Goal: Information Seeking & Learning: Learn about a topic

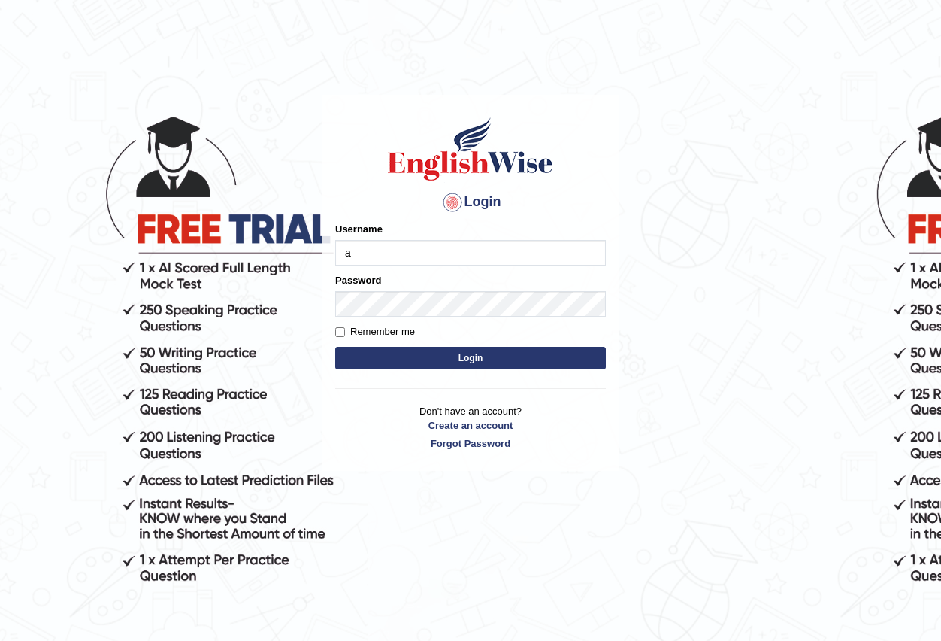
type input "Antonio2024"
click at [451, 358] on button "Login" at bounding box center [470, 358] width 271 height 23
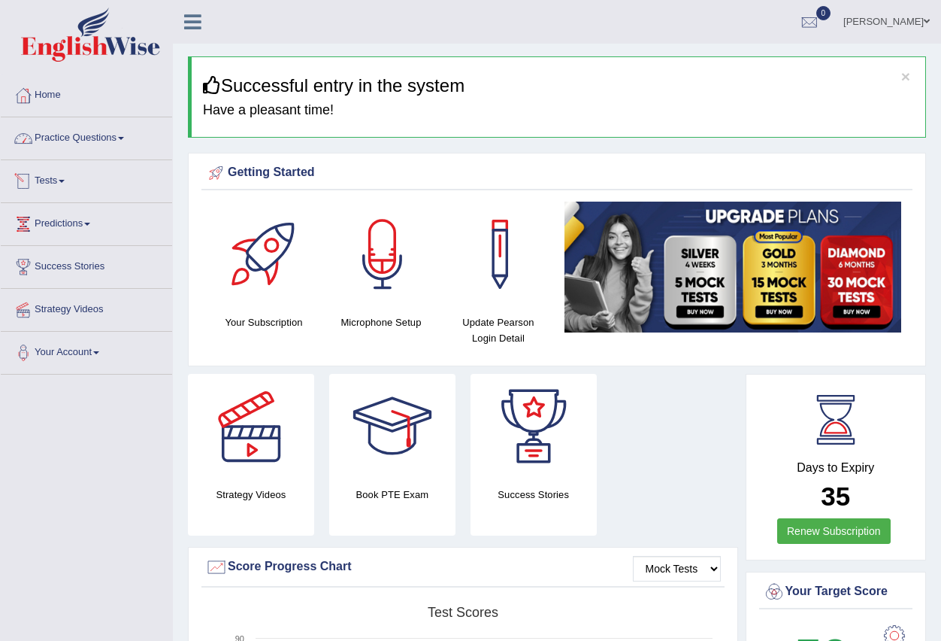
click at [123, 138] on link "Practice Questions" at bounding box center [86, 136] width 171 height 38
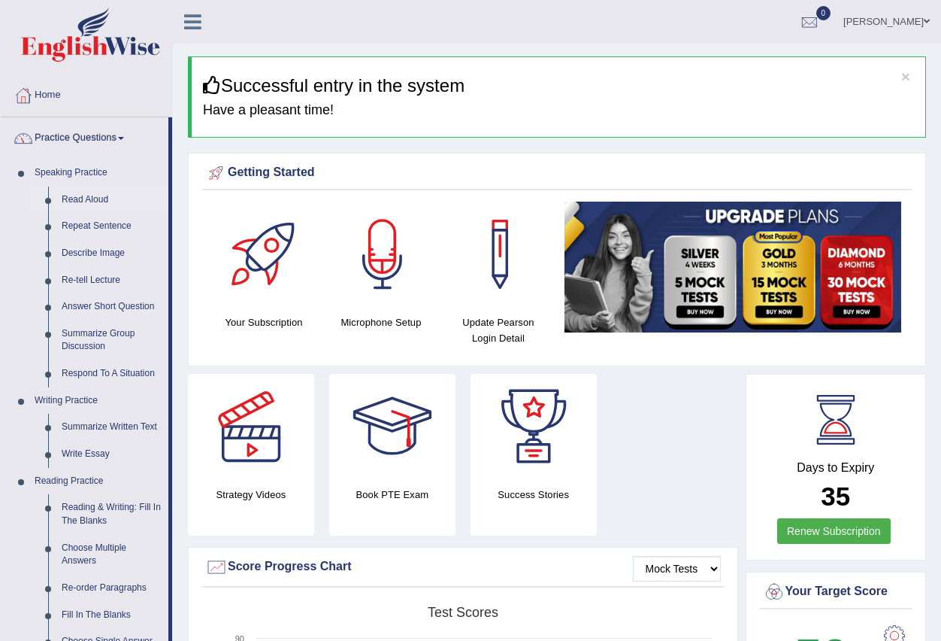
click at [103, 199] on link "Read Aloud" at bounding box center [112, 199] width 114 height 27
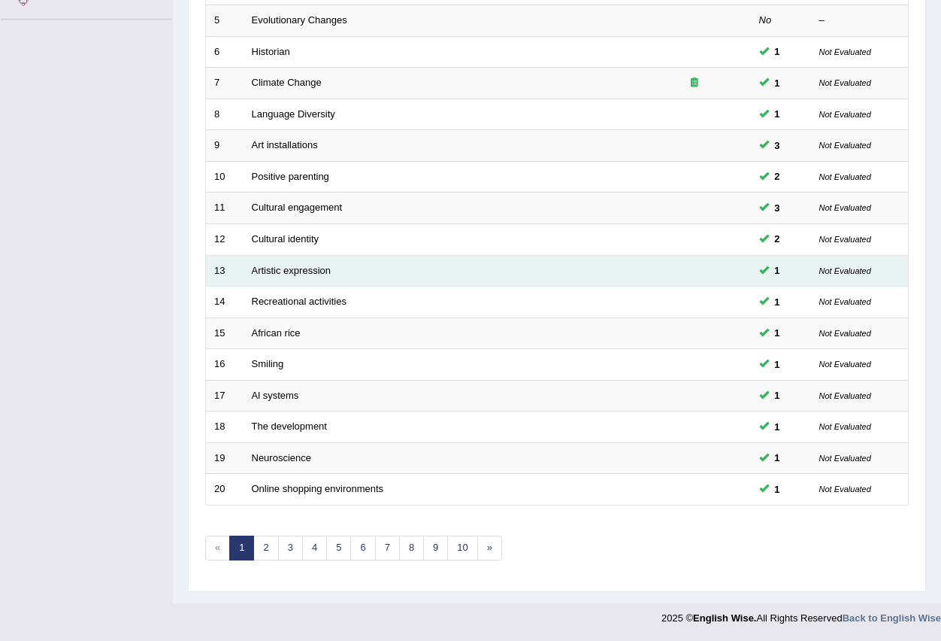
scroll to position [355, 0]
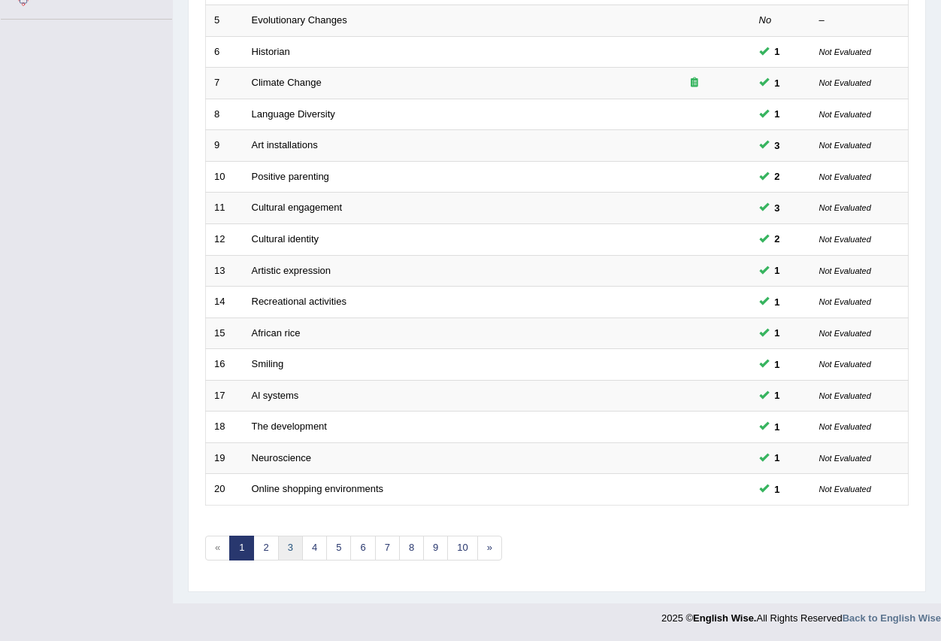
click at [293, 552] on link "3" at bounding box center [290, 547] width 25 height 25
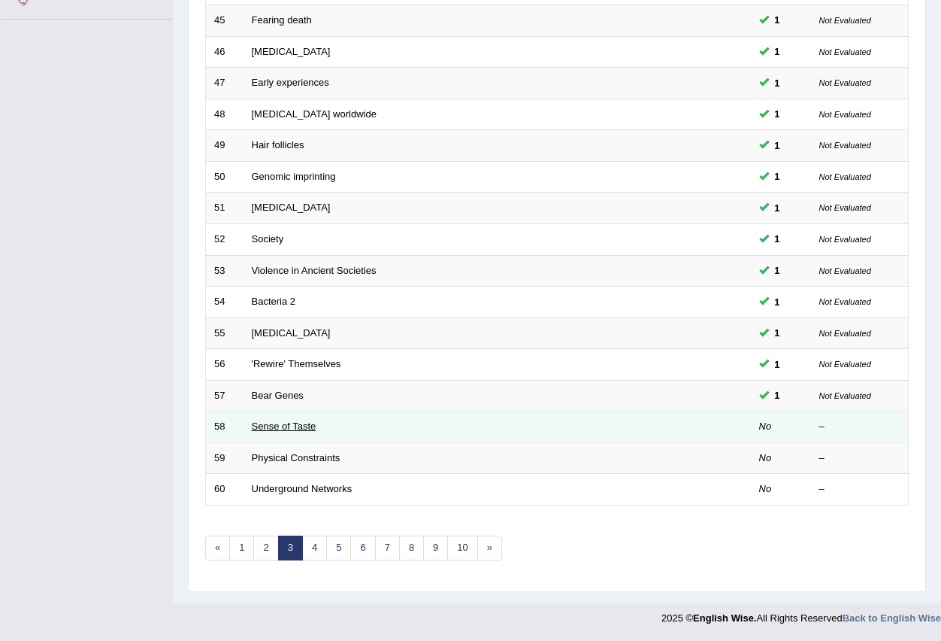
click at [285, 423] on link "Sense of Taste" at bounding box center [284, 425] width 65 height 11
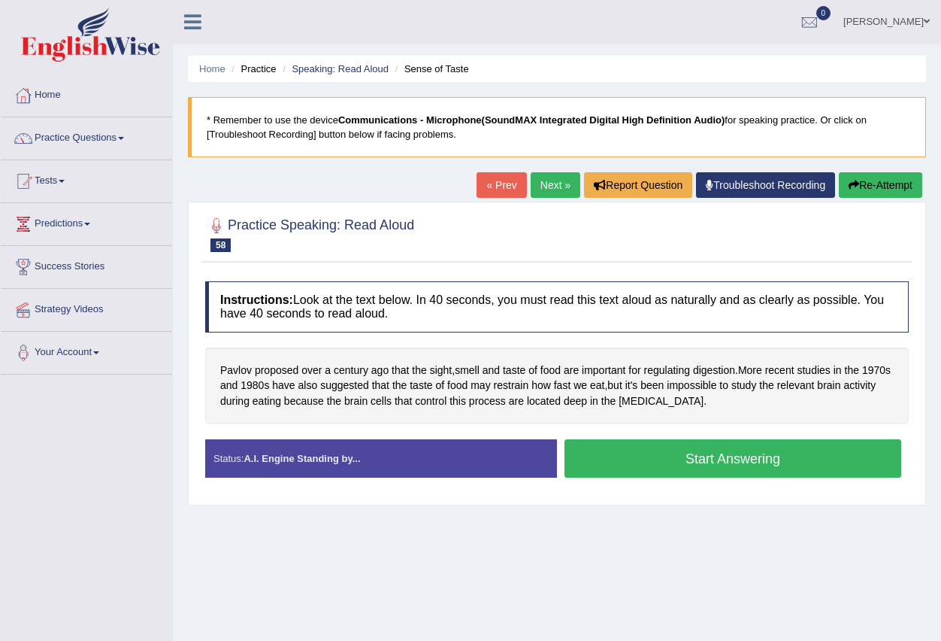
click at [664, 465] on button "Start Answering" at bounding box center [733, 458] width 337 height 38
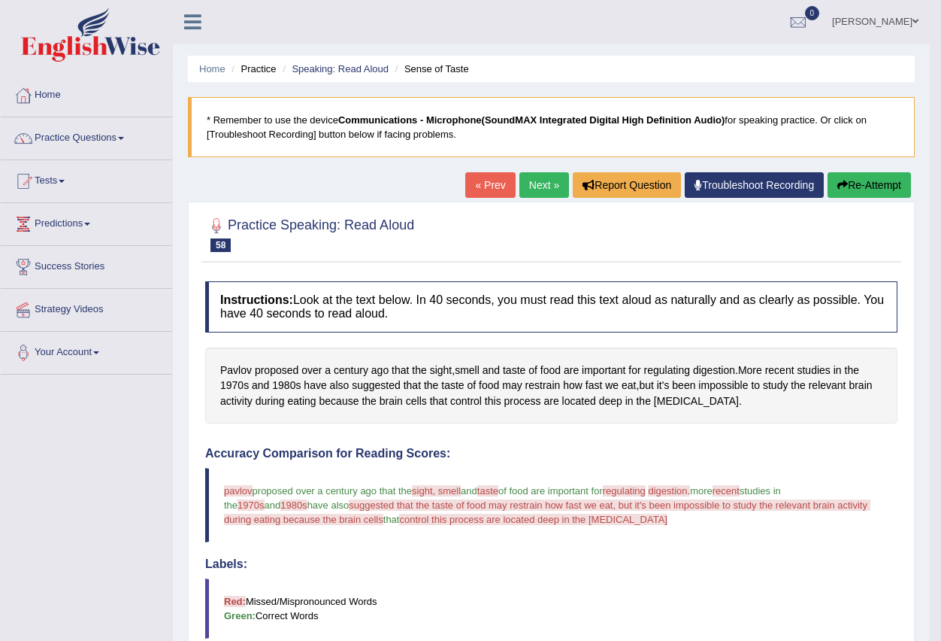
click at [543, 189] on link "Next »" at bounding box center [544, 185] width 50 height 26
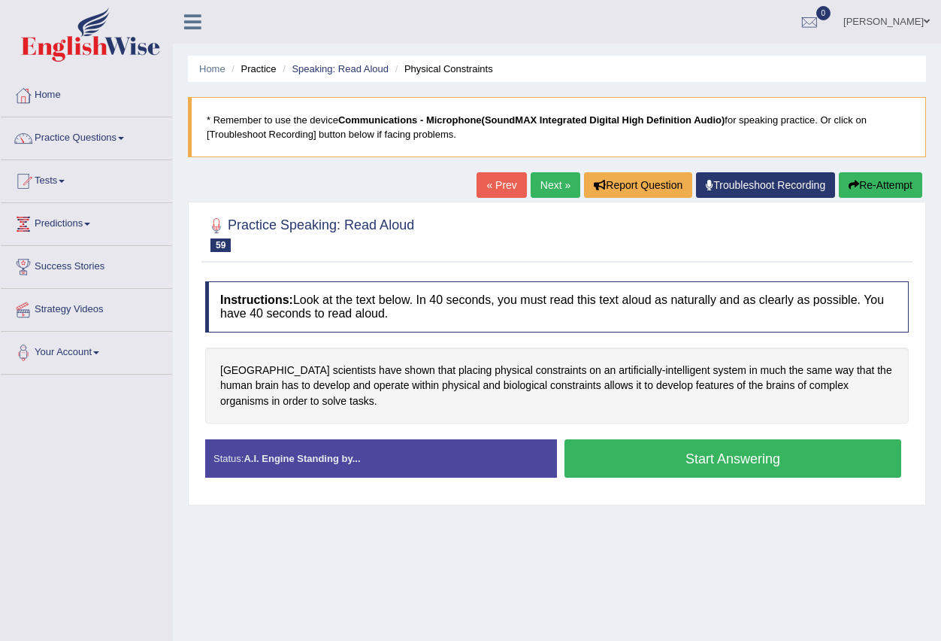
click at [714, 457] on button "Start Answering" at bounding box center [733, 458] width 337 height 38
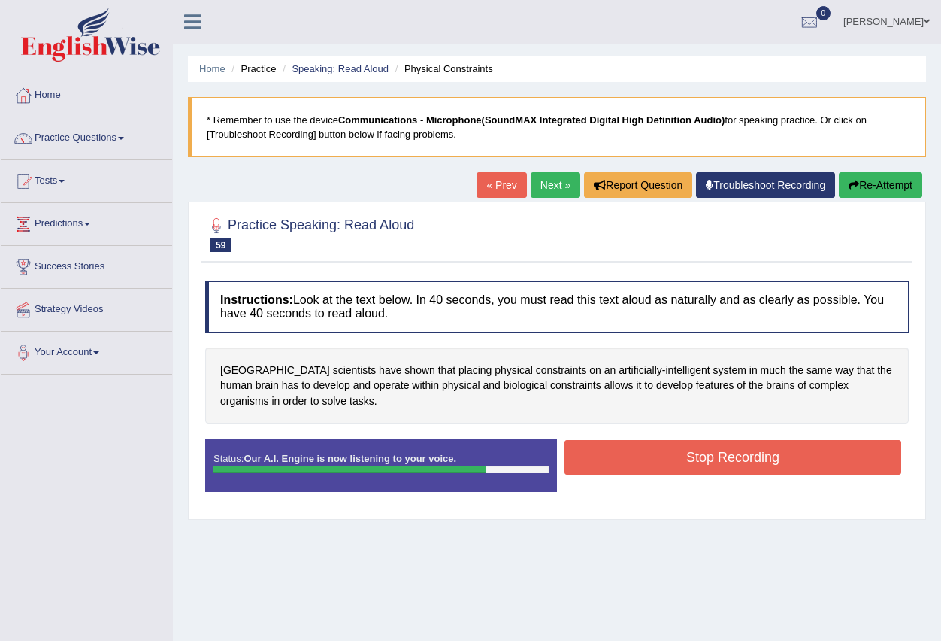
click at [616, 454] on button "Stop Recording" at bounding box center [733, 457] width 337 height 35
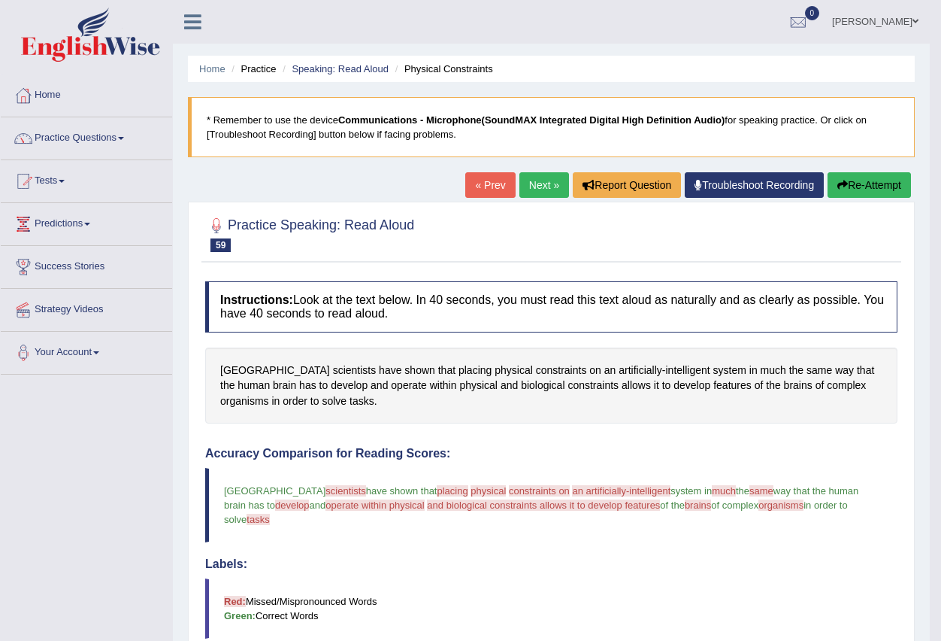
click at [532, 186] on link "Next »" at bounding box center [544, 185] width 50 height 26
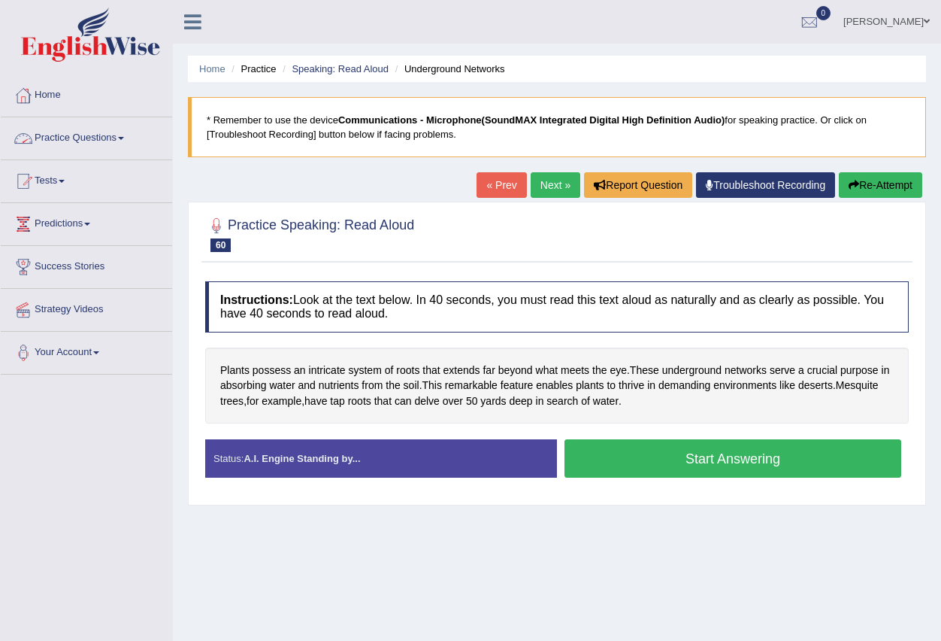
click at [122, 141] on link "Practice Questions" at bounding box center [86, 136] width 171 height 38
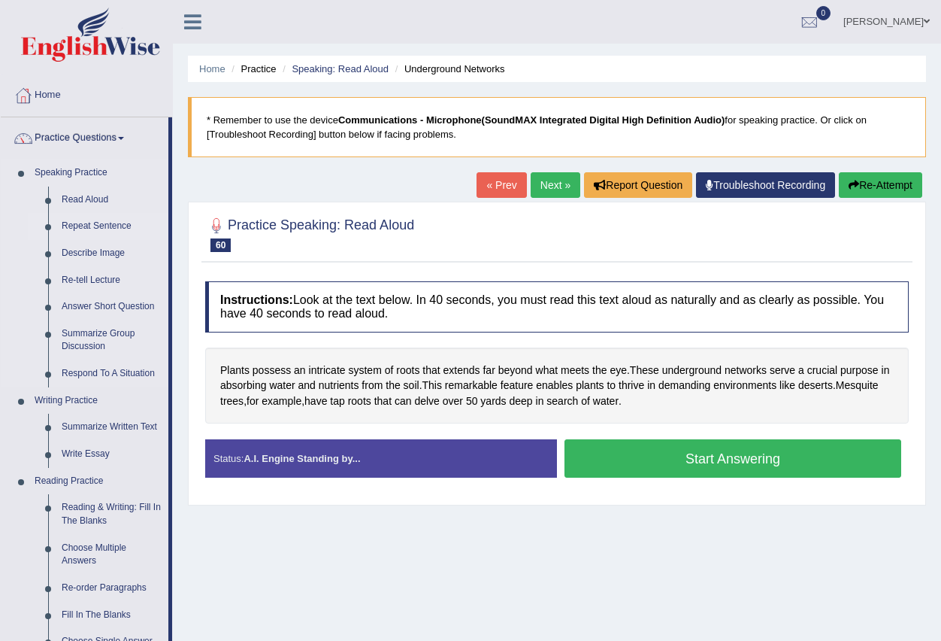
click at [117, 223] on link "Repeat Sentence" at bounding box center [112, 226] width 114 height 27
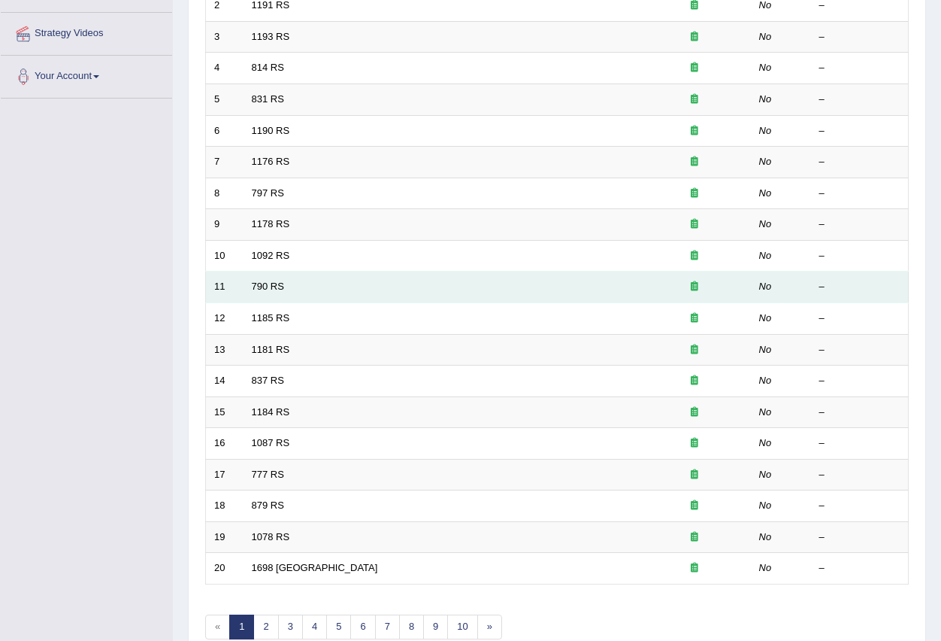
scroll to position [355, 0]
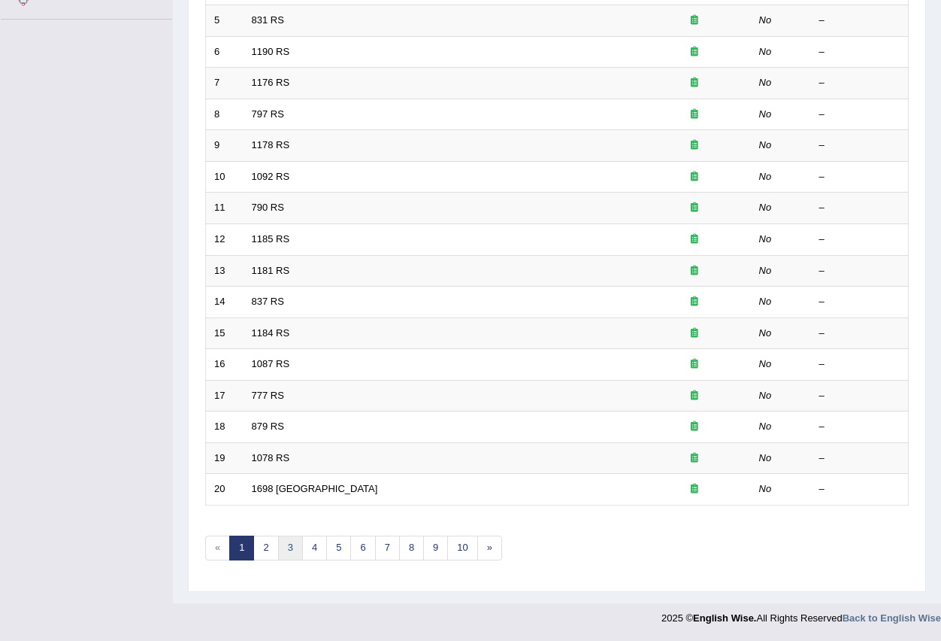
click at [288, 552] on link "3" at bounding box center [290, 547] width 25 height 25
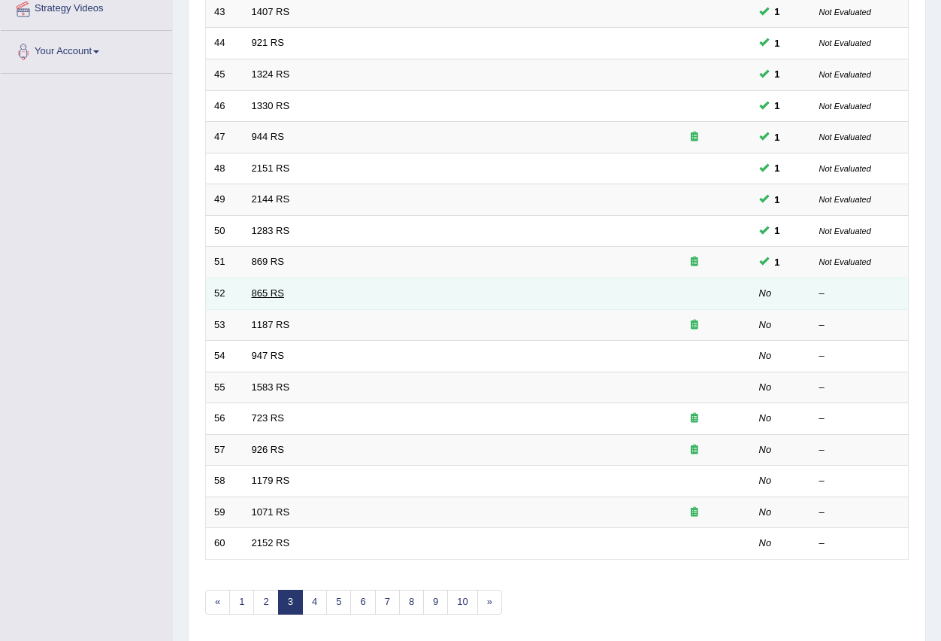
click at [267, 294] on link "865 RS" at bounding box center [268, 292] width 32 height 11
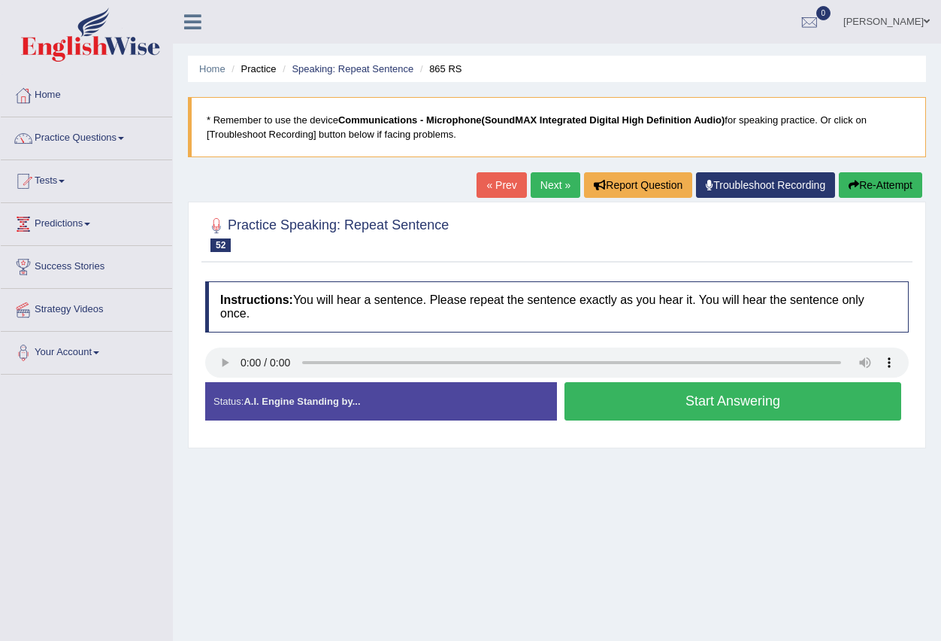
click at [650, 410] on button "Start Answering" at bounding box center [733, 401] width 337 height 38
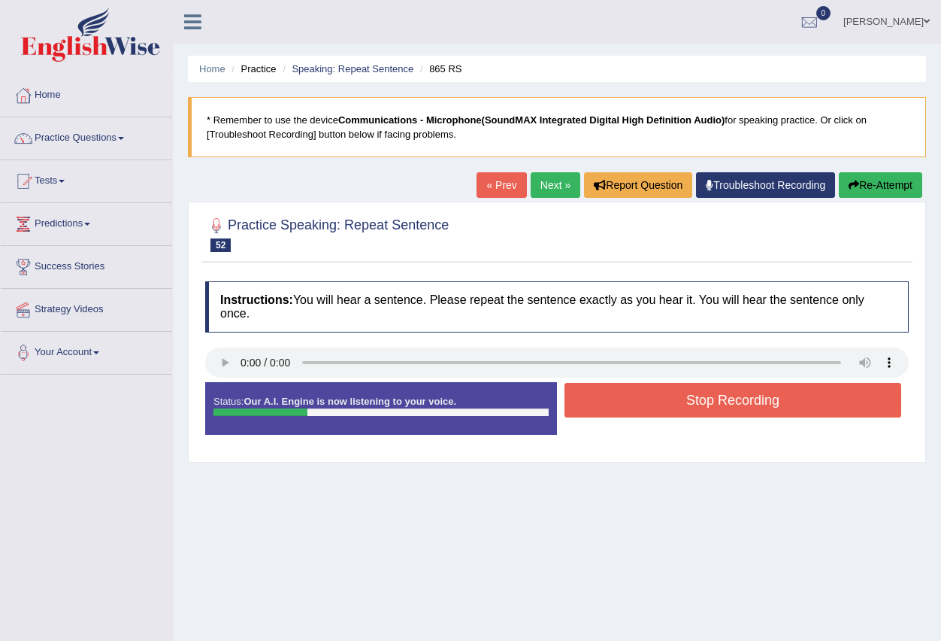
click at [650, 410] on button "Stop Recording" at bounding box center [733, 400] width 337 height 35
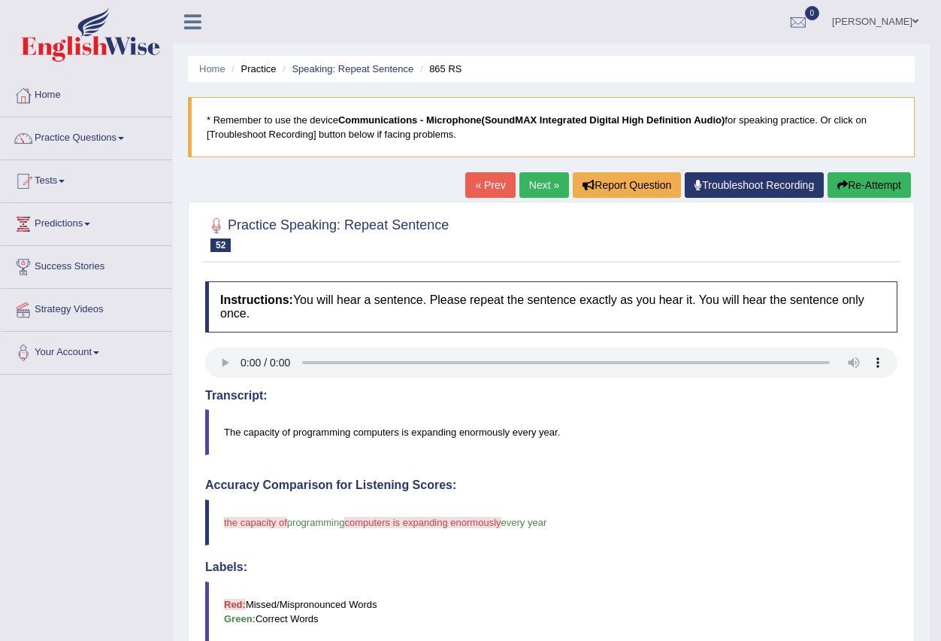
click at [540, 183] on link "Next »" at bounding box center [544, 185] width 50 height 26
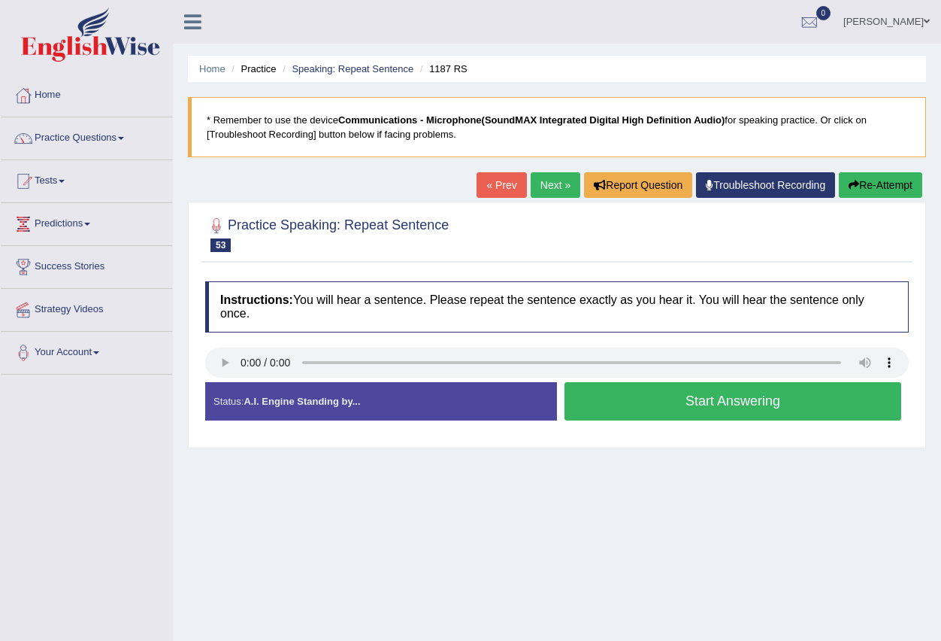
click at [634, 397] on button "Start Answering" at bounding box center [733, 401] width 337 height 38
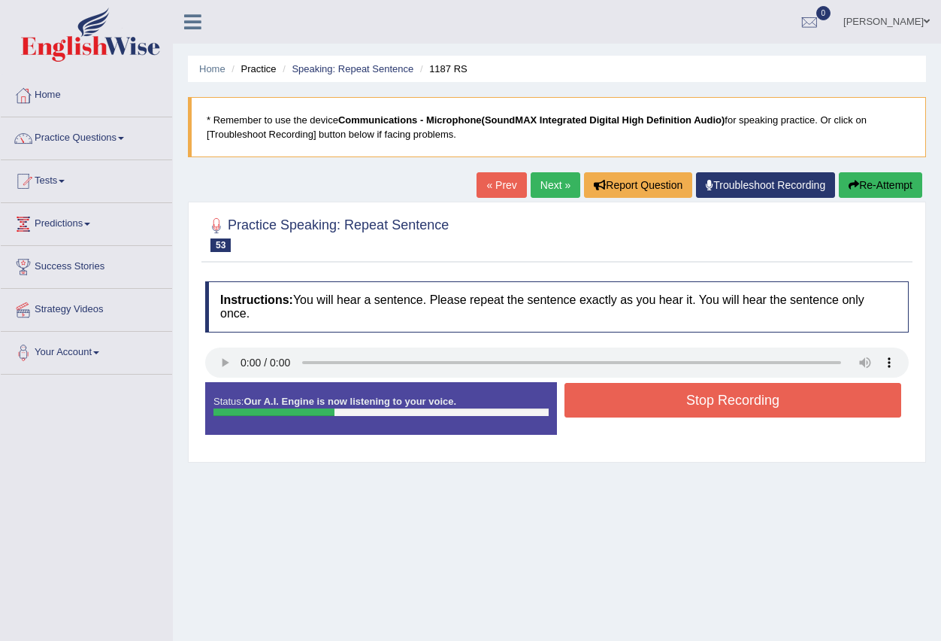
click at [634, 397] on button "Stop Recording" at bounding box center [733, 400] width 337 height 35
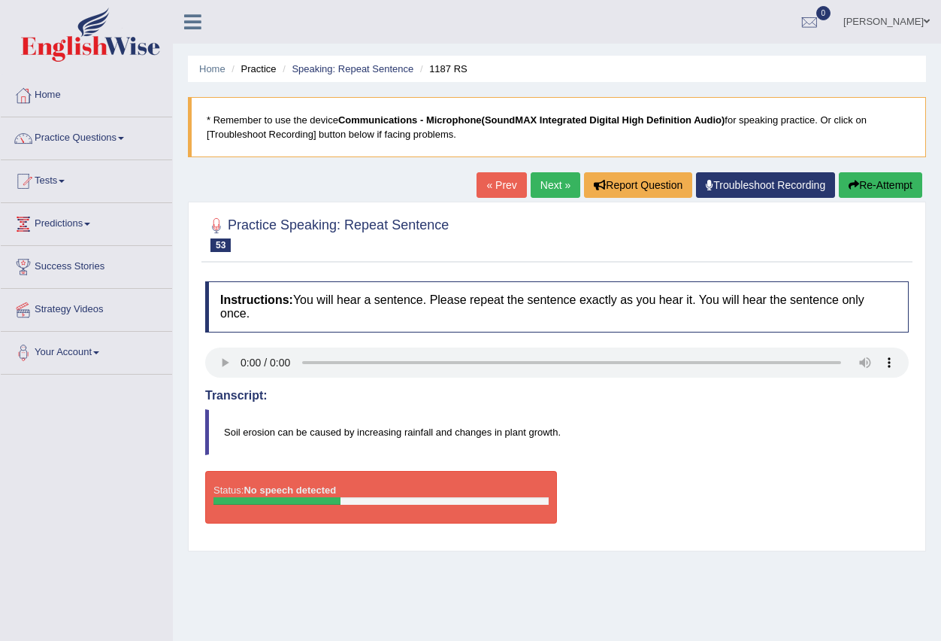
scroll to position [149, 0]
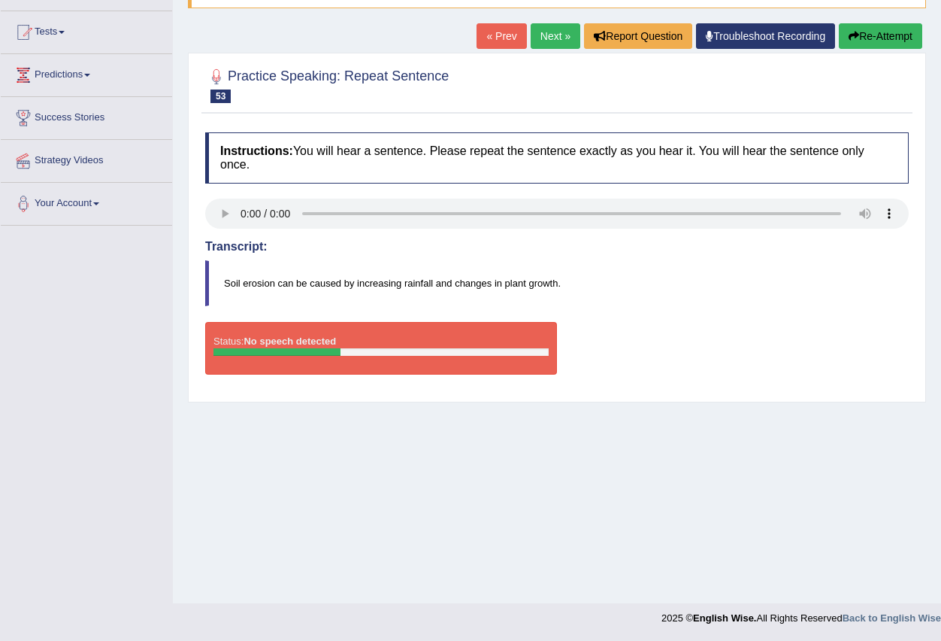
click at [501, 36] on link "« Prev" at bounding box center [502, 36] width 50 height 26
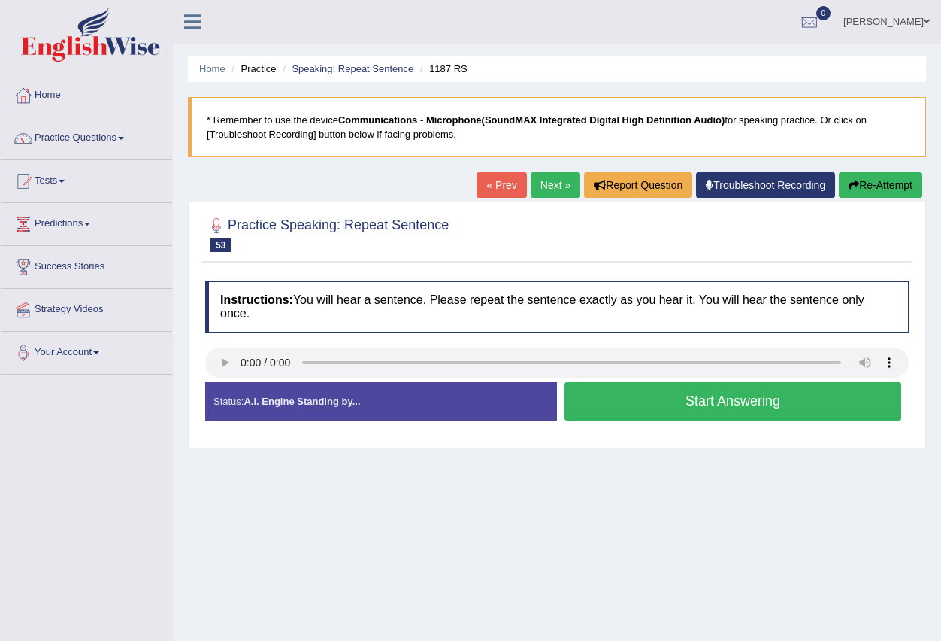
click at [650, 410] on button "Start Answering" at bounding box center [733, 401] width 337 height 38
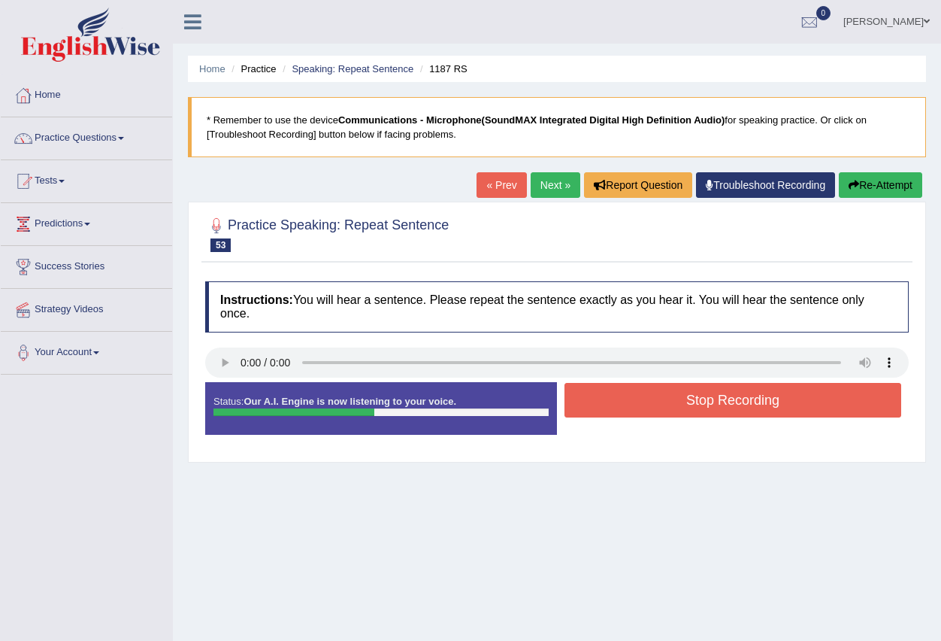
click at [653, 407] on button "Stop Recording" at bounding box center [733, 400] width 337 height 35
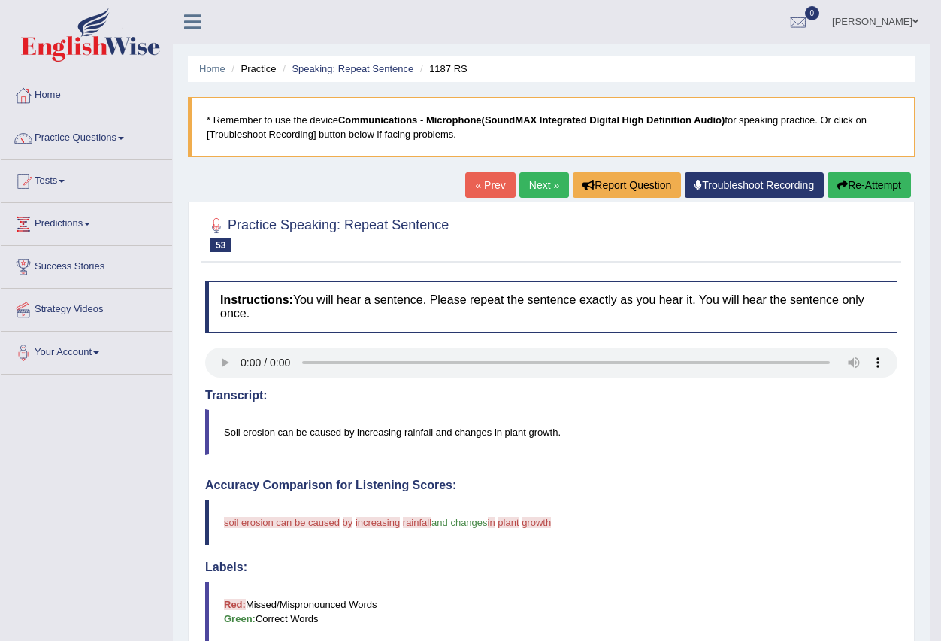
click at [543, 186] on link "Next »" at bounding box center [544, 185] width 50 height 26
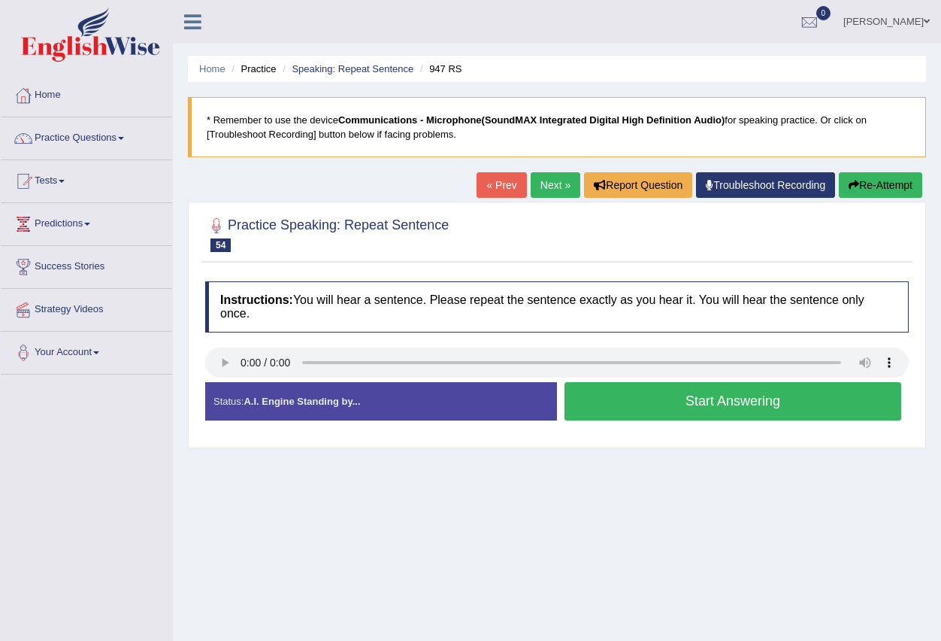
click at [640, 407] on button "Start Answering" at bounding box center [733, 401] width 337 height 38
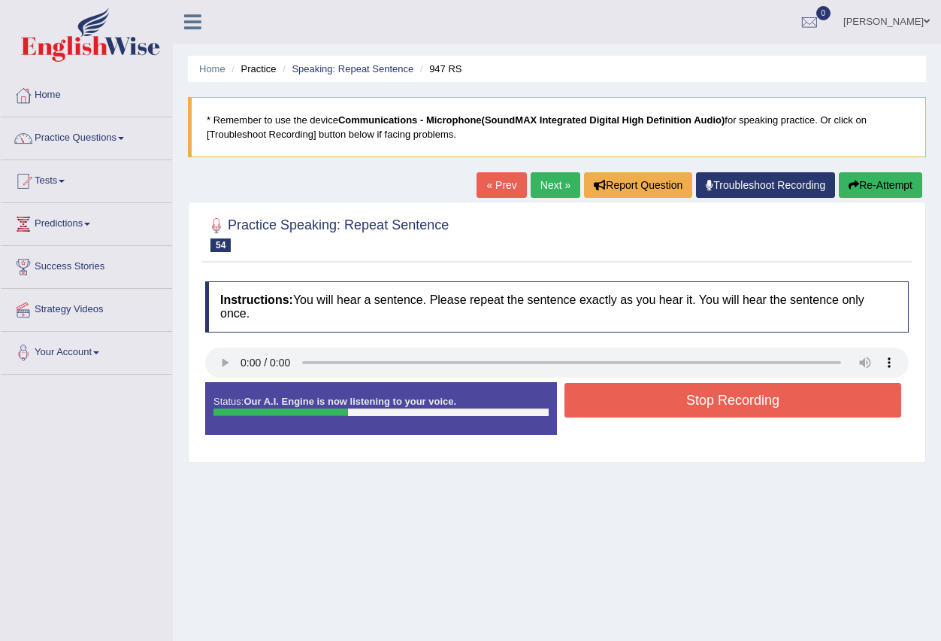
click at [640, 407] on button "Stop Recording" at bounding box center [733, 400] width 337 height 35
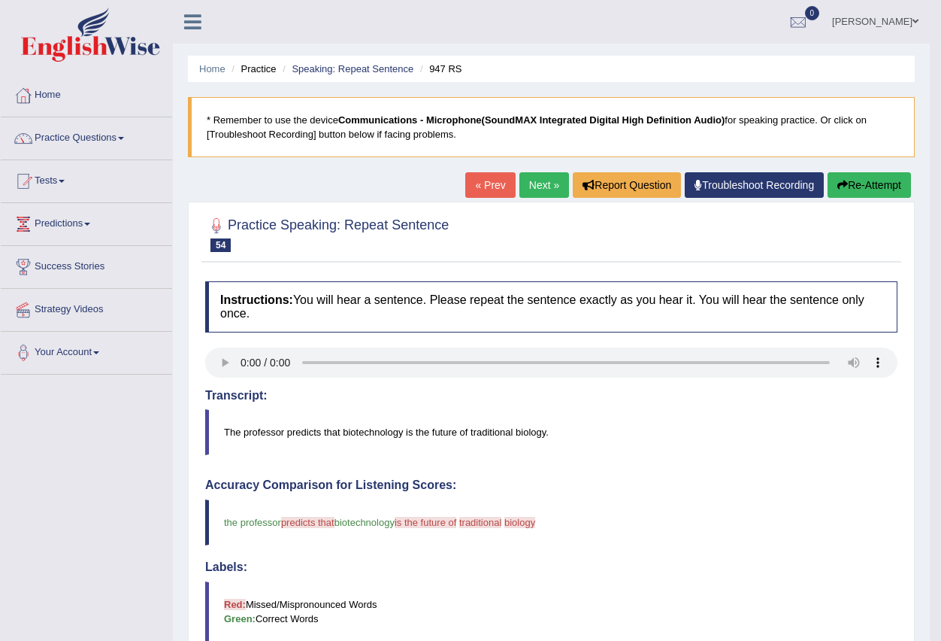
click at [538, 189] on link "Next »" at bounding box center [544, 185] width 50 height 26
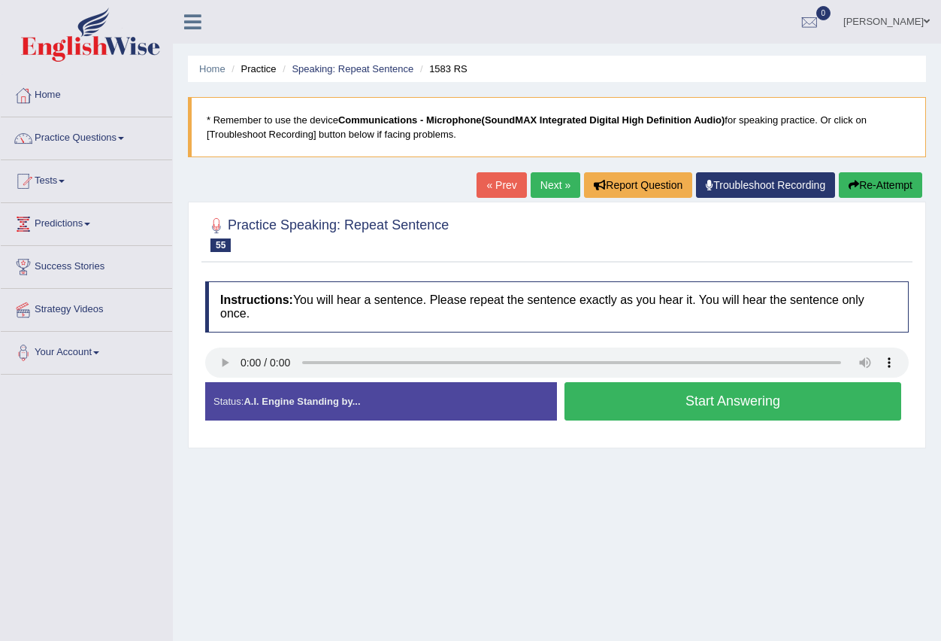
click at [651, 404] on button "Start Answering" at bounding box center [733, 401] width 337 height 38
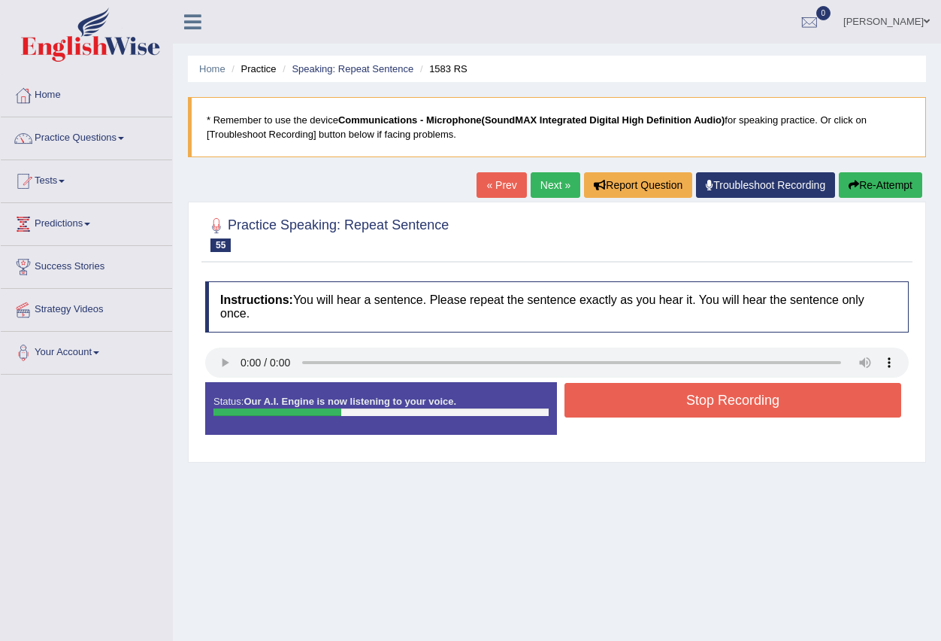
click at [643, 407] on button "Stop Recording" at bounding box center [733, 400] width 337 height 35
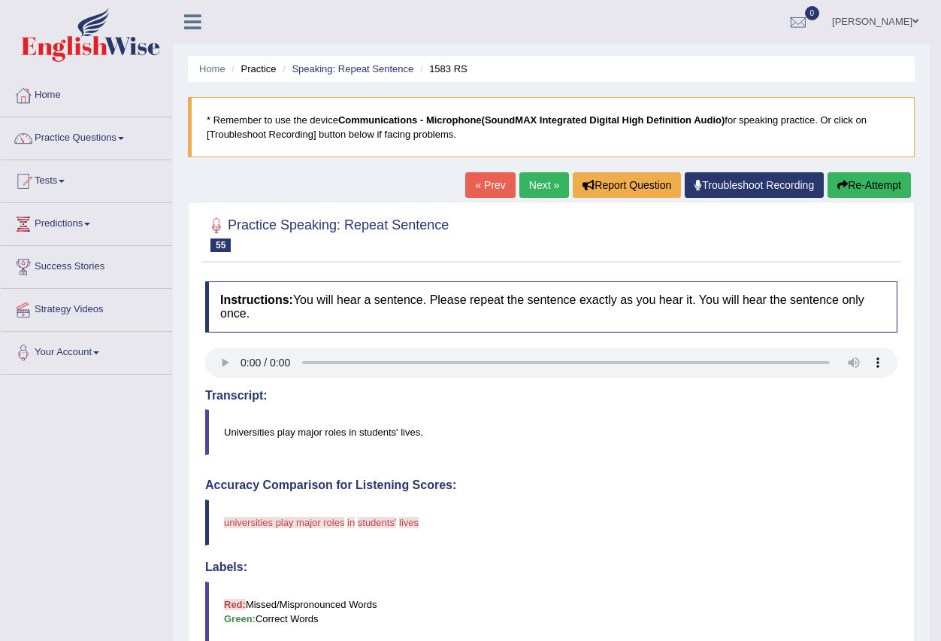
click at [538, 189] on link "Next »" at bounding box center [544, 185] width 50 height 26
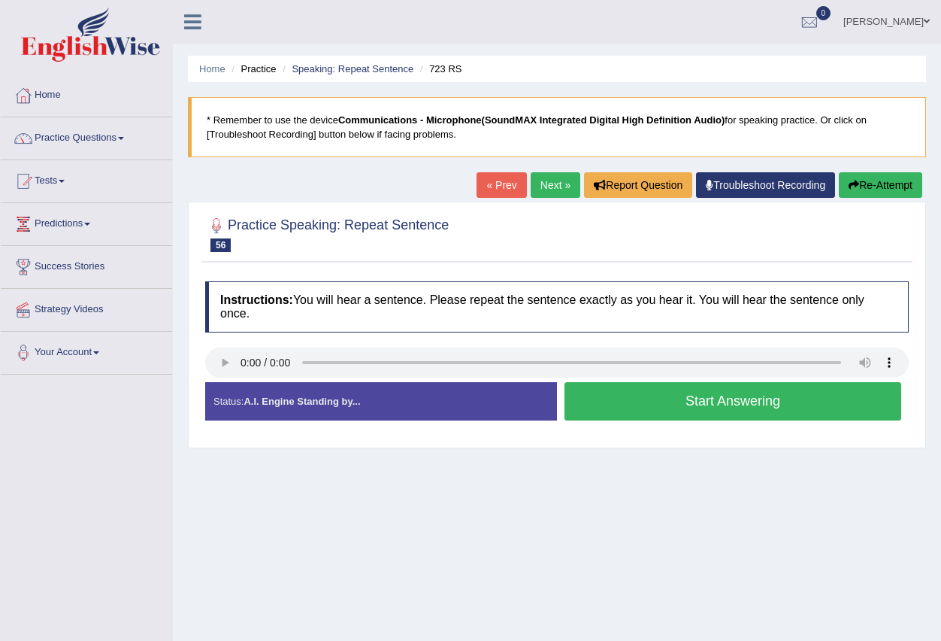
click at [627, 404] on button "Start Answering" at bounding box center [733, 401] width 337 height 38
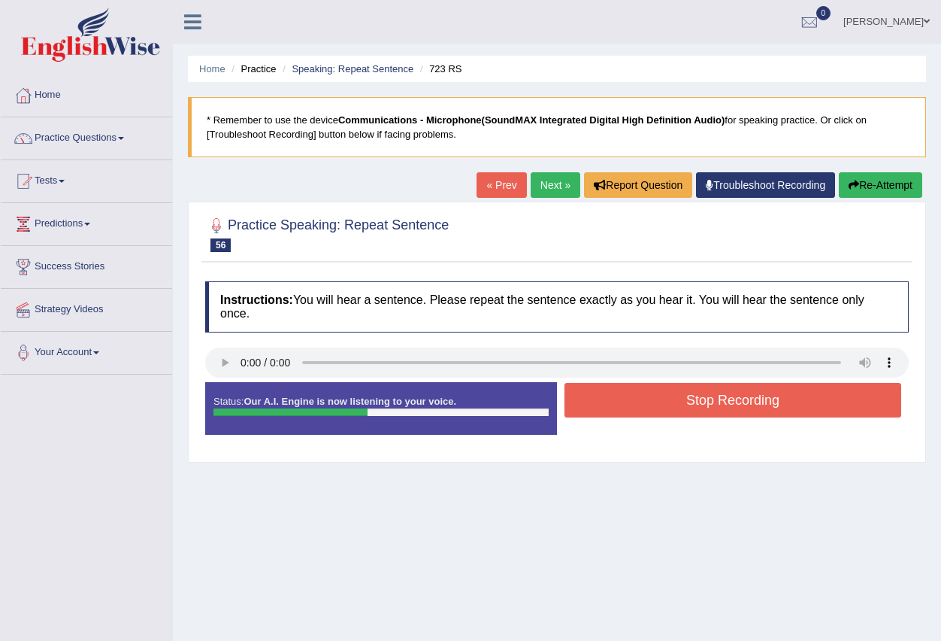
click at [619, 407] on button "Stop Recording" at bounding box center [733, 400] width 337 height 35
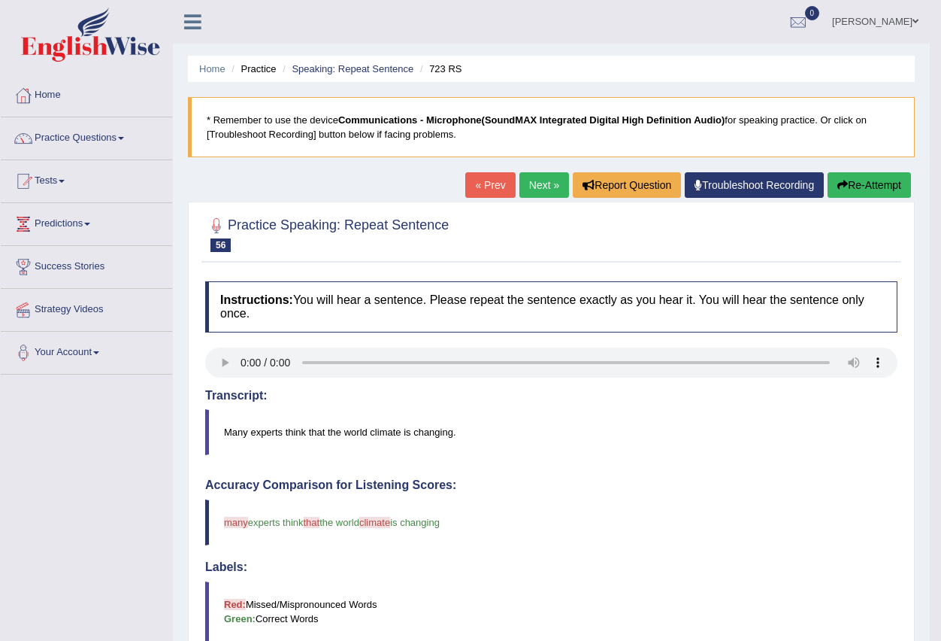
click at [541, 186] on link "Next »" at bounding box center [544, 185] width 50 height 26
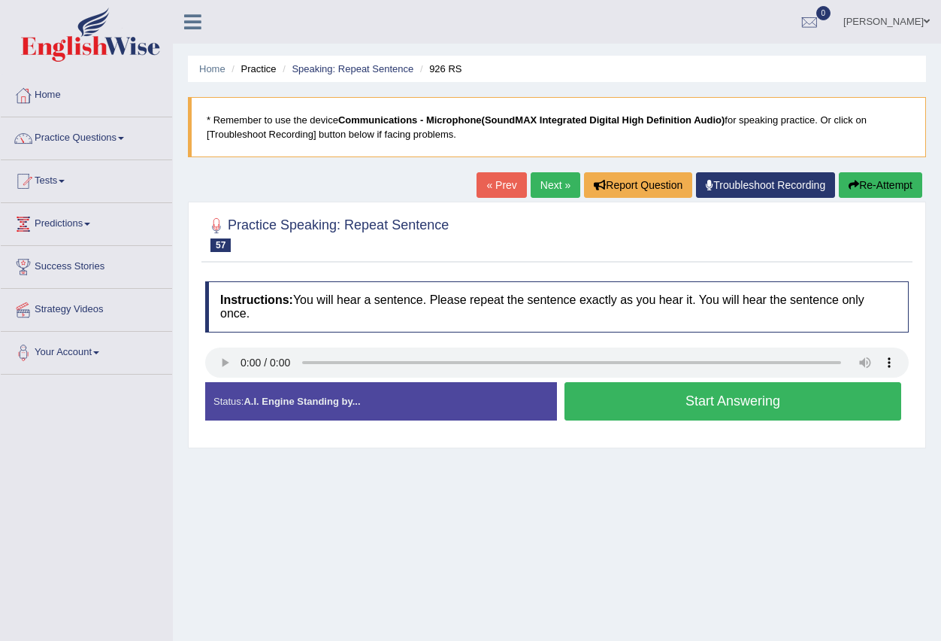
click at [624, 407] on button "Start Answering" at bounding box center [733, 401] width 337 height 38
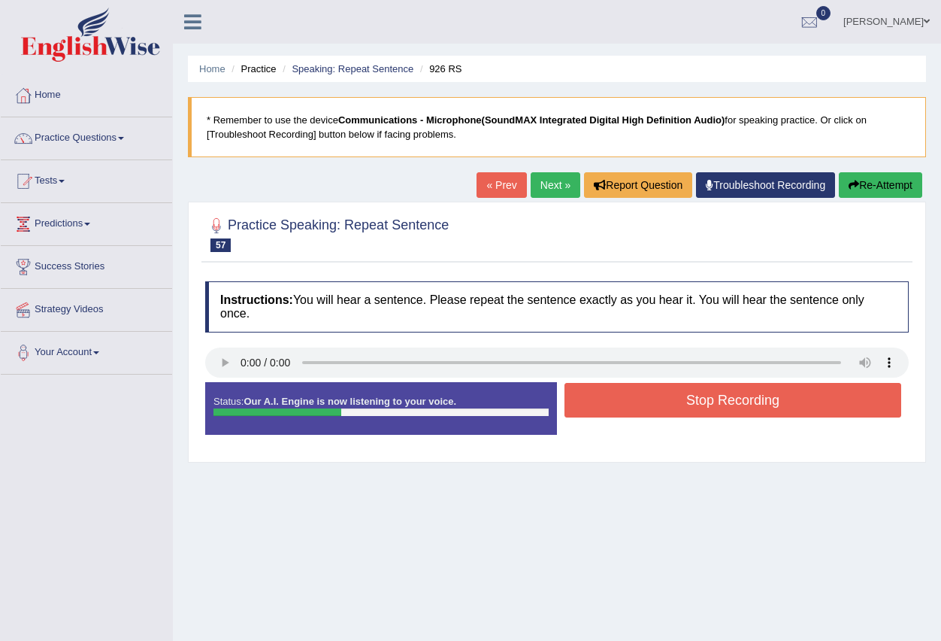
click at [619, 404] on button "Stop Recording" at bounding box center [733, 400] width 337 height 35
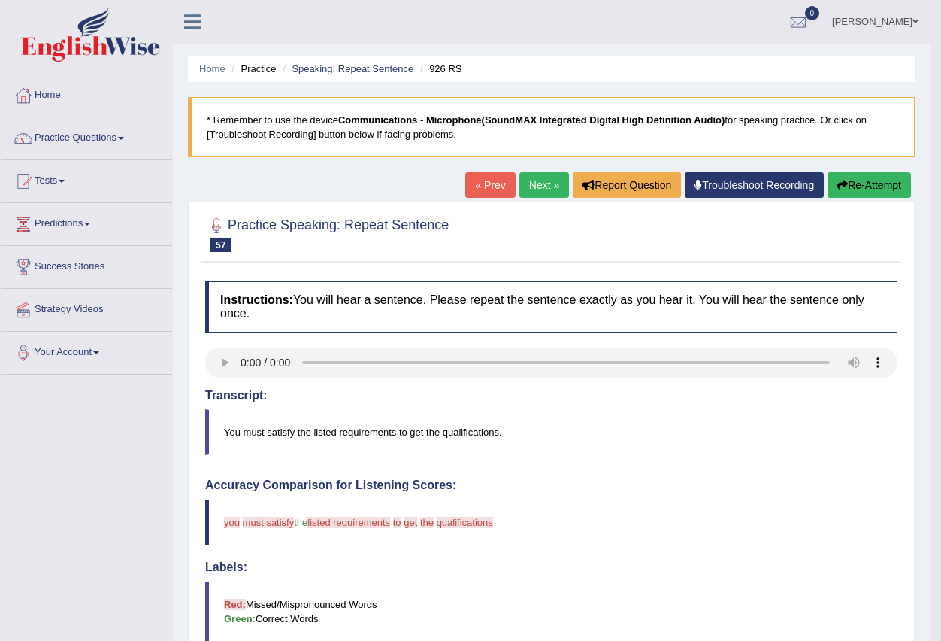
click at [529, 183] on link "Next »" at bounding box center [544, 185] width 50 height 26
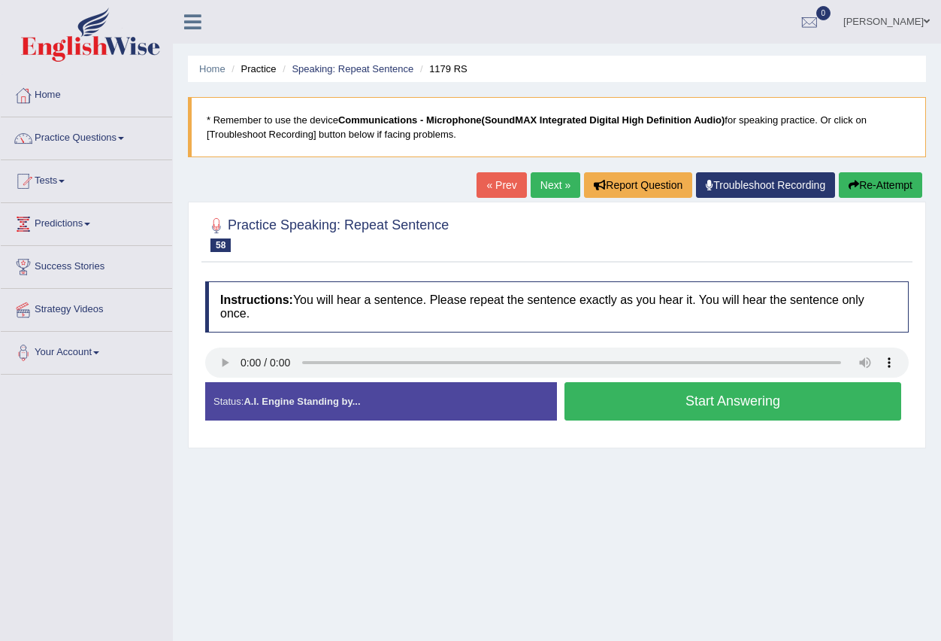
click at [648, 402] on button "Start Answering" at bounding box center [733, 401] width 337 height 38
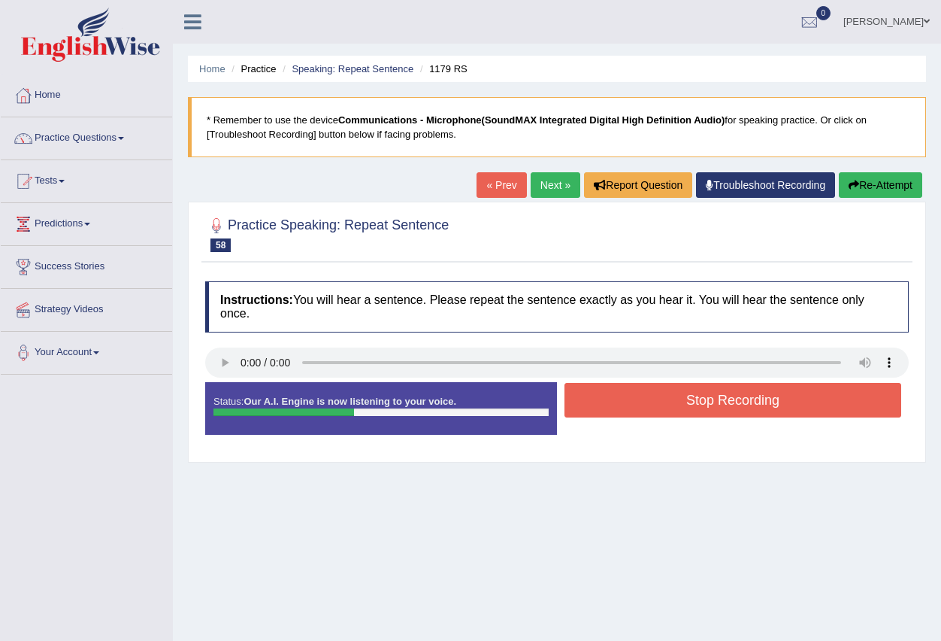
click at [648, 404] on button "Stop Recording" at bounding box center [733, 400] width 337 height 35
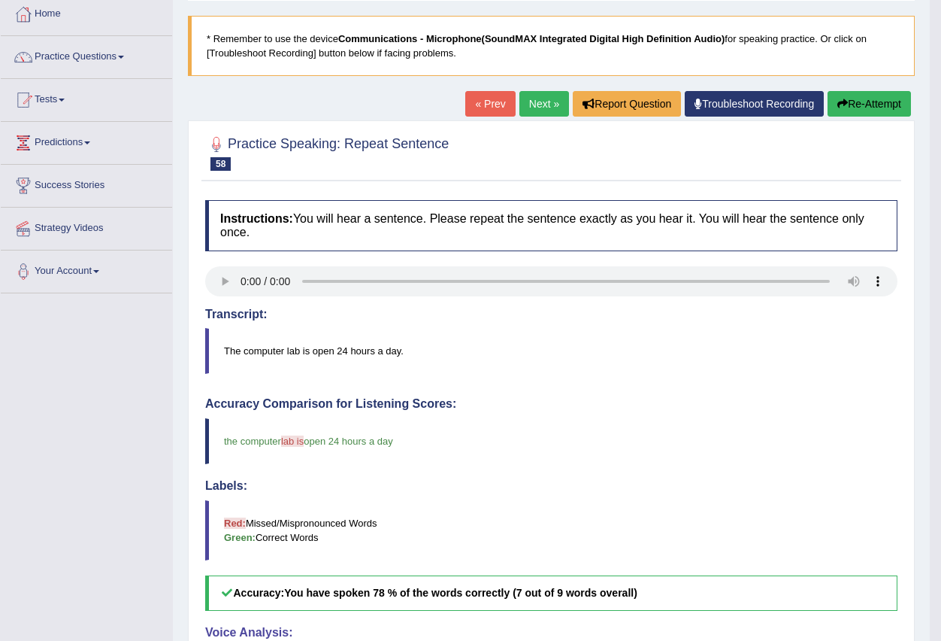
scroll to position [75, 0]
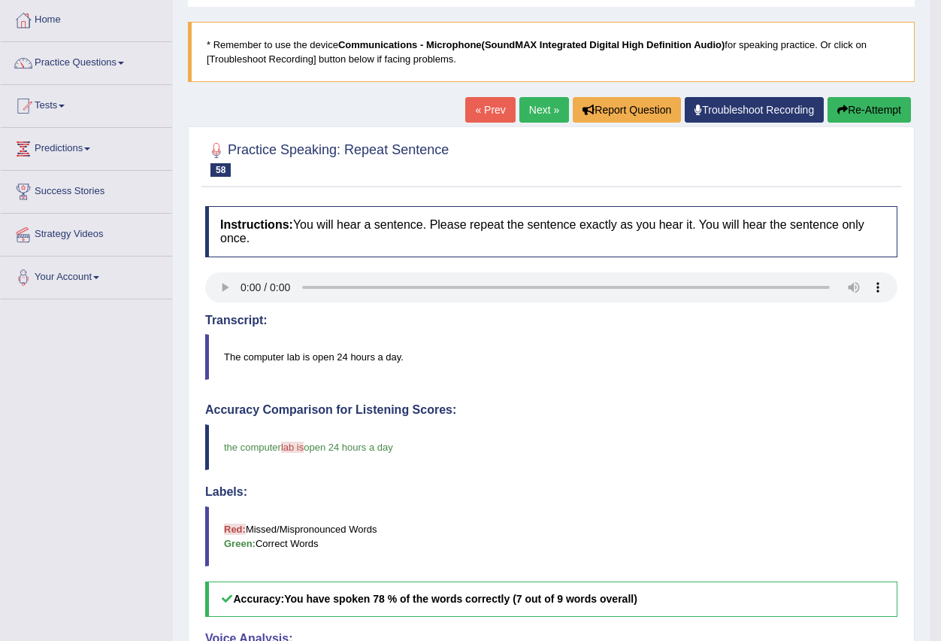
click at [530, 110] on link "Next »" at bounding box center [544, 110] width 50 height 26
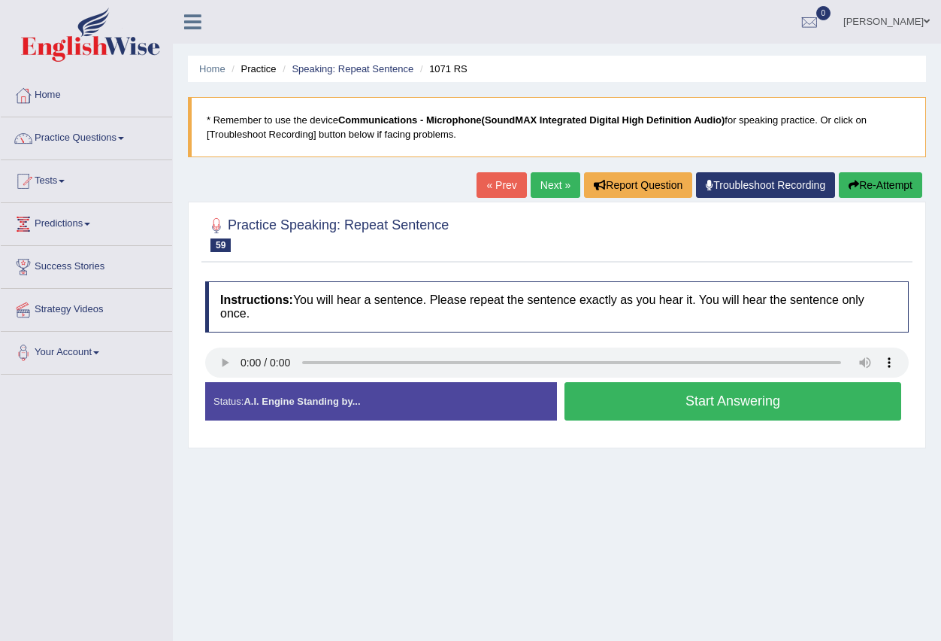
click at [635, 399] on button "Start Answering" at bounding box center [733, 401] width 337 height 38
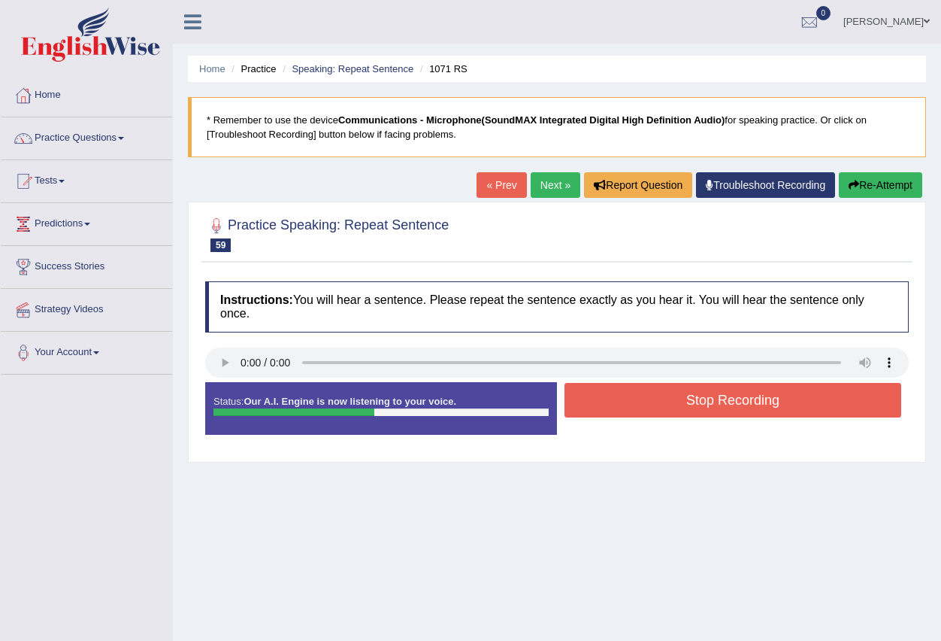
click at [635, 399] on button "Stop Recording" at bounding box center [733, 400] width 337 height 35
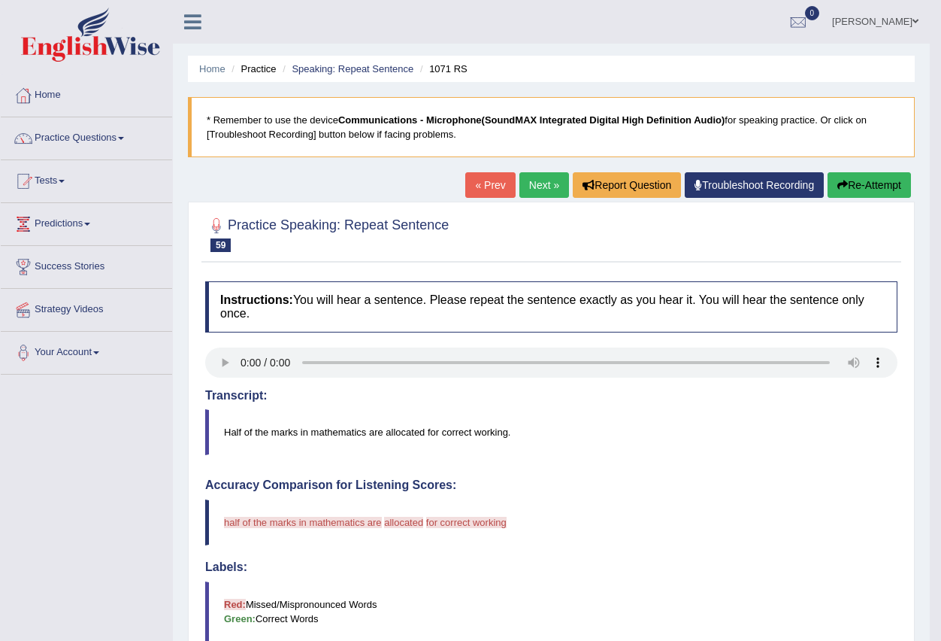
click at [477, 191] on link "« Prev" at bounding box center [490, 185] width 50 height 26
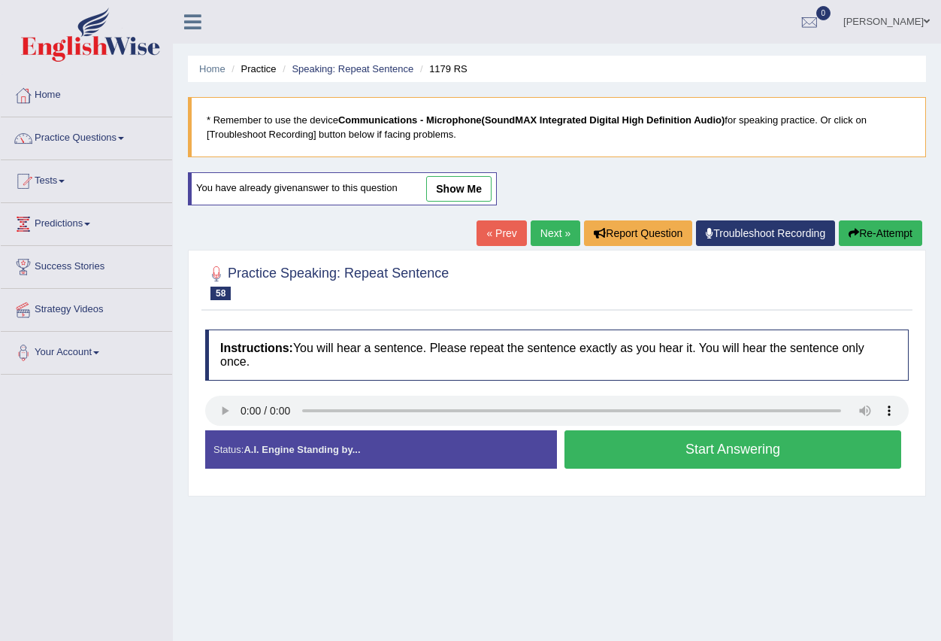
click at [543, 234] on link "Next »" at bounding box center [556, 233] width 50 height 26
click at [648, 449] on button "Start Answering" at bounding box center [733, 449] width 337 height 38
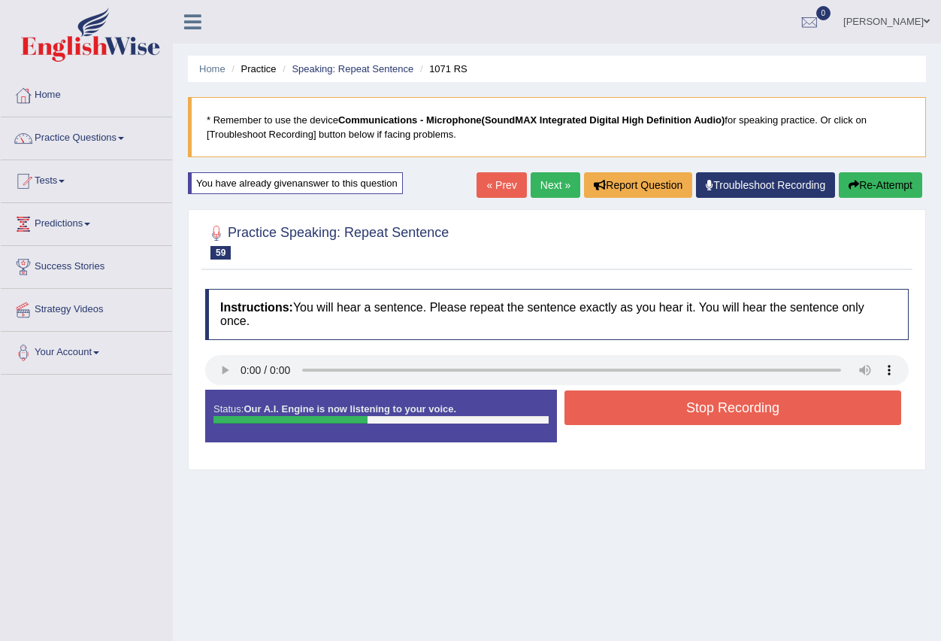
click at [648, 410] on button "Stop Recording" at bounding box center [733, 407] width 337 height 35
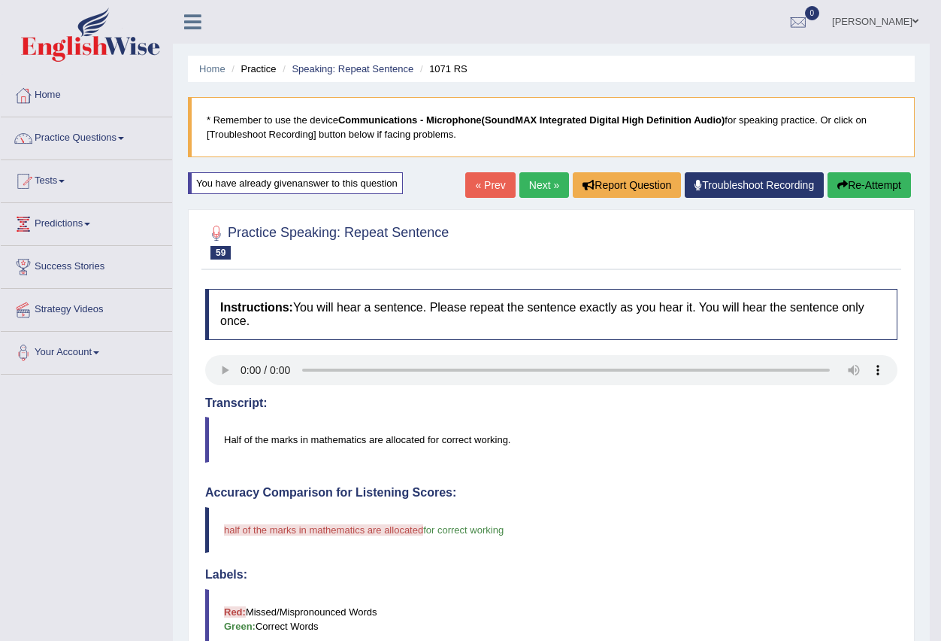
click at [530, 186] on link "Next »" at bounding box center [544, 185] width 50 height 26
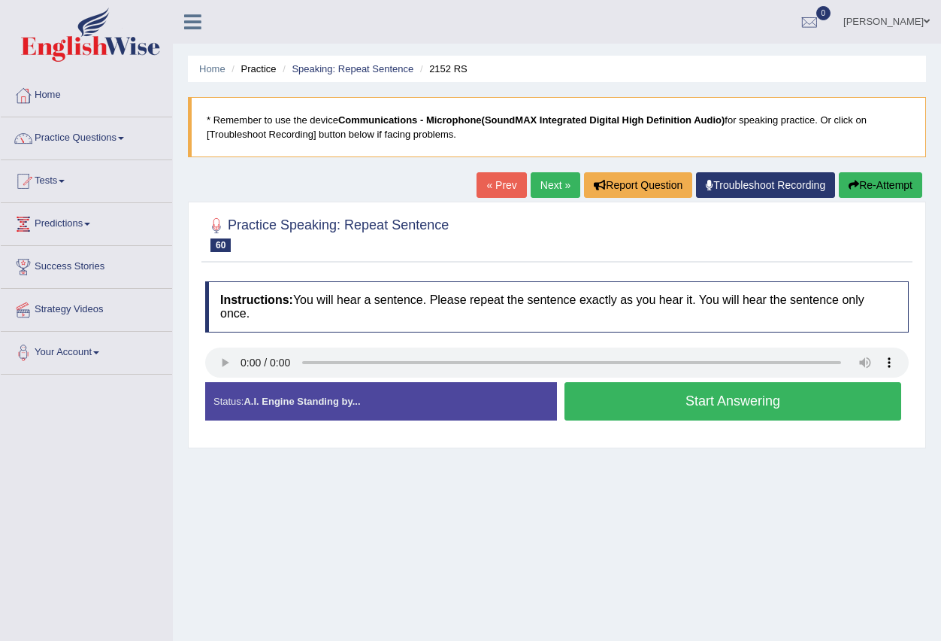
click at [653, 401] on button "Start Answering" at bounding box center [733, 401] width 337 height 38
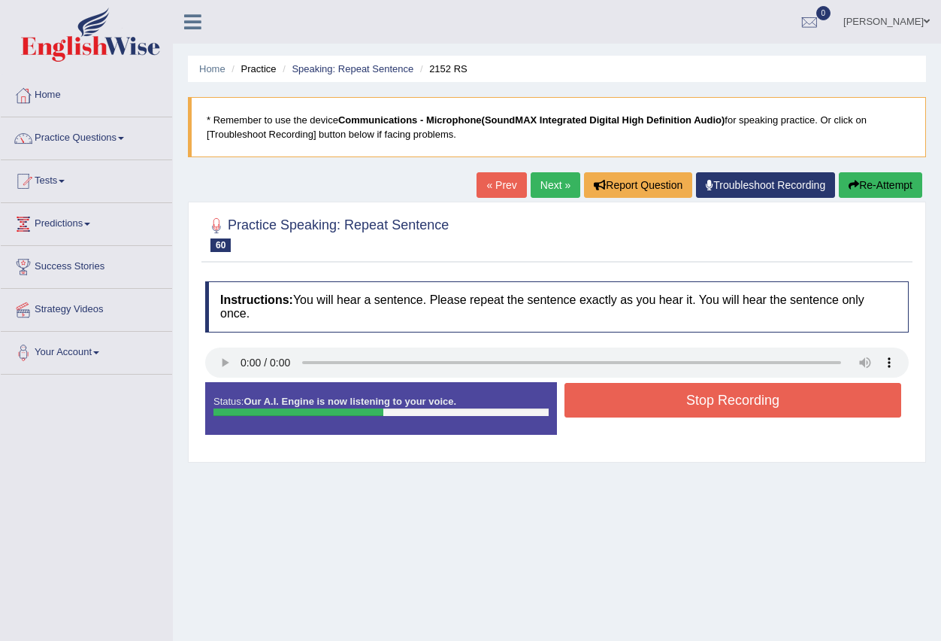
click at [646, 401] on button "Stop Recording" at bounding box center [733, 400] width 337 height 35
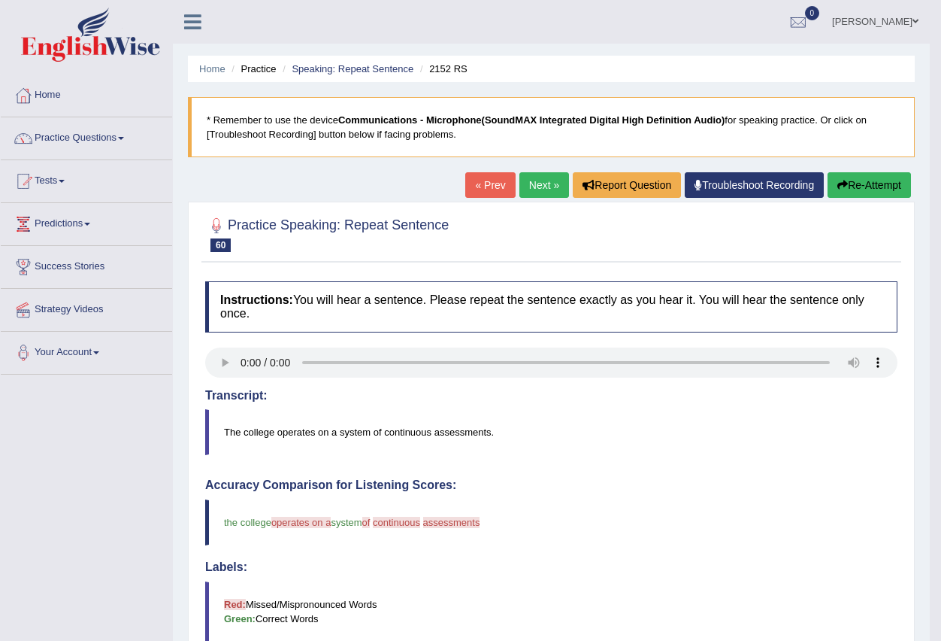
click at [525, 183] on link "Next »" at bounding box center [544, 185] width 50 height 26
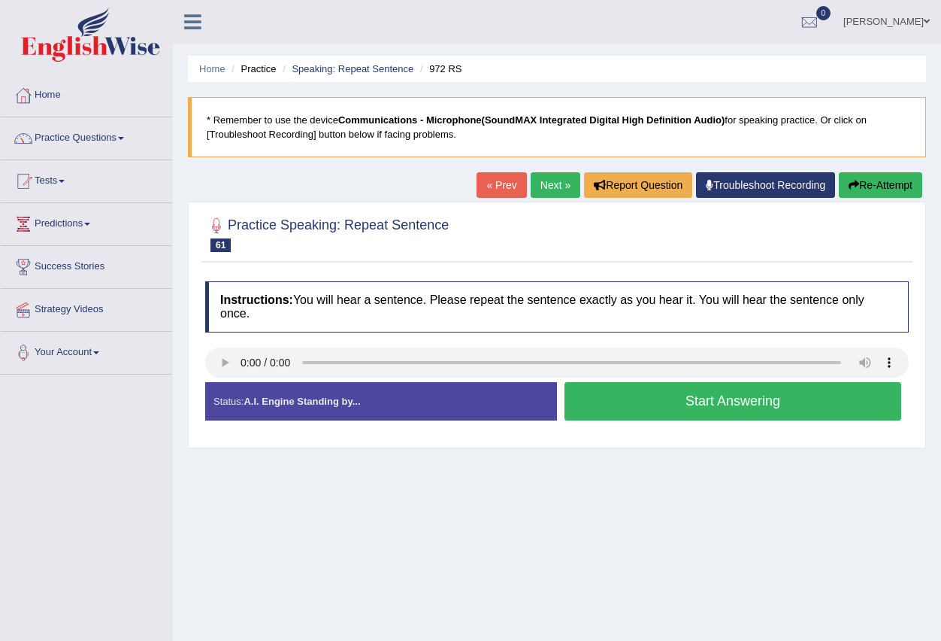
click at [648, 402] on button "Start Answering" at bounding box center [733, 401] width 337 height 38
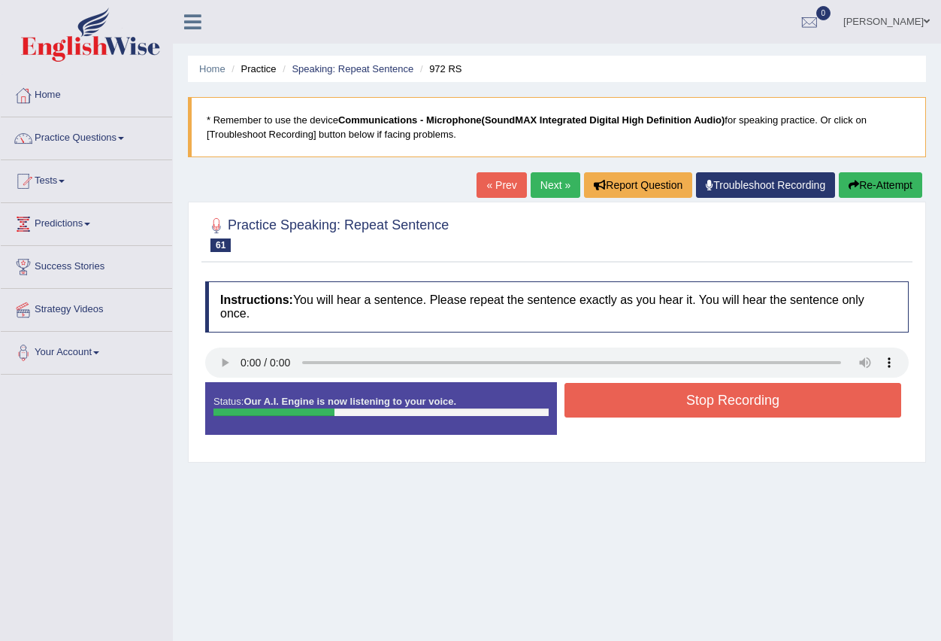
click at [648, 402] on button "Stop Recording" at bounding box center [733, 400] width 337 height 35
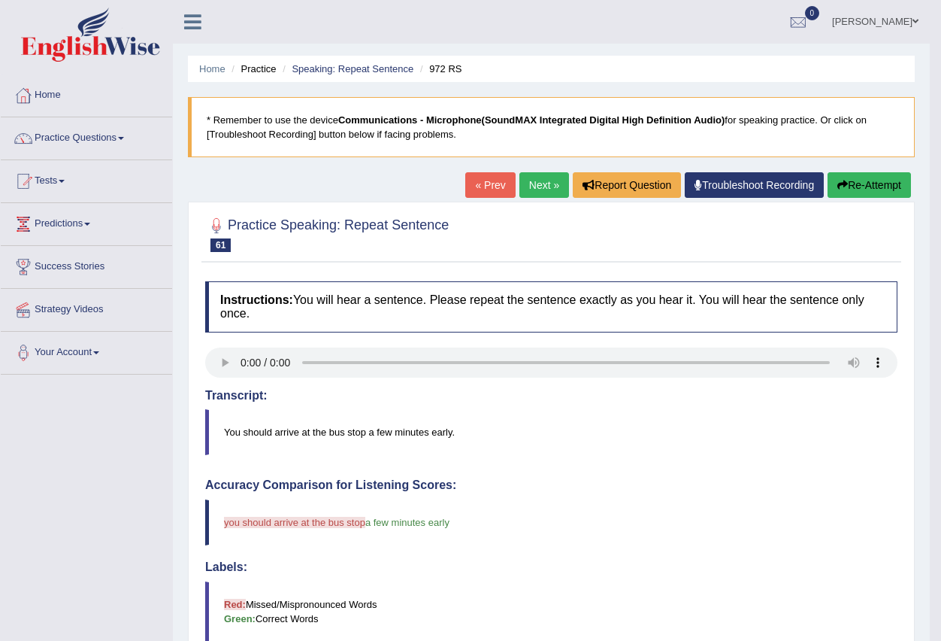
click at [532, 183] on link "Next »" at bounding box center [544, 185] width 50 height 26
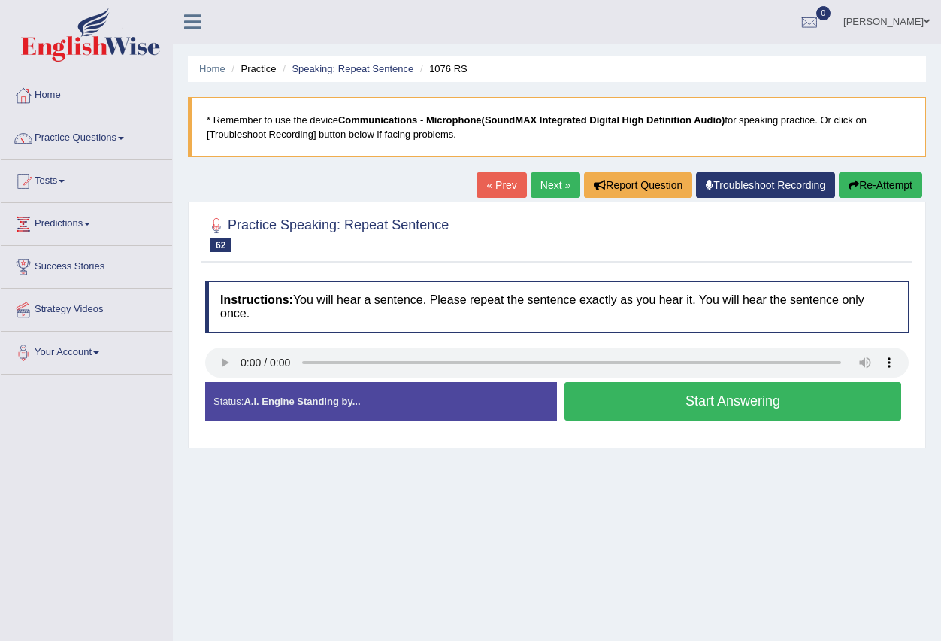
click at [638, 407] on button "Start Answering" at bounding box center [733, 401] width 337 height 38
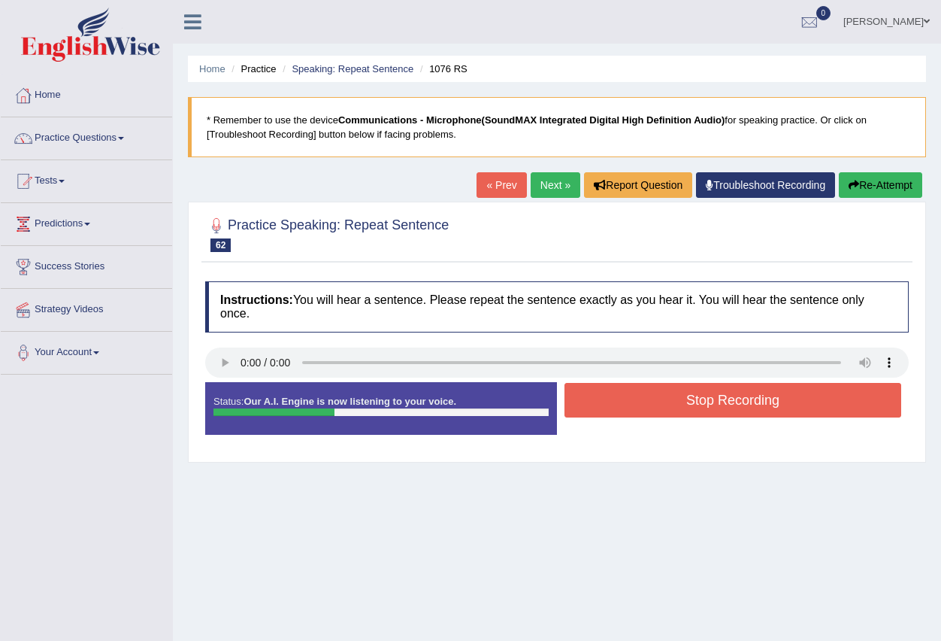
click at [638, 404] on button "Stop Recording" at bounding box center [733, 400] width 337 height 35
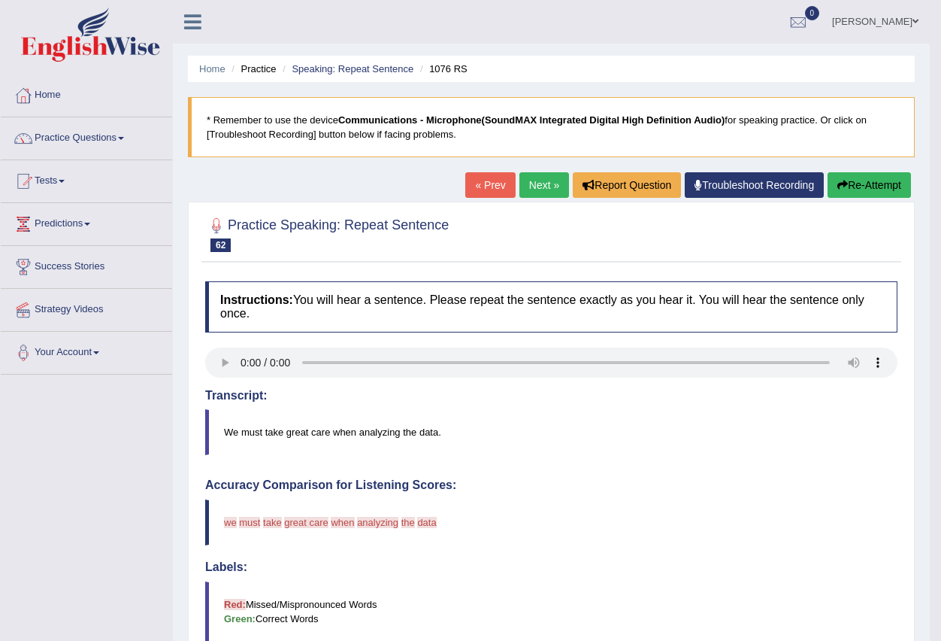
click at [532, 183] on link "Next »" at bounding box center [544, 185] width 50 height 26
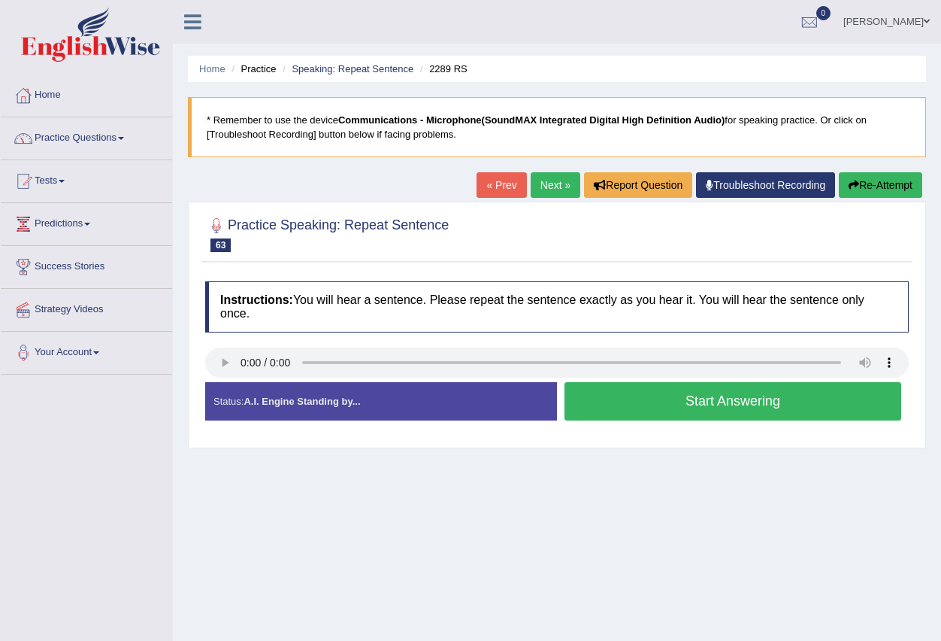
click at [638, 399] on button "Start Answering" at bounding box center [733, 401] width 337 height 38
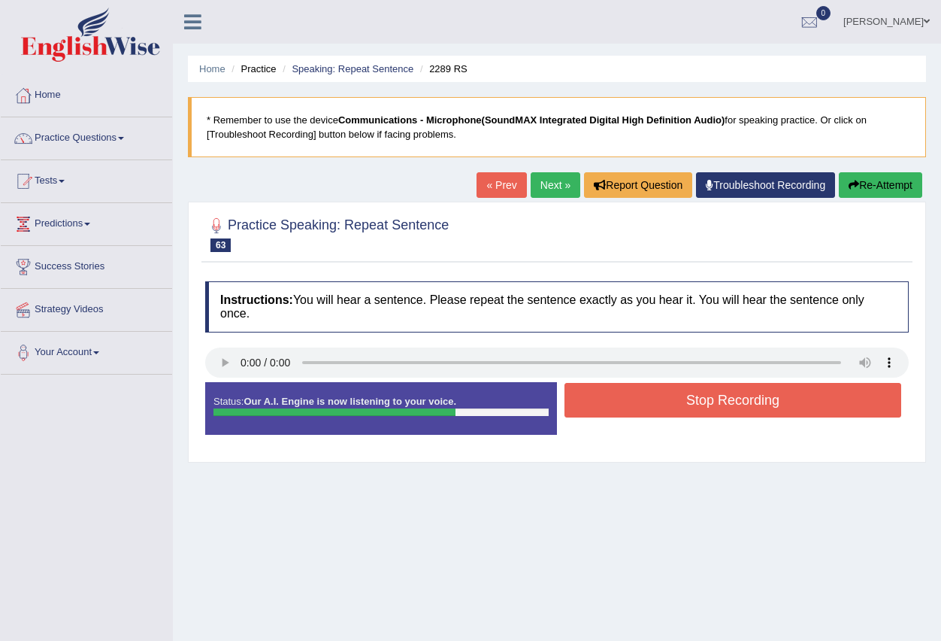
click at [638, 399] on button "Stop Recording" at bounding box center [733, 400] width 337 height 35
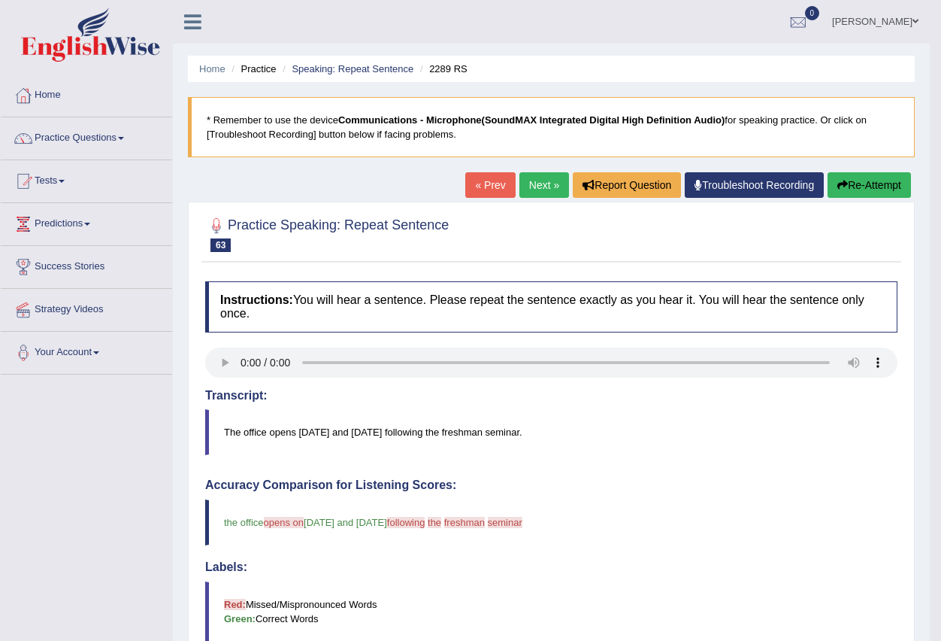
click at [532, 183] on link "Next »" at bounding box center [544, 185] width 50 height 26
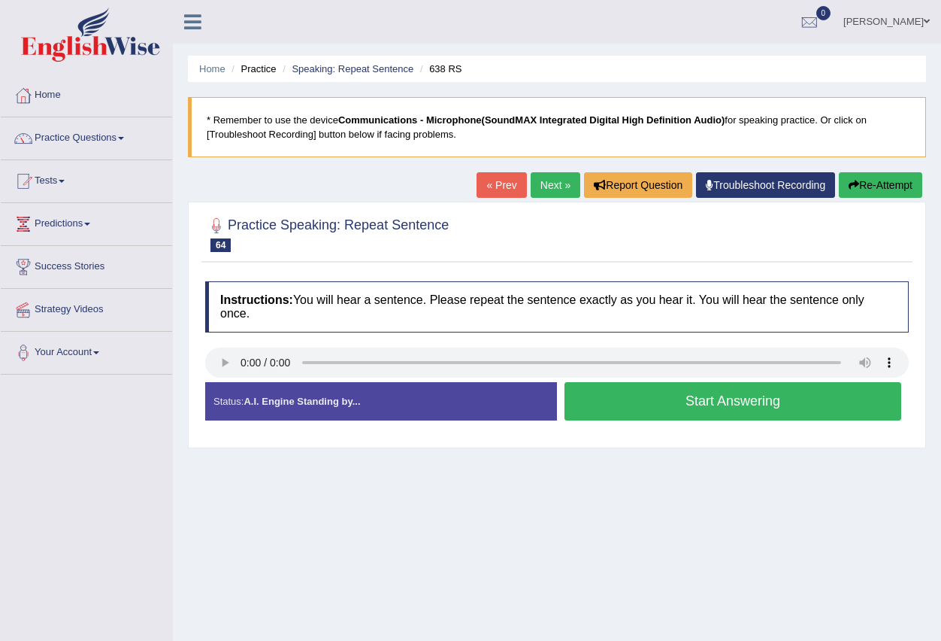
click at [629, 402] on button "Start Answering" at bounding box center [733, 401] width 337 height 38
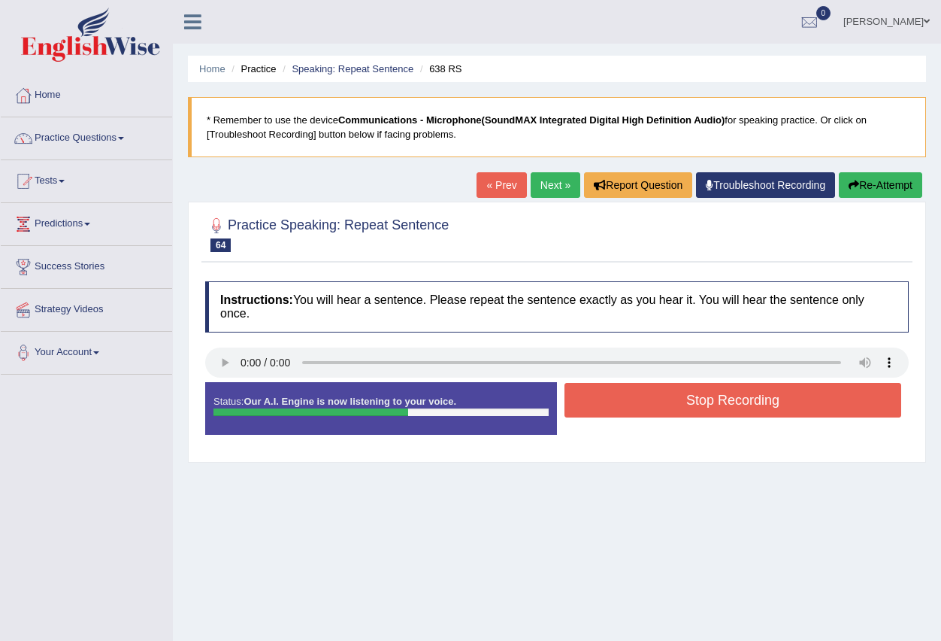
click at [627, 402] on button "Stop Recording" at bounding box center [733, 400] width 337 height 35
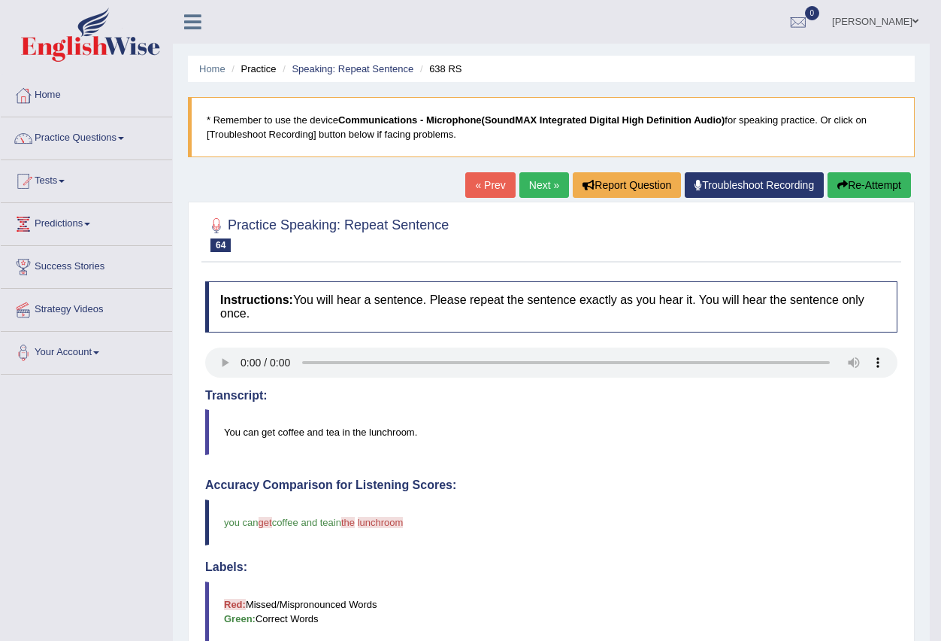
click at [529, 186] on link "Next »" at bounding box center [544, 185] width 50 height 26
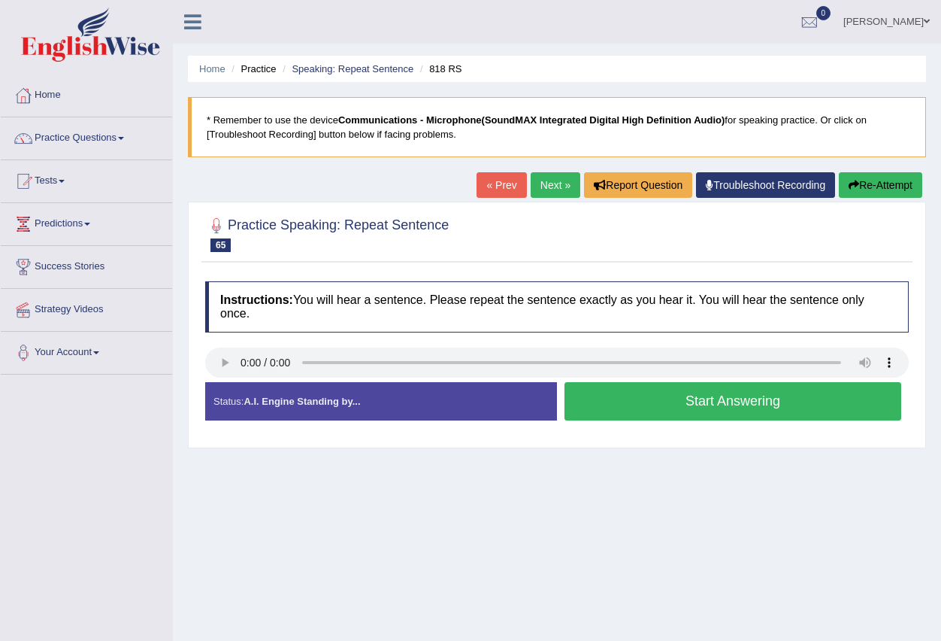
click at [635, 404] on button "Start Answering" at bounding box center [733, 401] width 337 height 38
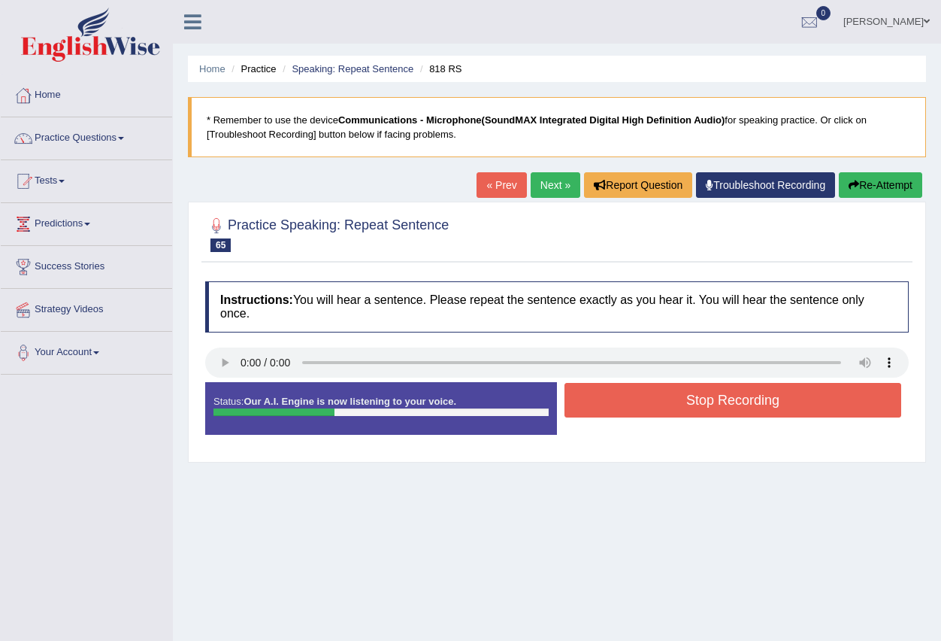
click at [635, 407] on button "Stop Recording" at bounding box center [733, 400] width 337 height 35
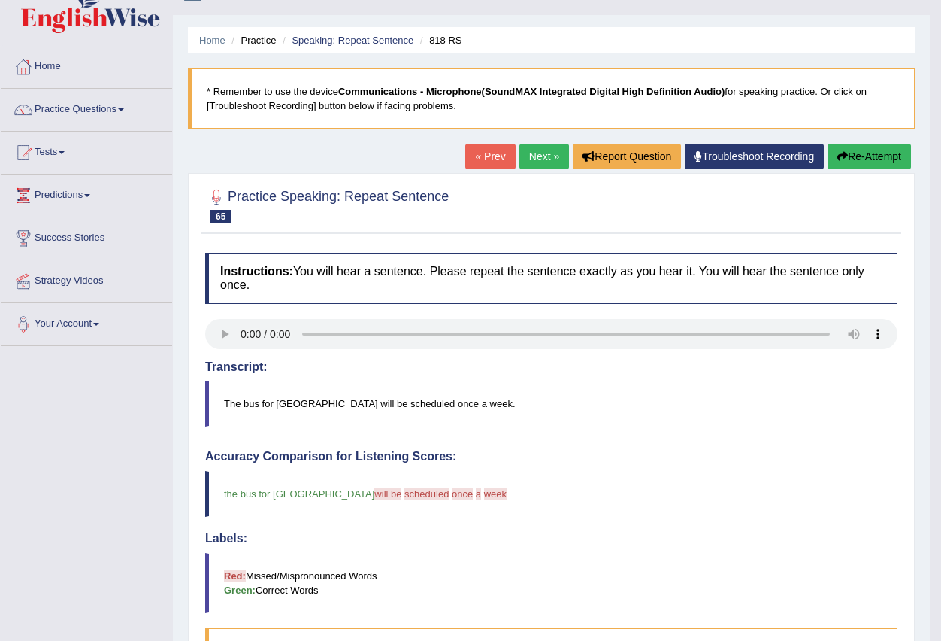
scroll to position [27, 0]
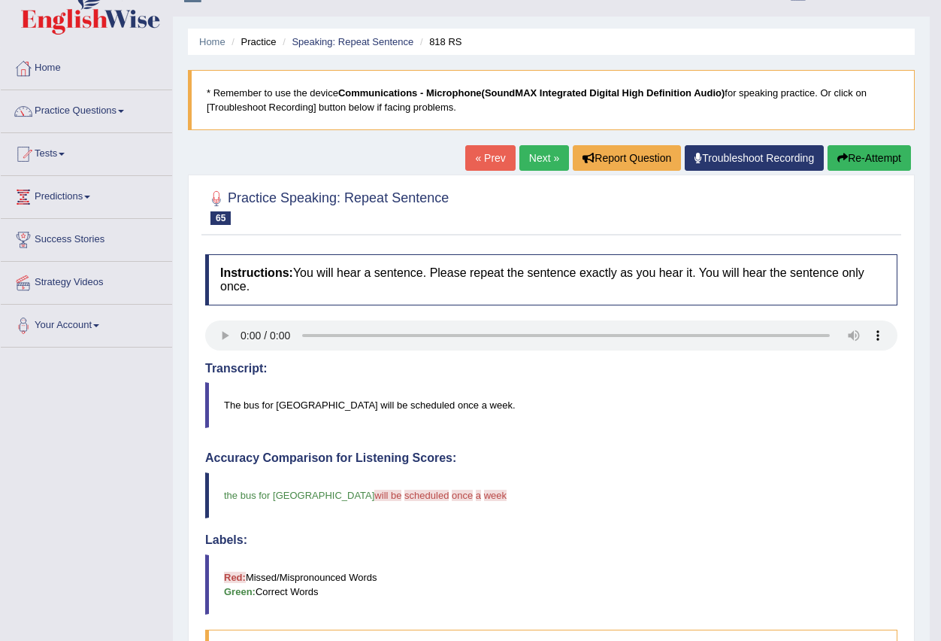
click at [538, 165] on link "Next »" at bounding box center [544, 158] width 50 height 26
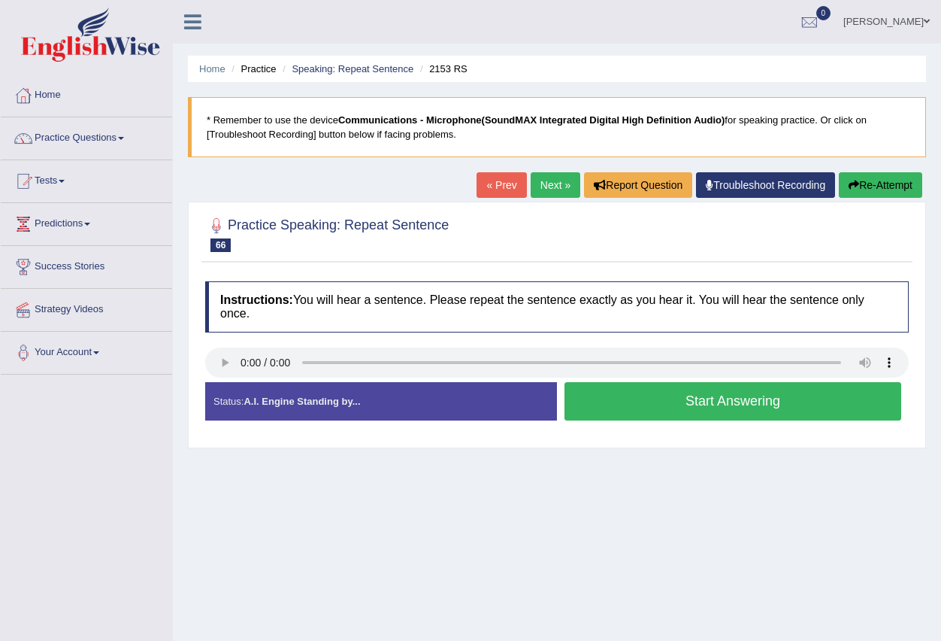
click at [669, 410] on button "Start Answering" at bounding box center [733, 401] width 337 height 38
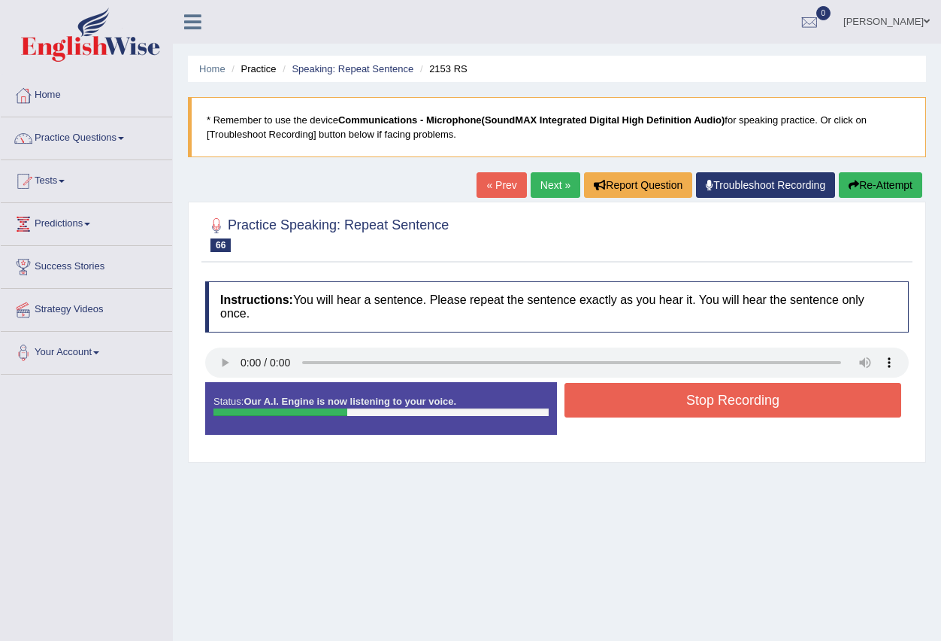
click at [669, 404] on button "Stop Recording" at bounding box center [733, 400] width 337 height 35
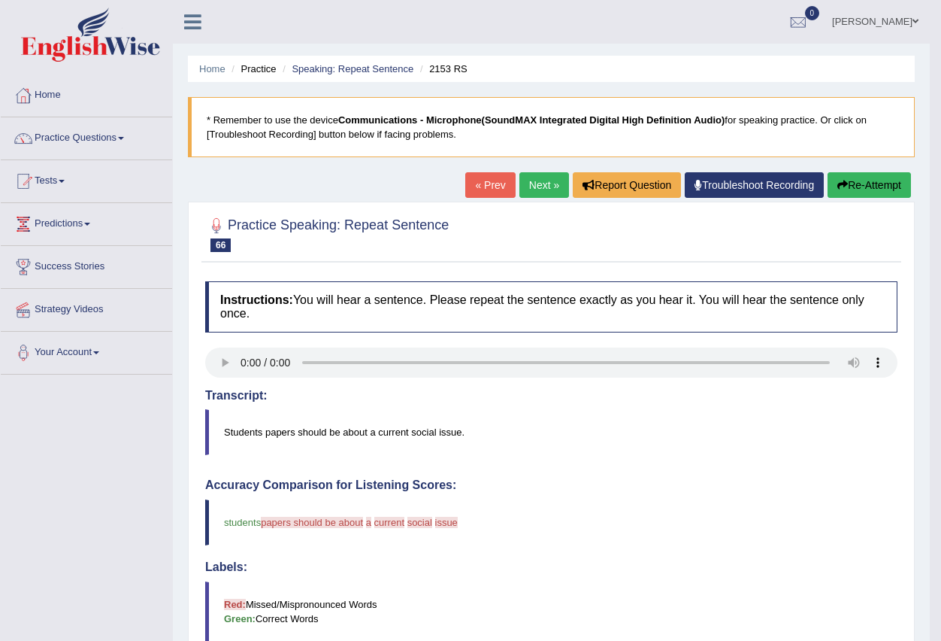
click at [530, 183] on link "Next »" at bounding box center [544, 185] width 50 height 26
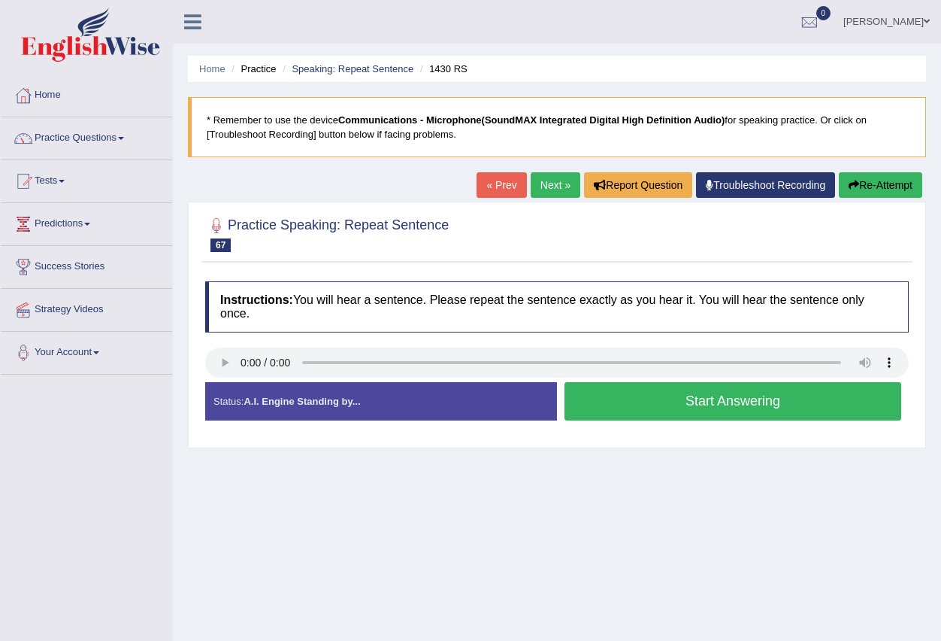
click at [638, 404] on button "Start Answering" at bounding box center [733, 401] width 337 height 38
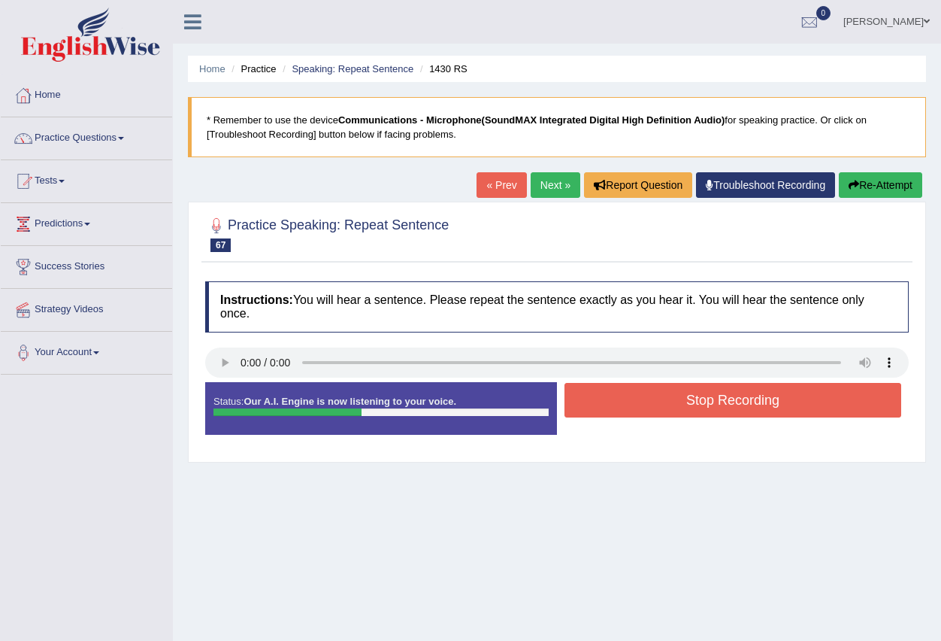
click at [638, 404] on button "Stop Recording" at bounding box center [733, 400] width 337 height 35
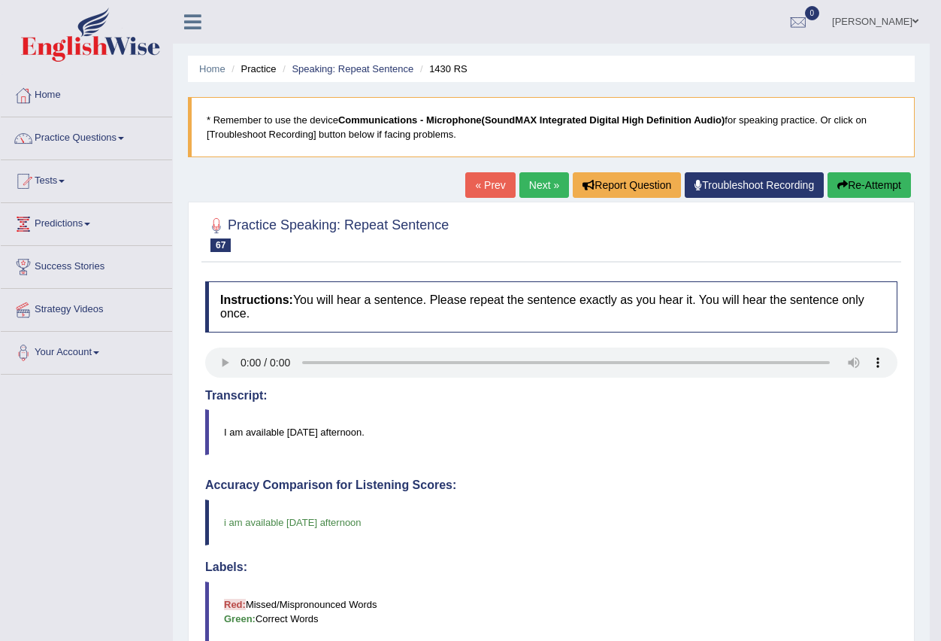
click at [535, 186] on link "Next »" at bounding box center [544, 185] width 50 height 26
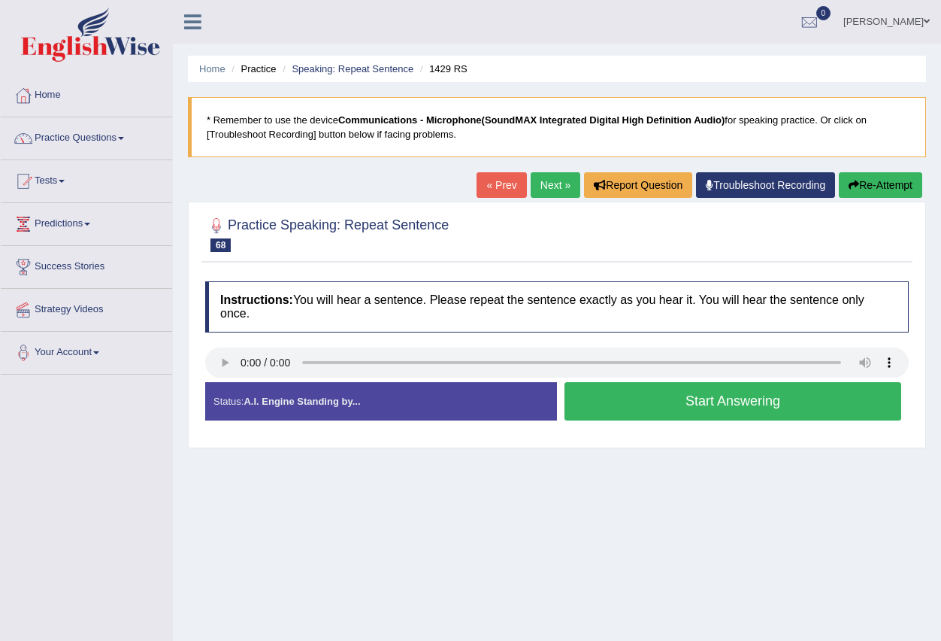
click at [661, 402] on button "Start Answering" at bounding box center [733, 401] width 337 height 38
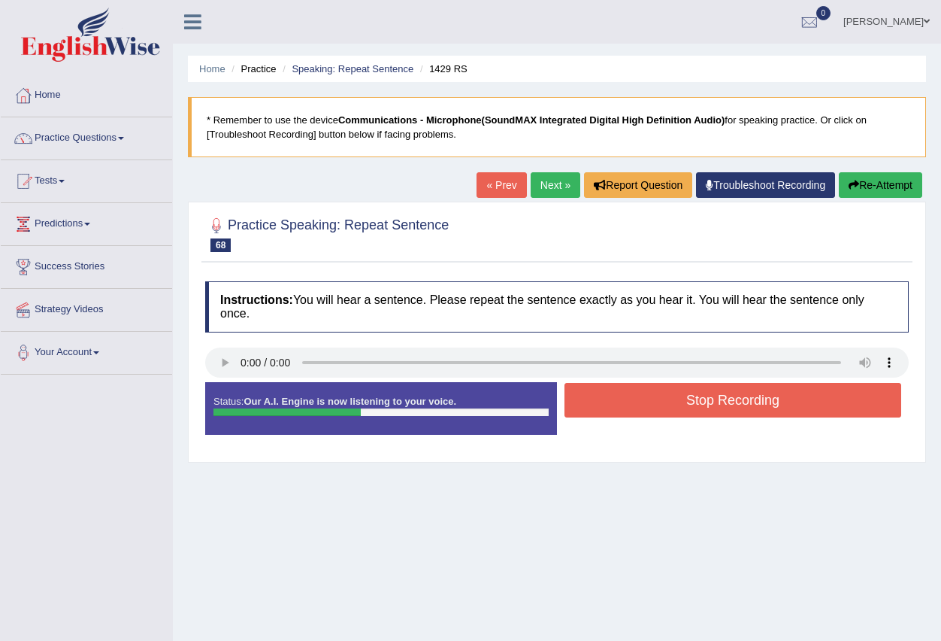
click at [661, 402] on button "Stop Recording" at bounding box center [733, 400] width 337 height 35
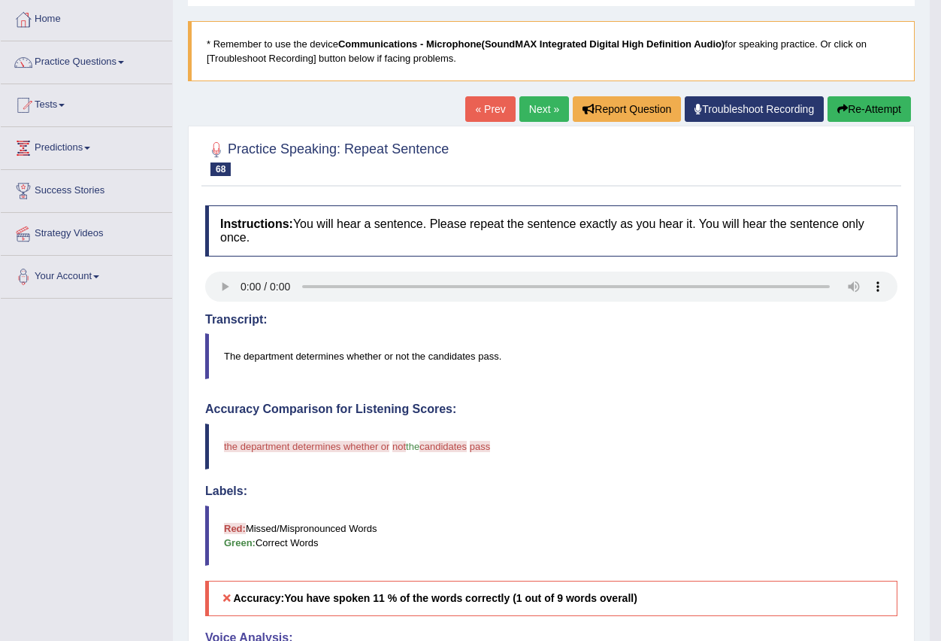
scroll to position [75, 0]
click at [529, 108] on link "Next »" at bounding box center [544, 110] width 50 height 26
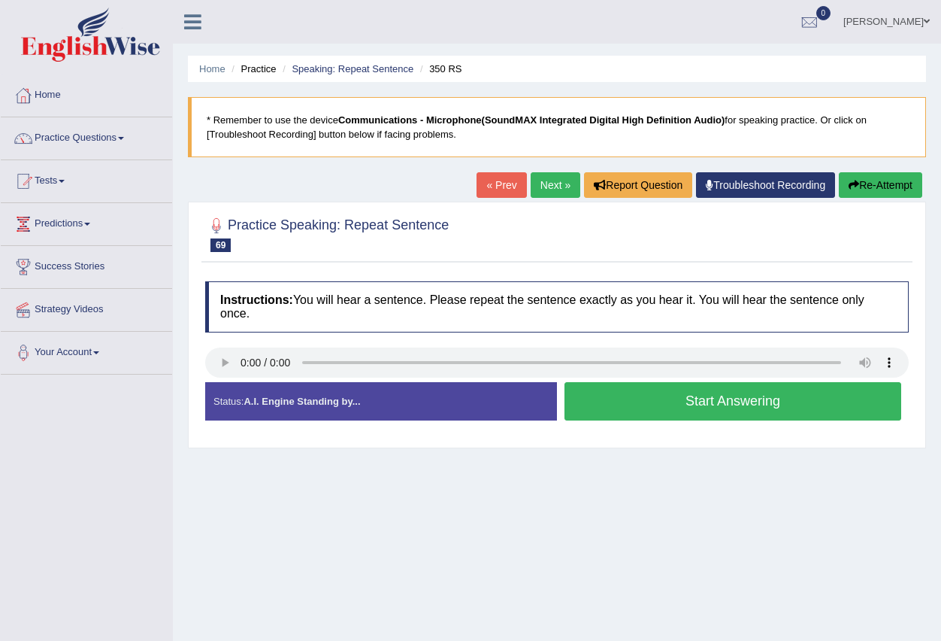
click at [630, 404] on button "Start Answering" at bounding box center [733, 401] width 337 height 38
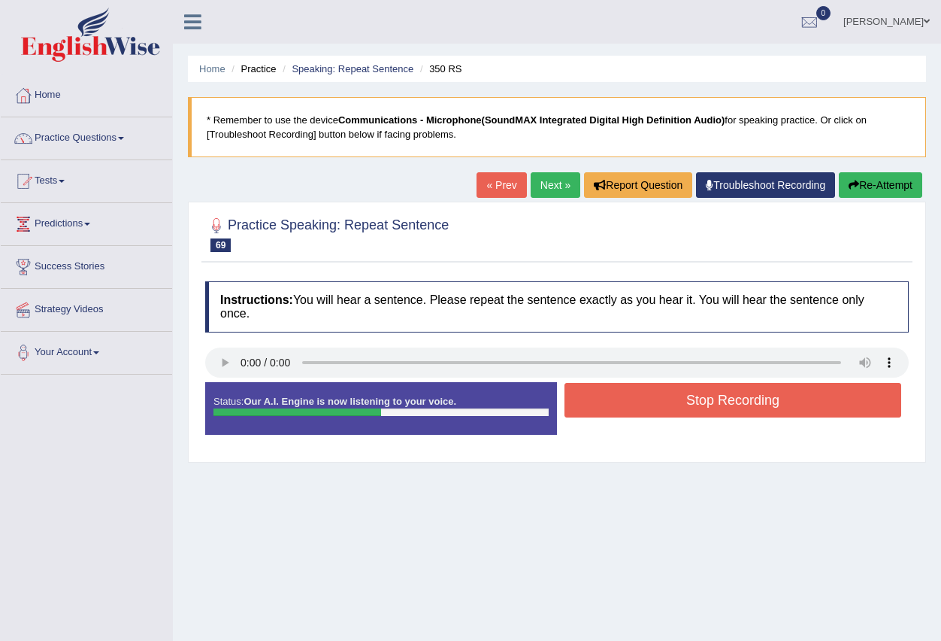
click at [627, 404] on button "Stop Recording" at bounding box center [733, 400] width 337 height 35
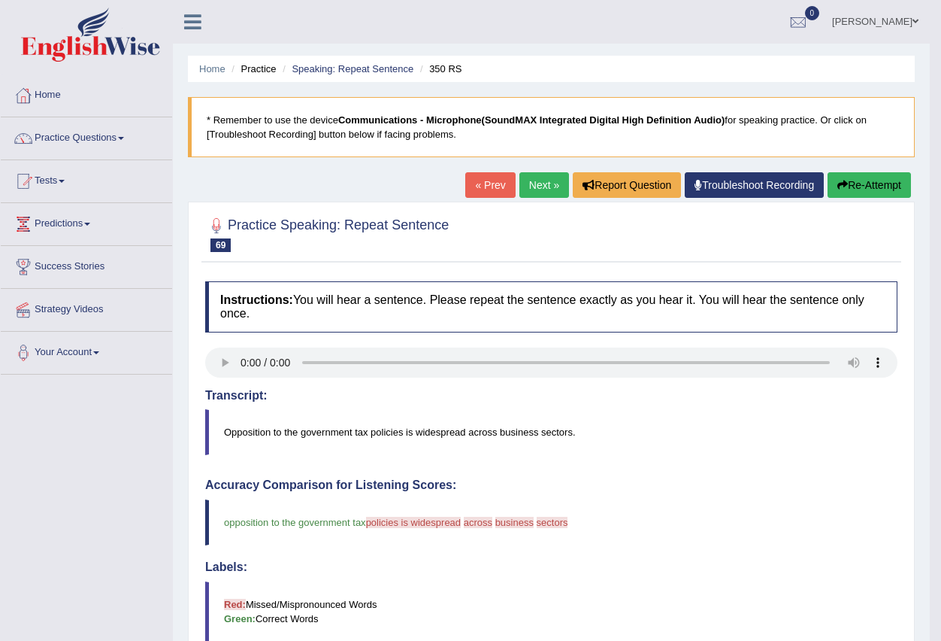
click at [543, 183] on link "Next »" at bounding box center [544, 185] width 50 height 26
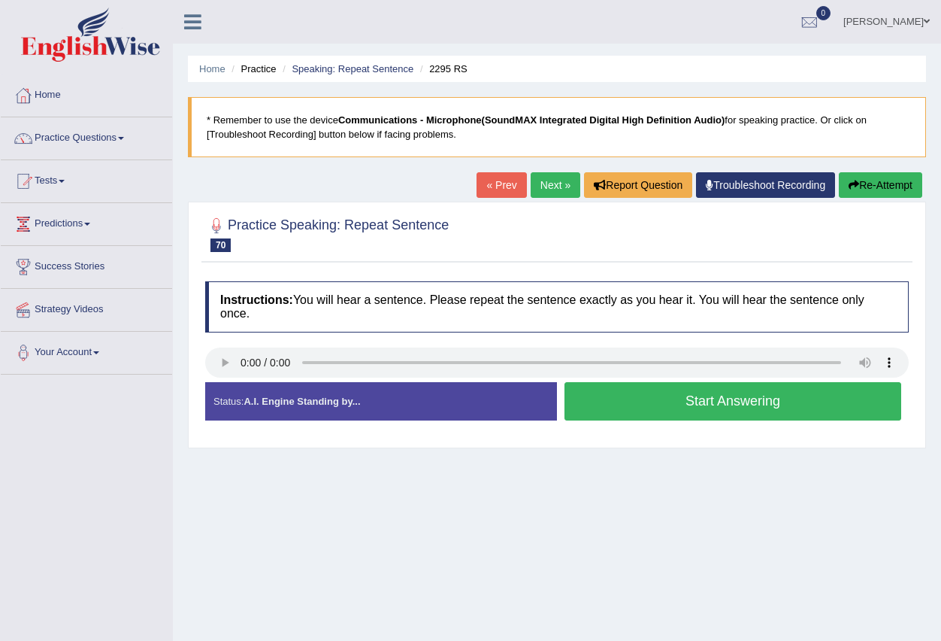
click at [648, 407] on button "Start Answering" at bounding box center [733, 401] width 337 height 38
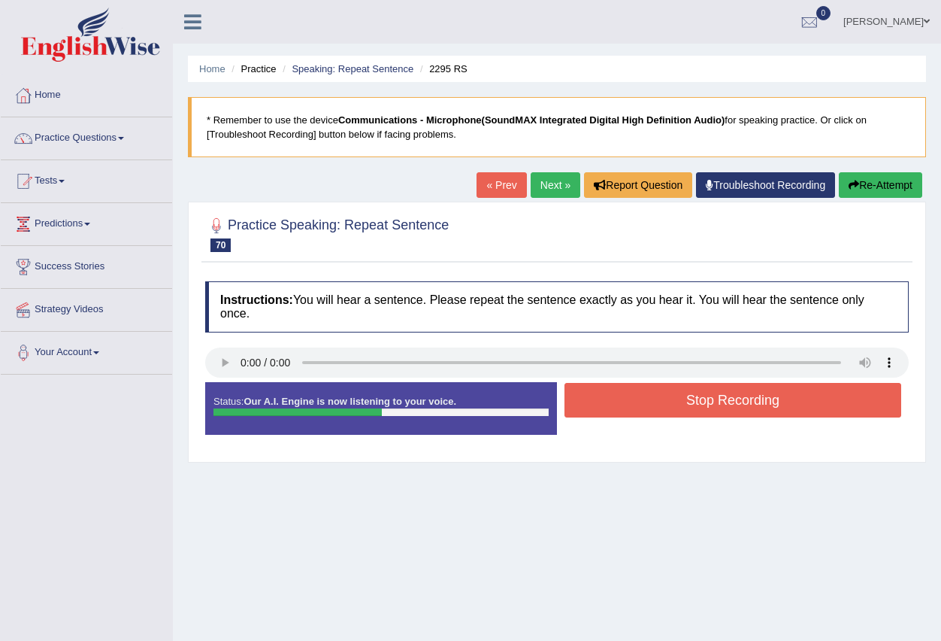
click at [641, 402] on button "Stop Recording" at bounding box center [733, 400] width 337 height 35
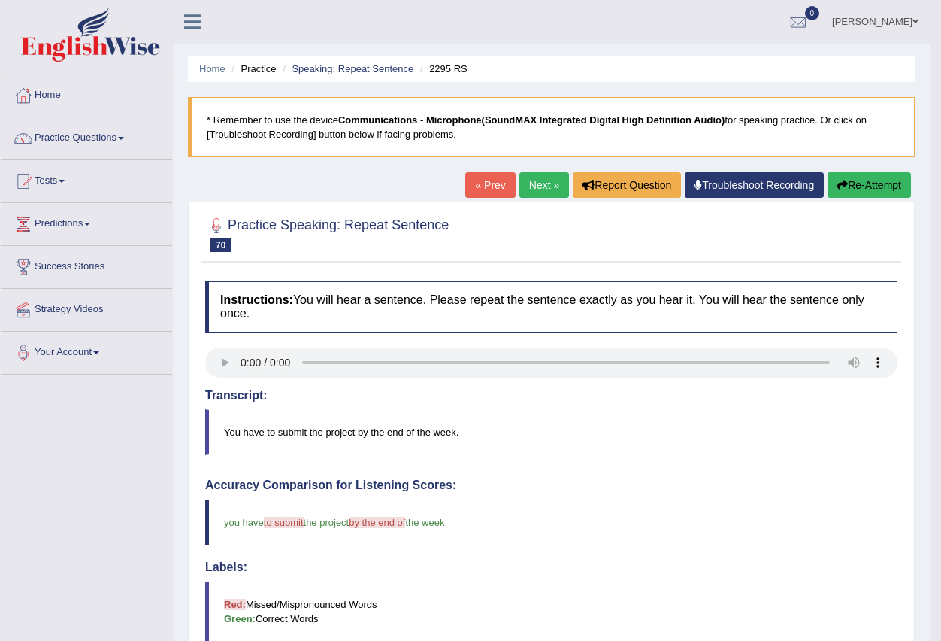
click at [543, 189] on link "Next »" at bounding box center [544, 185] width 50 height 26
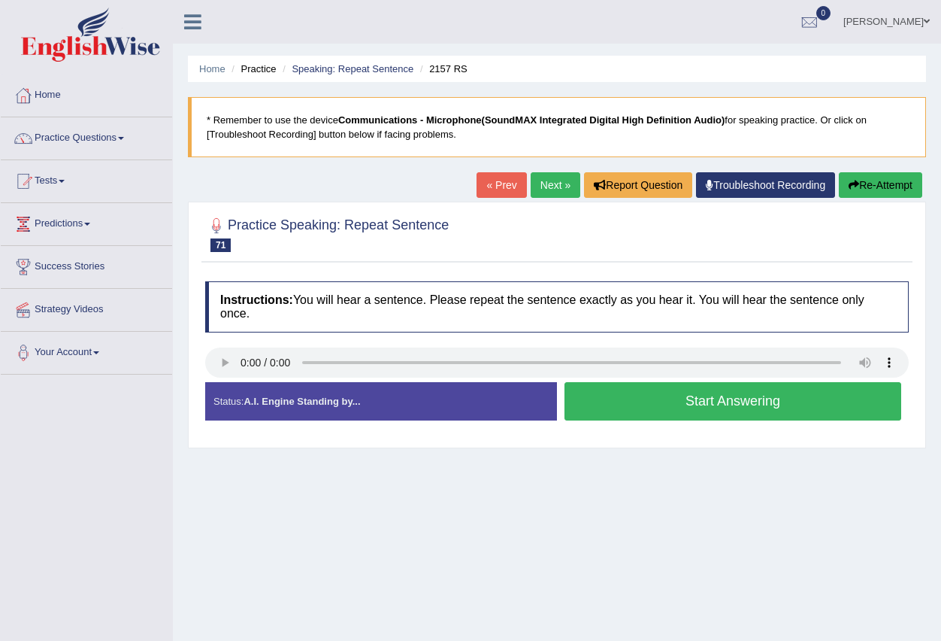
click at [622, 397] on button "Start Answering" at bounding box center [733, 401] width 337 height 38
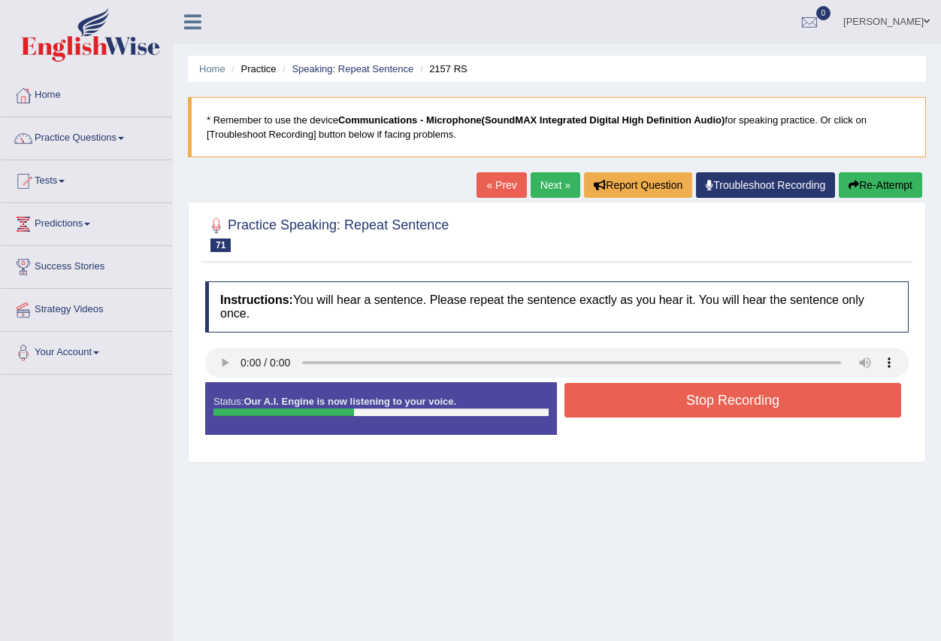
click at [616, 399] on button "Stop Recording" at bounding box center [733, 400] width 337 height 35
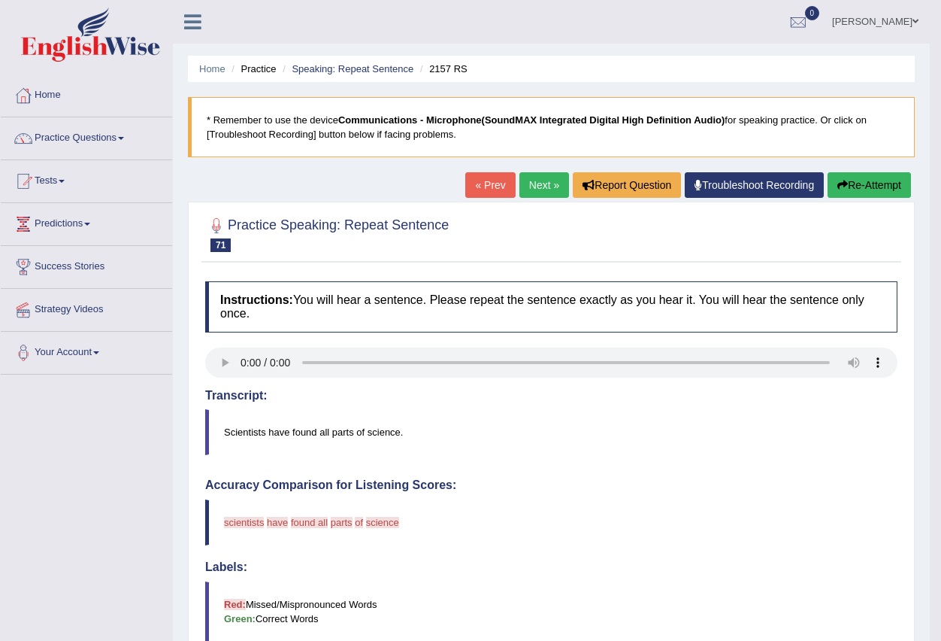
click at [527, 181] on link "Next »" at bounding box center [544, 185] width 50 height 26
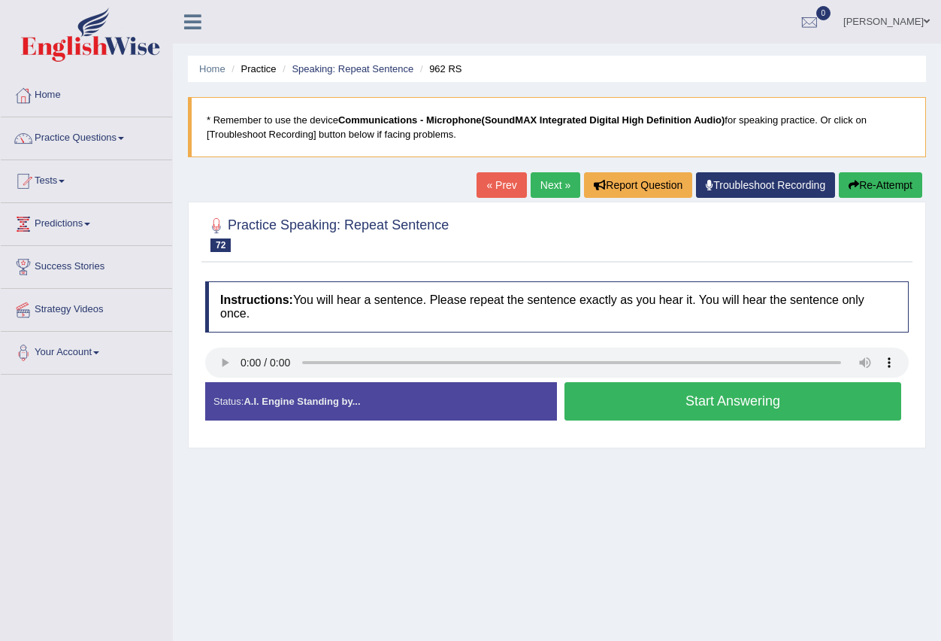
click at [664, 402] on button "Start Answering" at bounding box center [733, 401] width 337 height 38
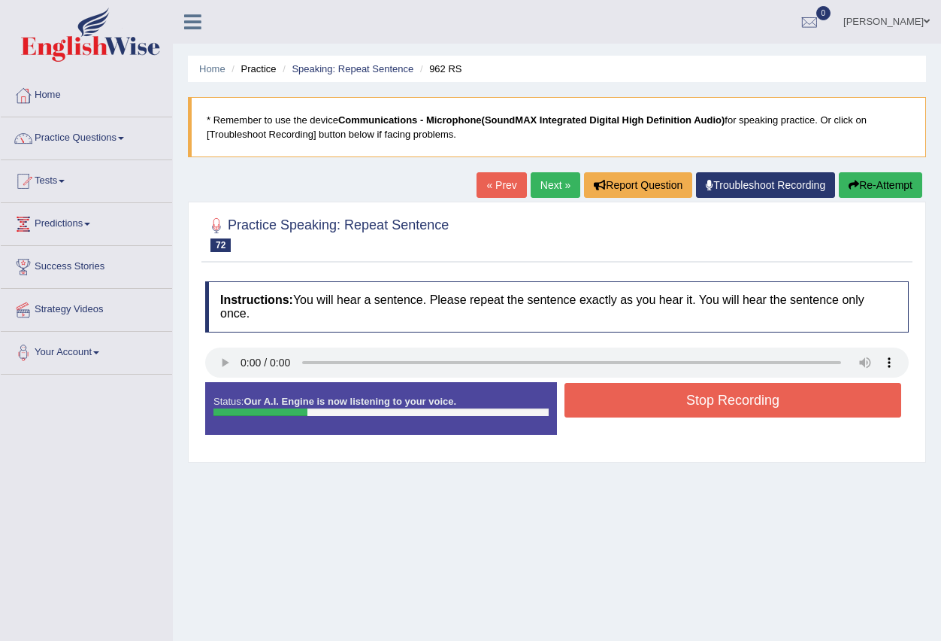
click at [664, 402] on button "Stop Recording" at bounding box center [733, 400] width 337 height 35
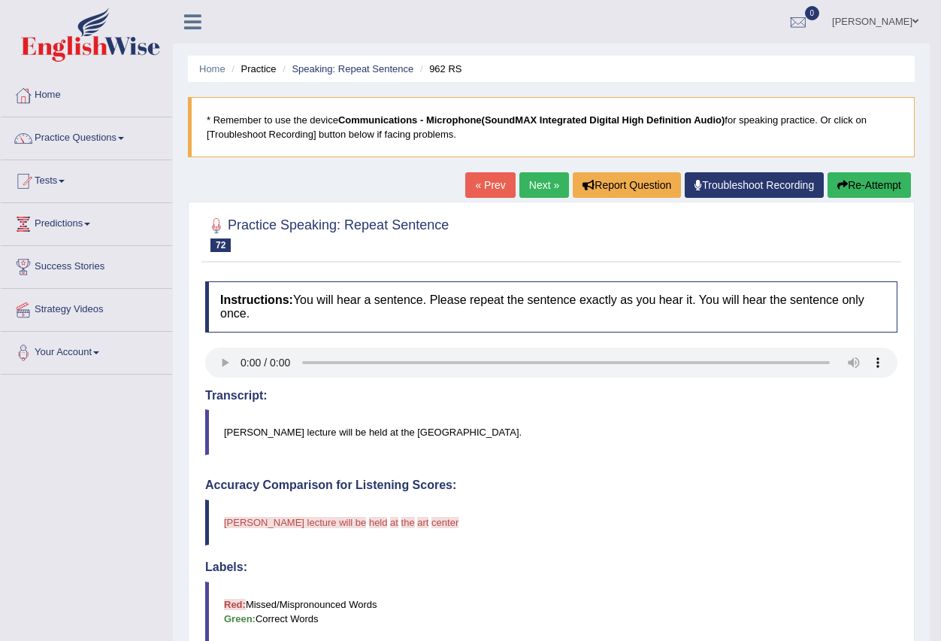
click at [122, 136] on link "Practice Questions" at bounding box center [86, 136] width 171 height 38
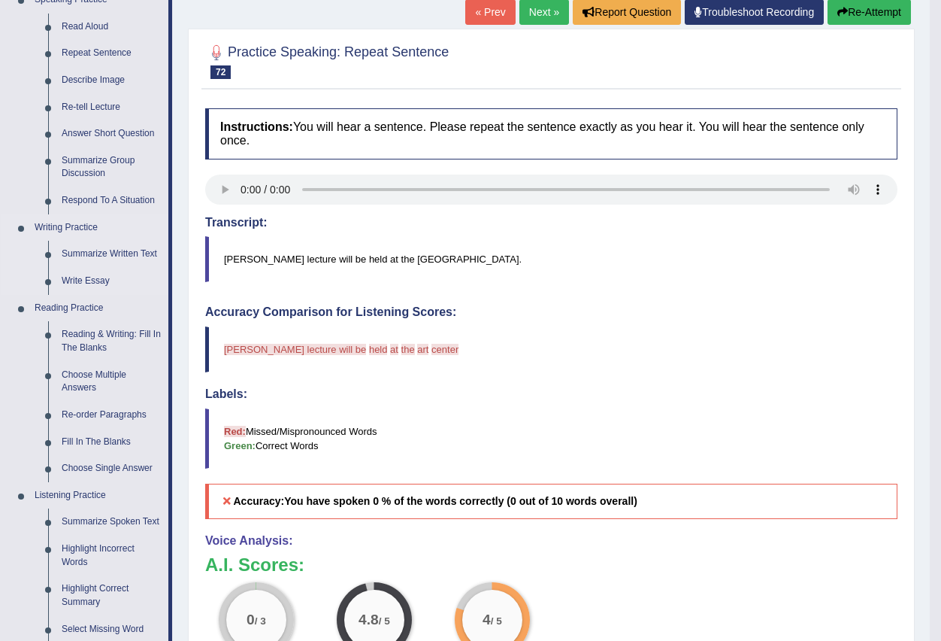
scroll to position [150, 0]
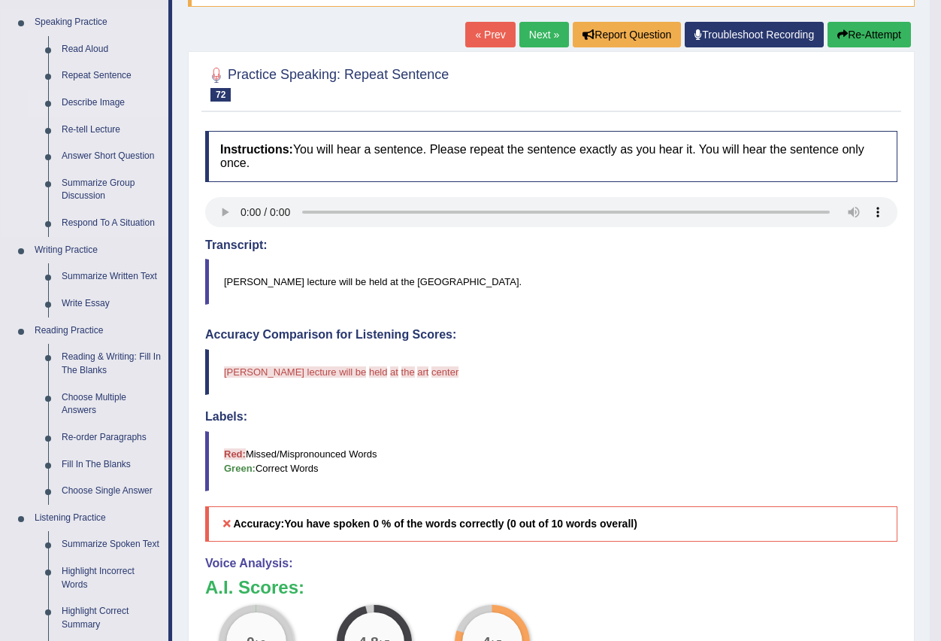
click at [101, 102] on link "Describe Image" at bounding box center [112, 102] width 114 height 27
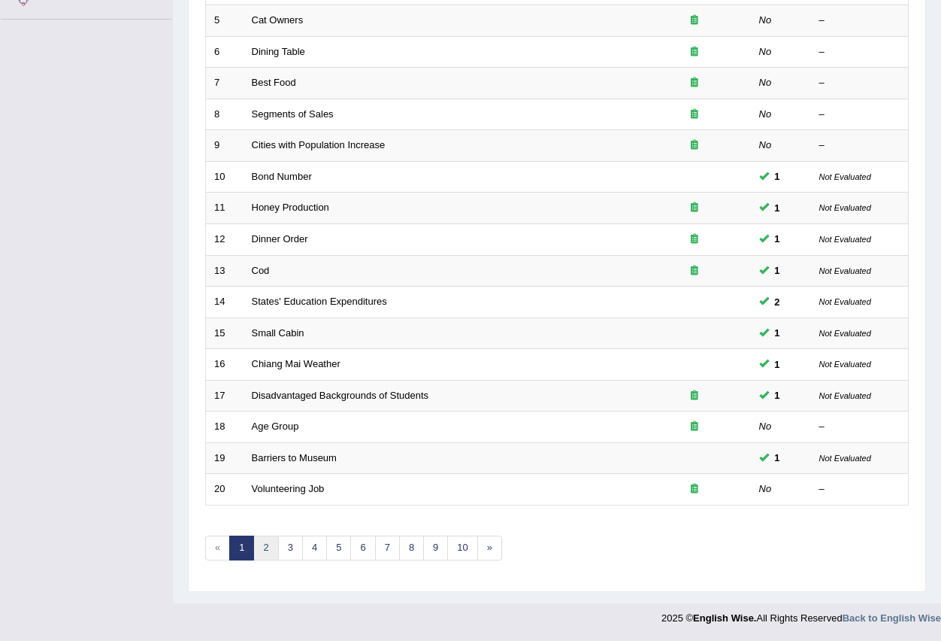
click at [264, 549] on link "2" at bounding box center [265, 547] width 25 height 25
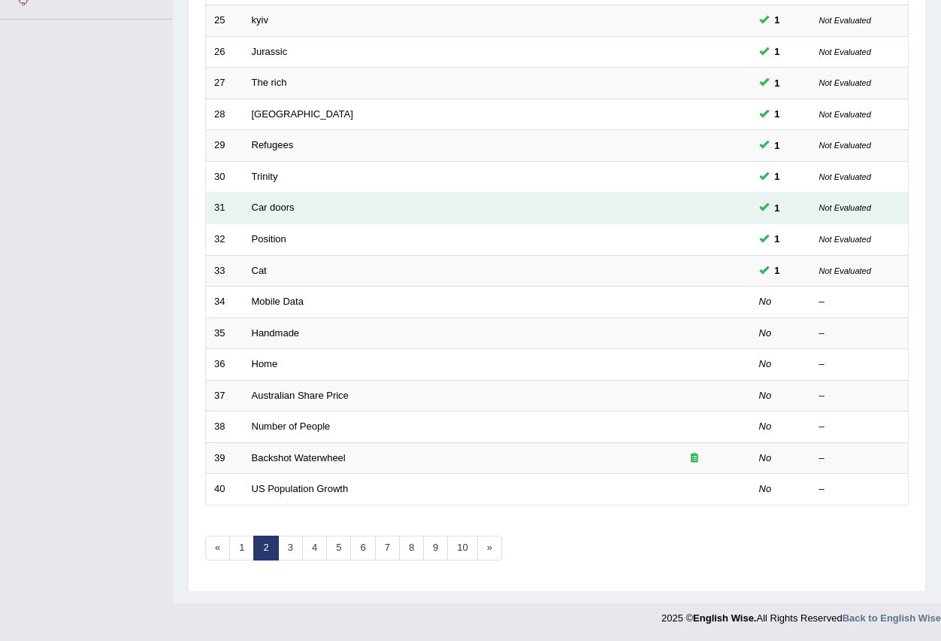
scroll to position [355, 0]
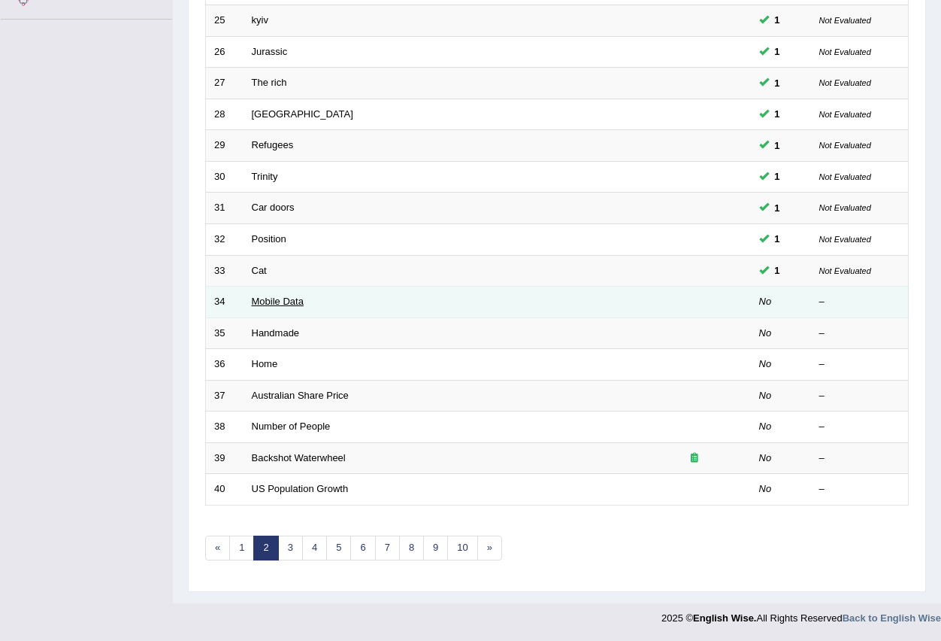
click at [285, 301] on link "Mobile Data" at bounding box center [278, 300] width 52 height 11
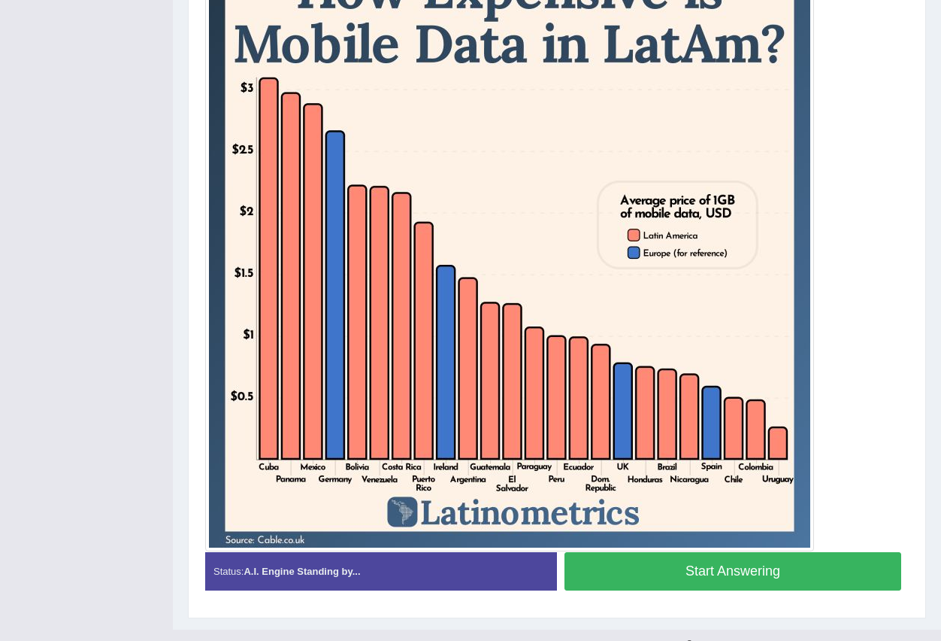
scroll to position [432, 0]
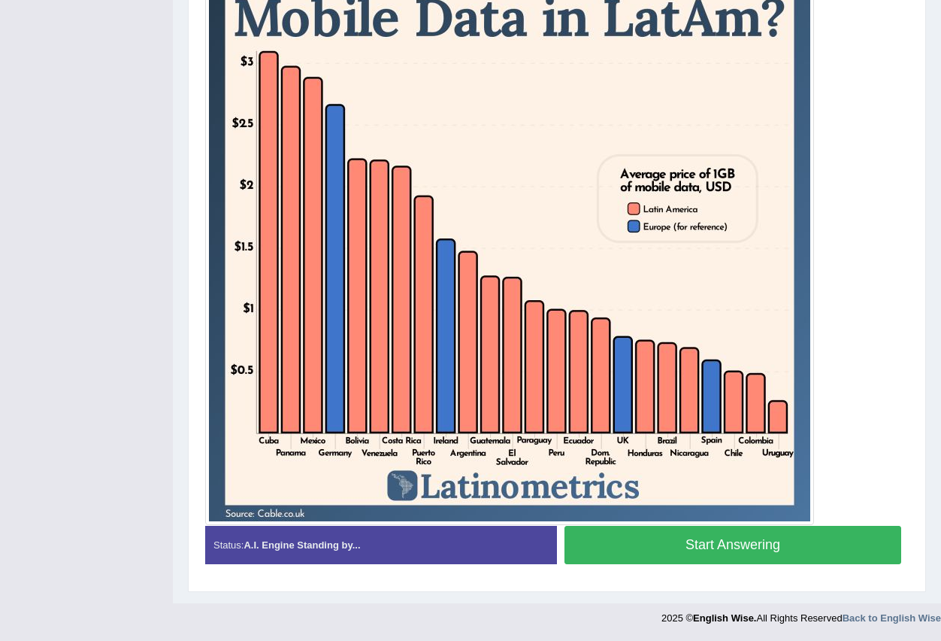
click at [661, 549] on button "Start Answering" at bounding box center [733, 544] width 337 height 38
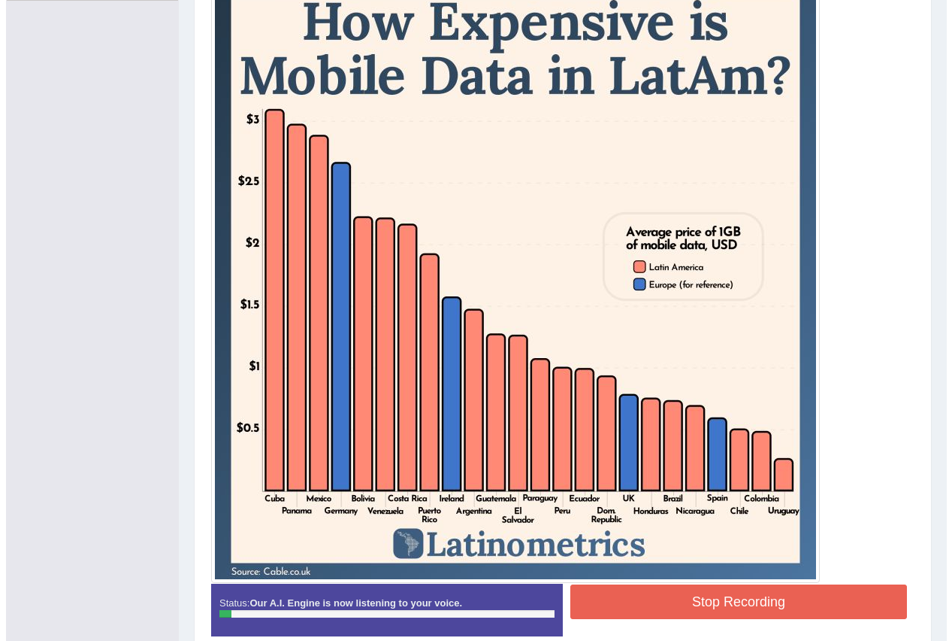
scroll to position [356, 0]
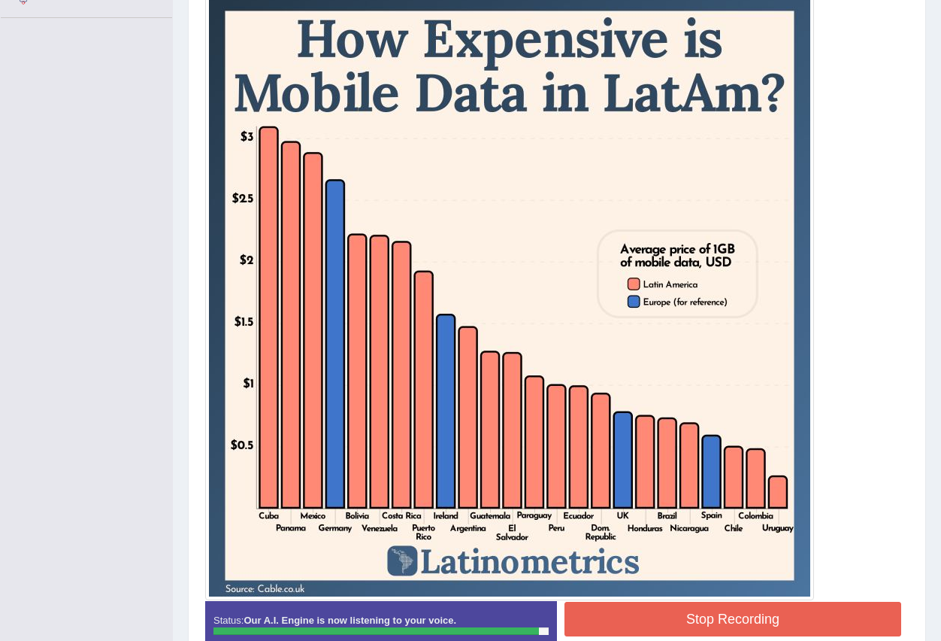
click at [662, 613] on button "Stop Recording" at bounding box center [733, 618] width 337 height 35
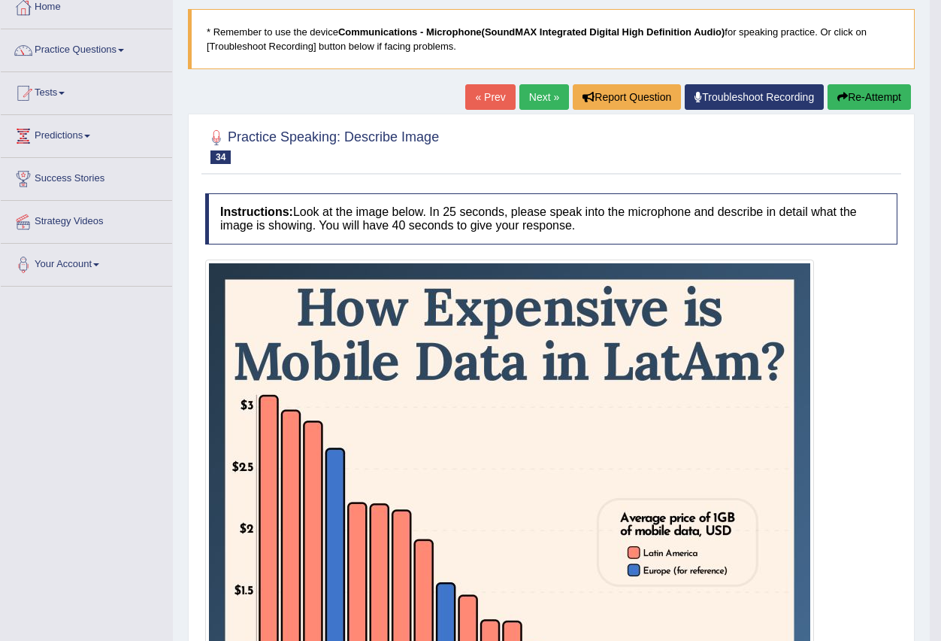
scroll to position [73, 0]
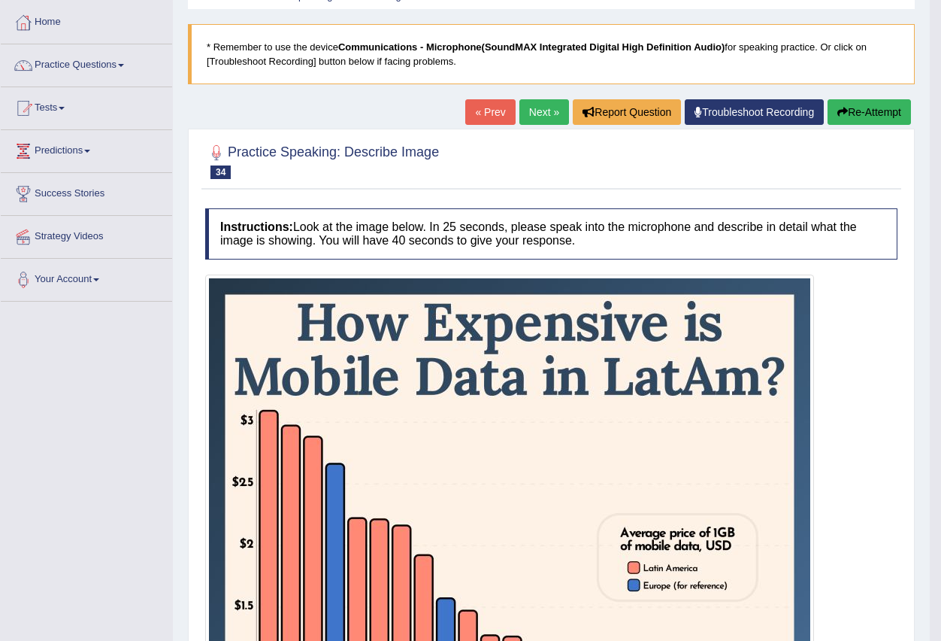
click at [527, 104] on link "Next »" at bounding box center [544, 112] width 50 height 26
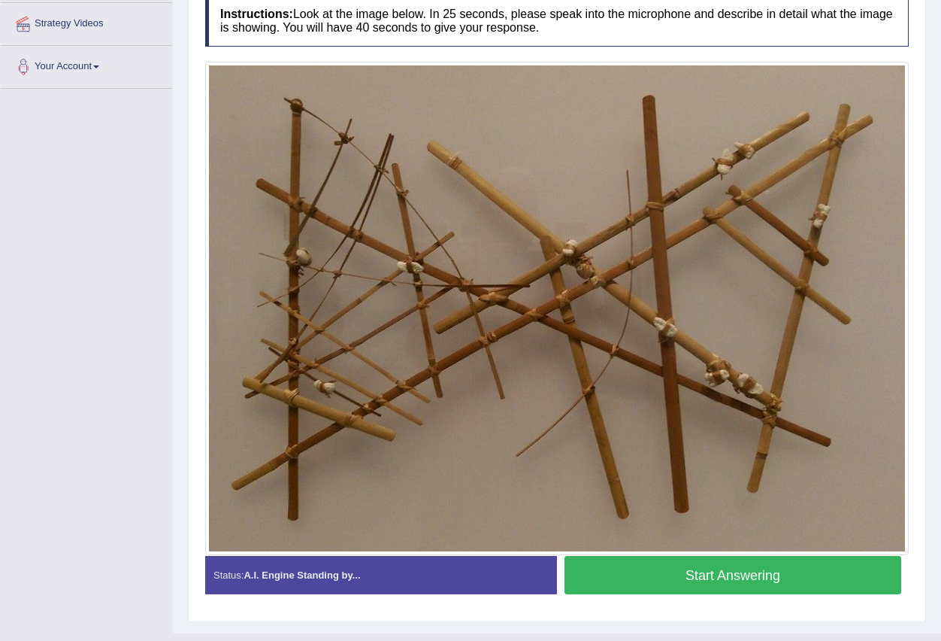
scroll to position [316, 0]
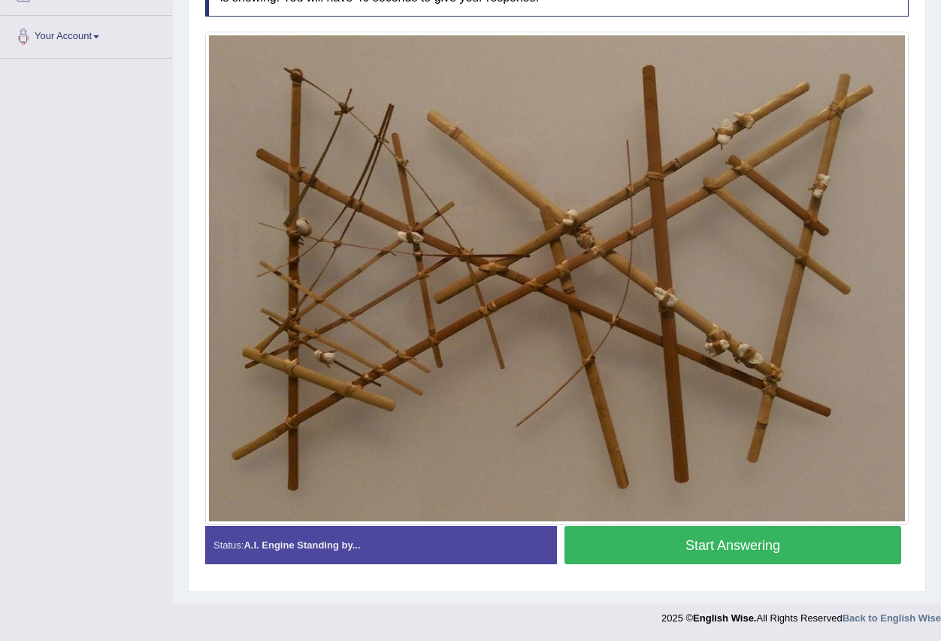
click at [677, 547] on button "Start Answering" at bounding box center [733, 544] width 337 height 38
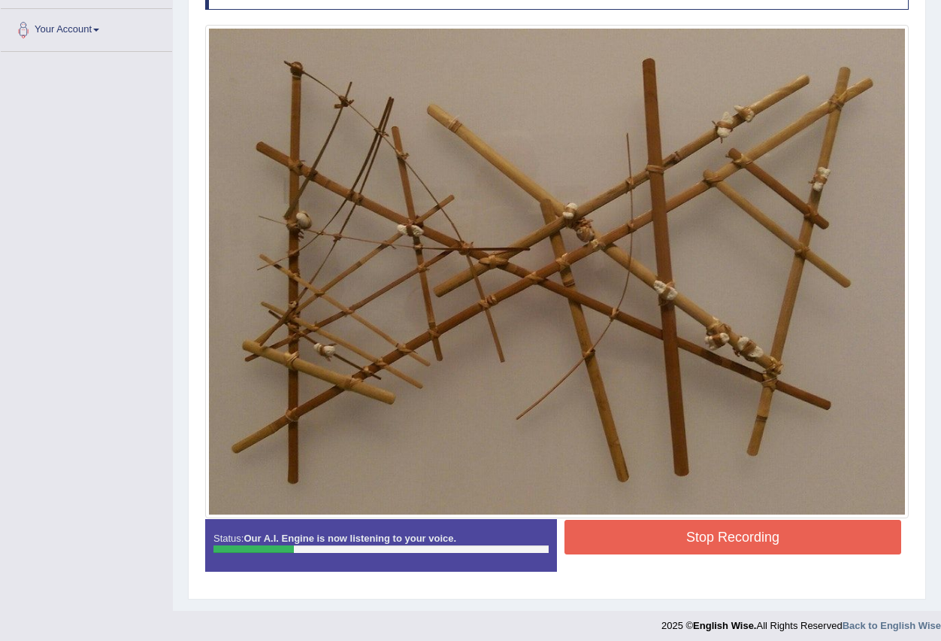
scroll to position [330, 0]
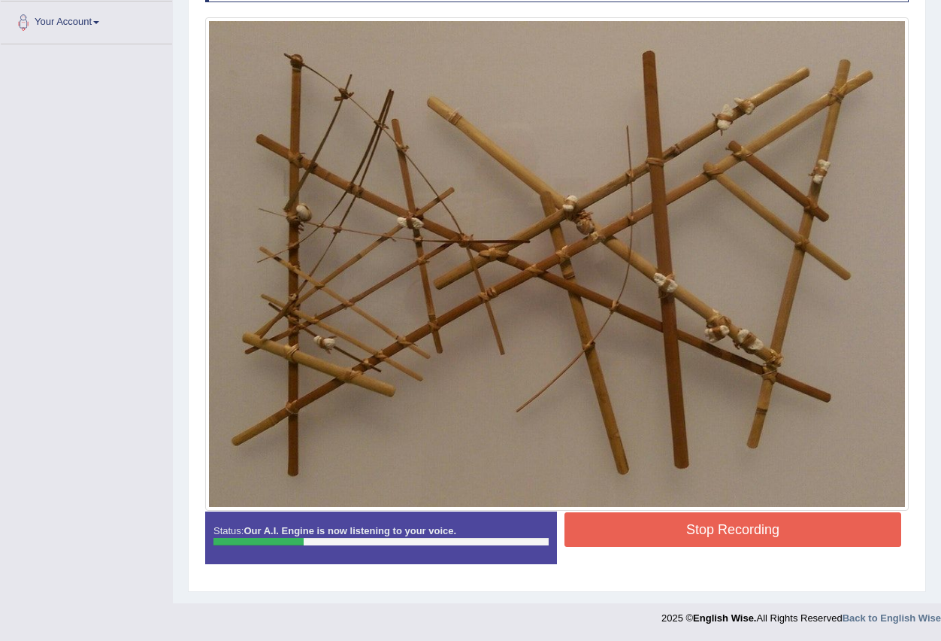
click at [601, 520] on button "Stop Recording" at bounding box center [733, 529] width 337 height 35
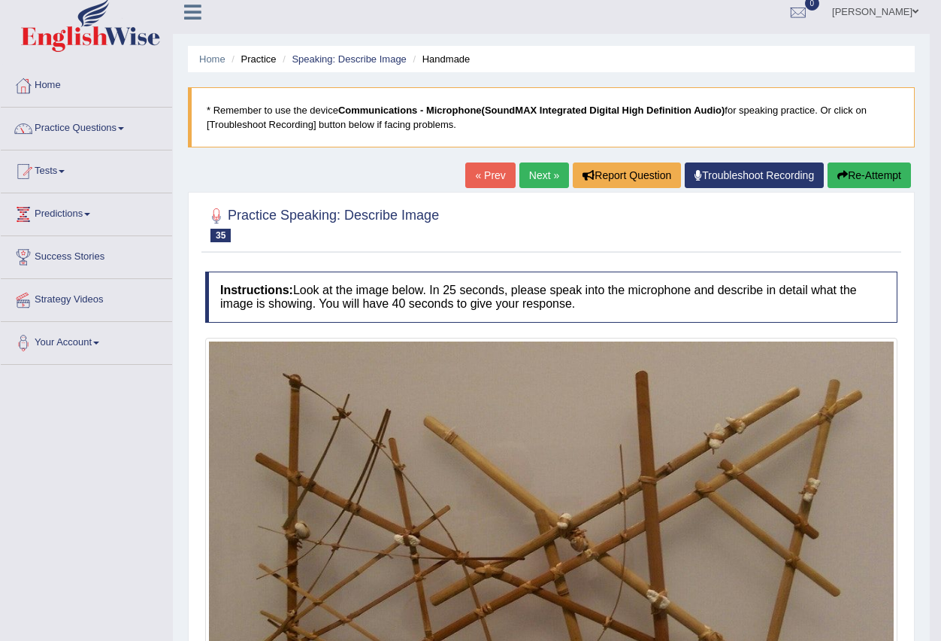
scroll to position [0, 0]
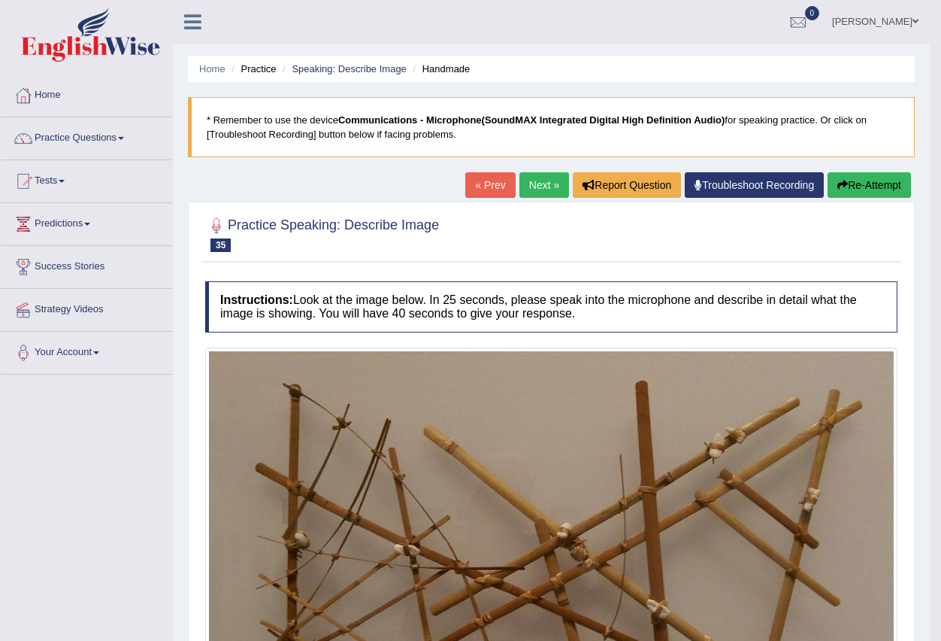
click at [529, 183] on link "Next »" at bounding box center [544, 185] width 50 height 26
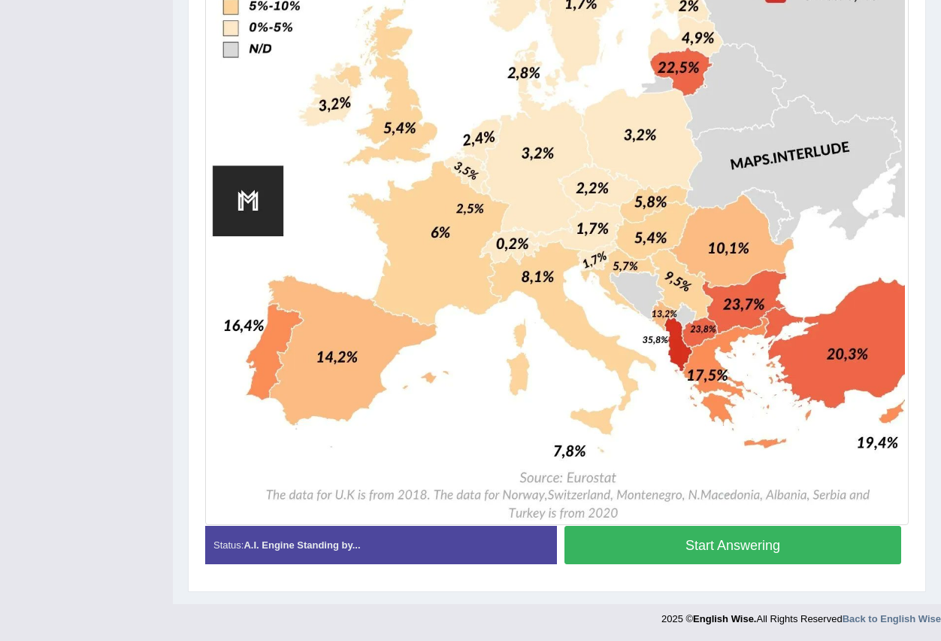
scroll to position [713, 0]
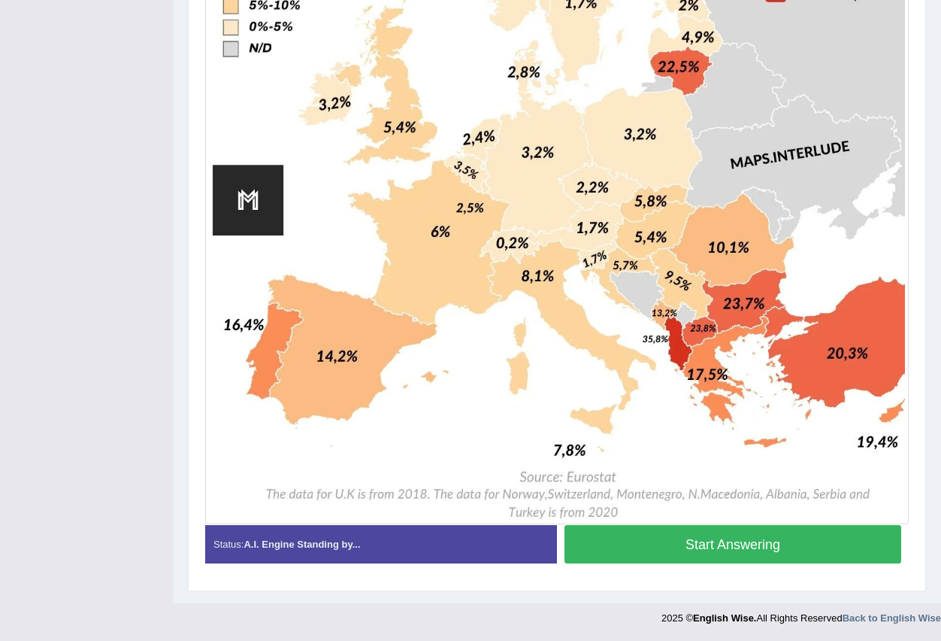
click at [722, 550] on button "Start Answering" at bounding box center [733, 544] width 337 height 38
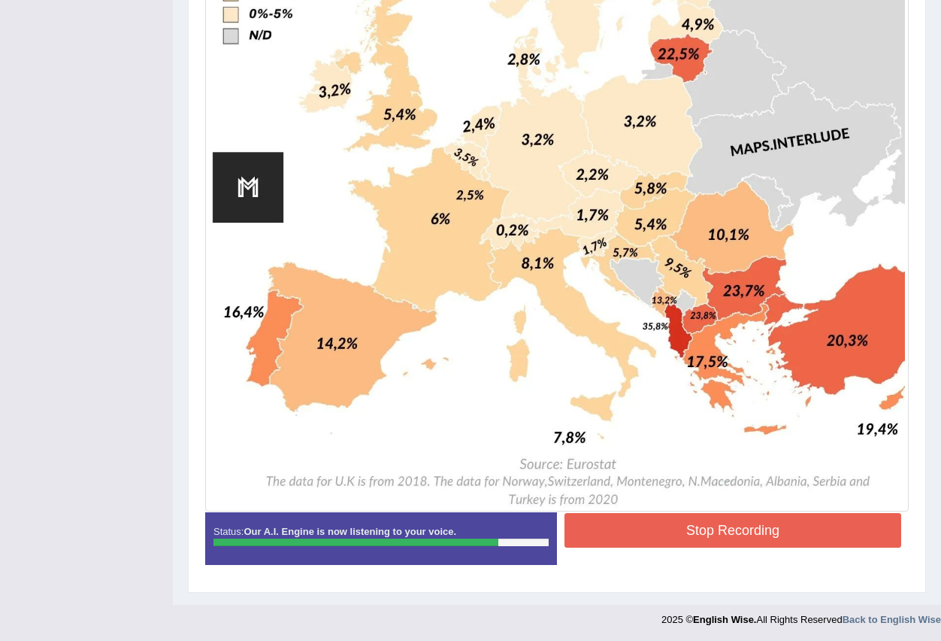
scroll to position [728, 0]
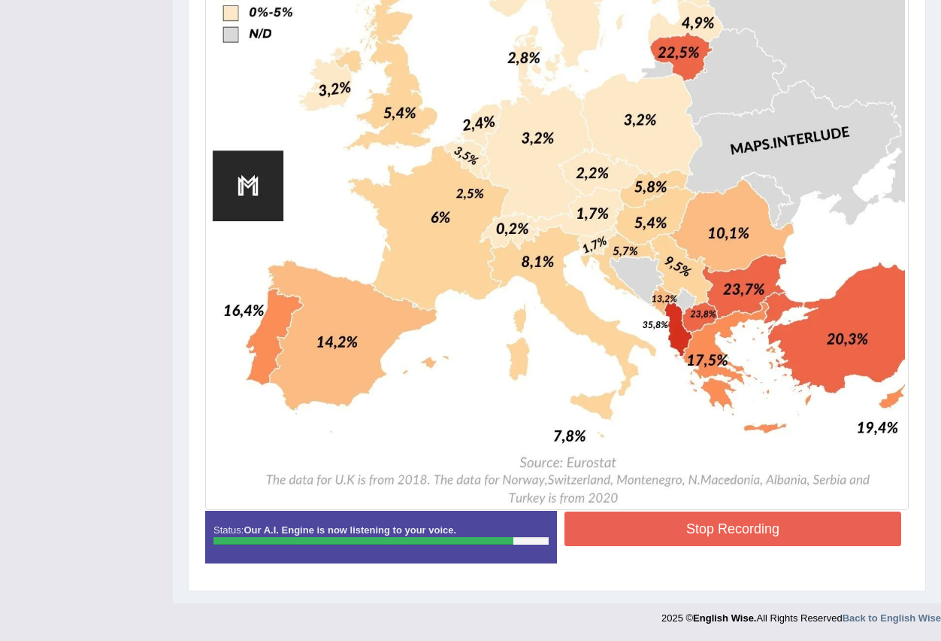
click at [656, 521] on button "Stop Recording" at bounding box center [733, 528] width 337 height 35
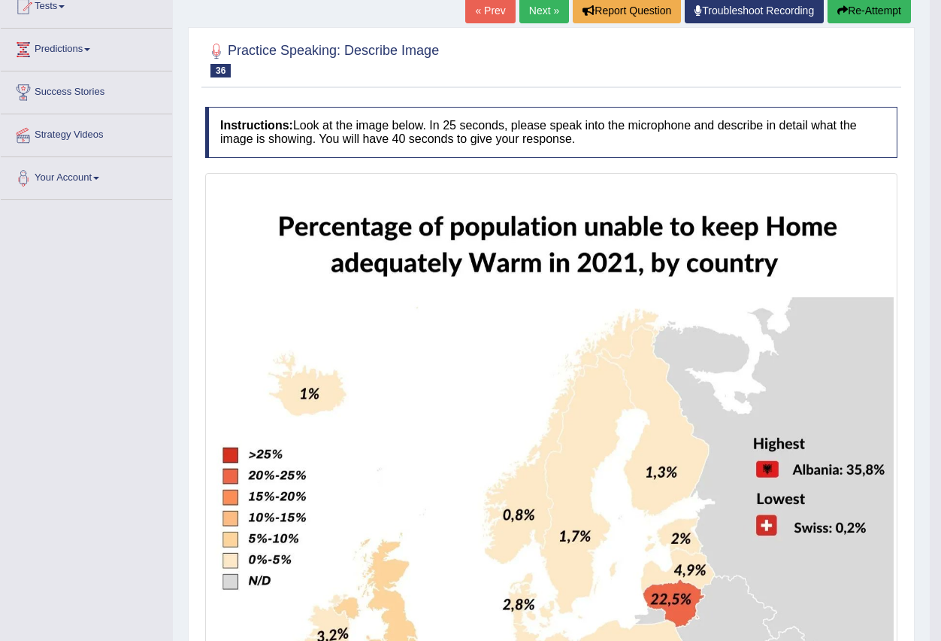
scroll to position [126, 0]
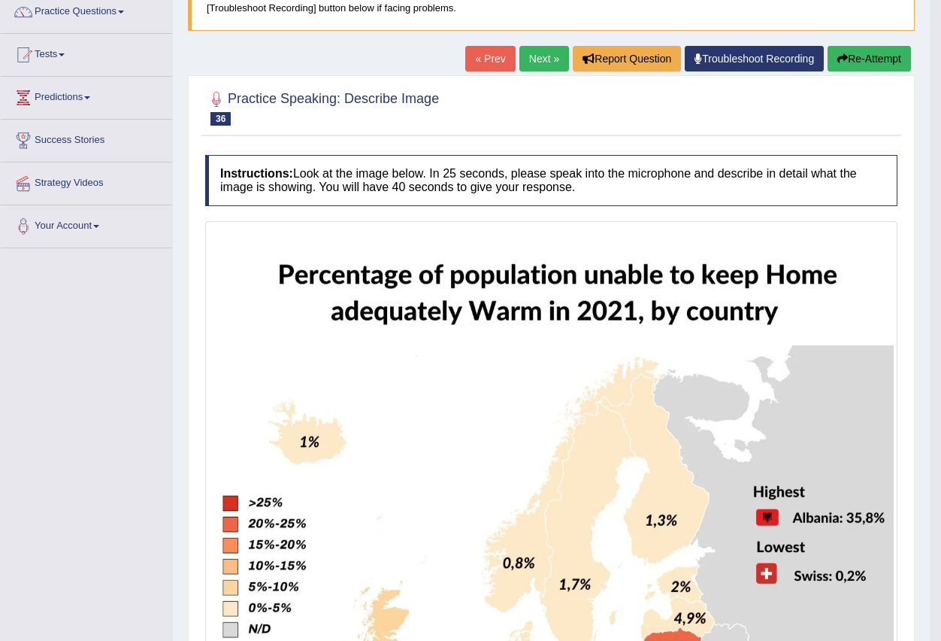
click at [538, 60] on link "Next »" at bounding box center [544, 59] width 50 height 26
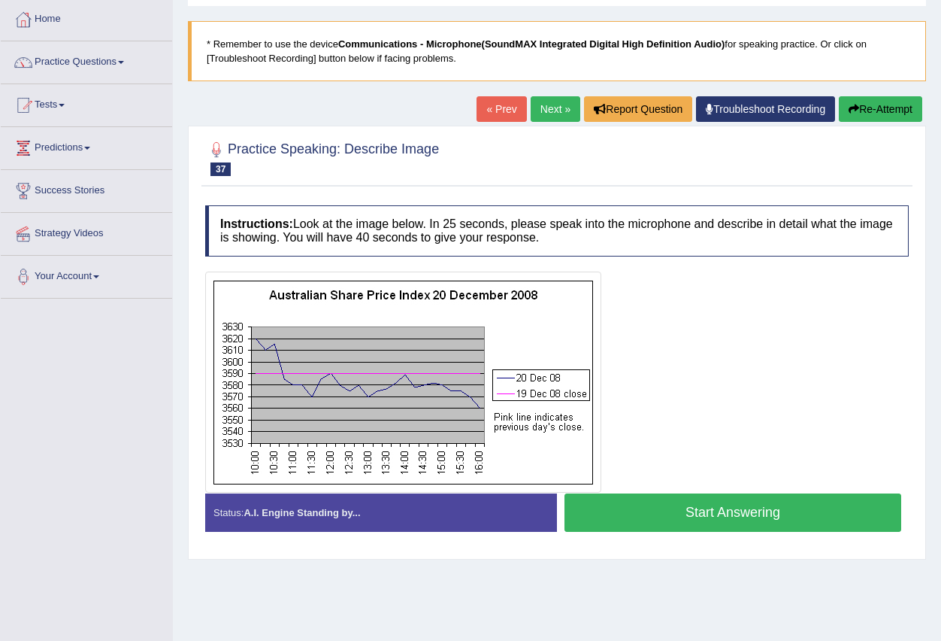
scroll to position [149, 0]
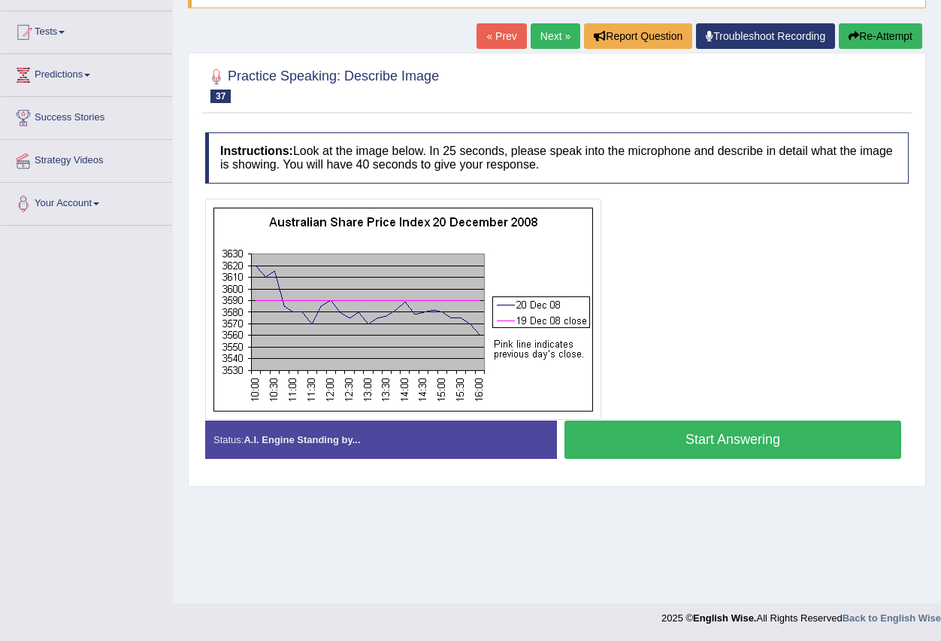
click at [659, 440] on button "Start Answering" at bounding box center [733, 439] width 337 height 38
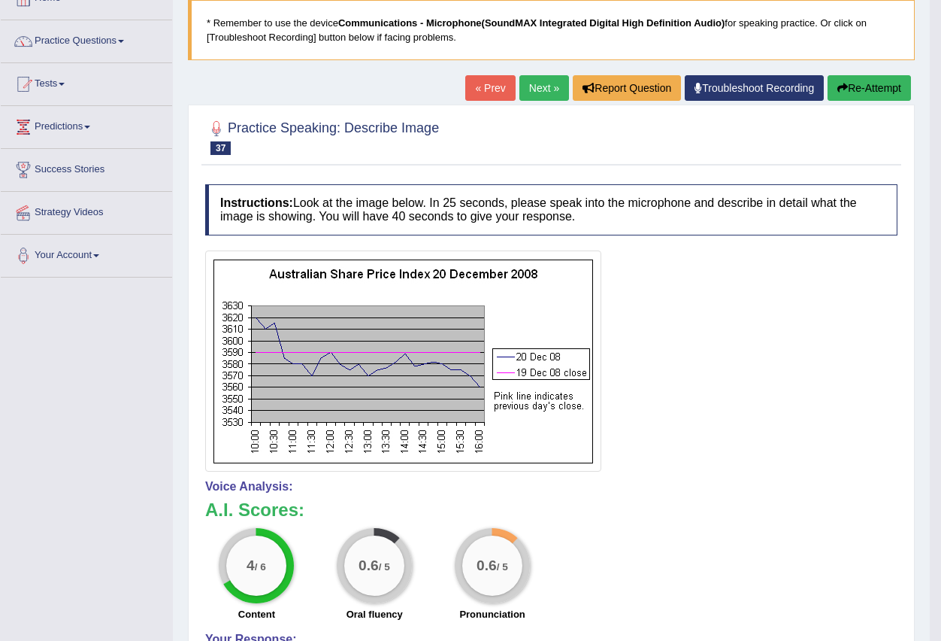
scroll to position [0, 0]
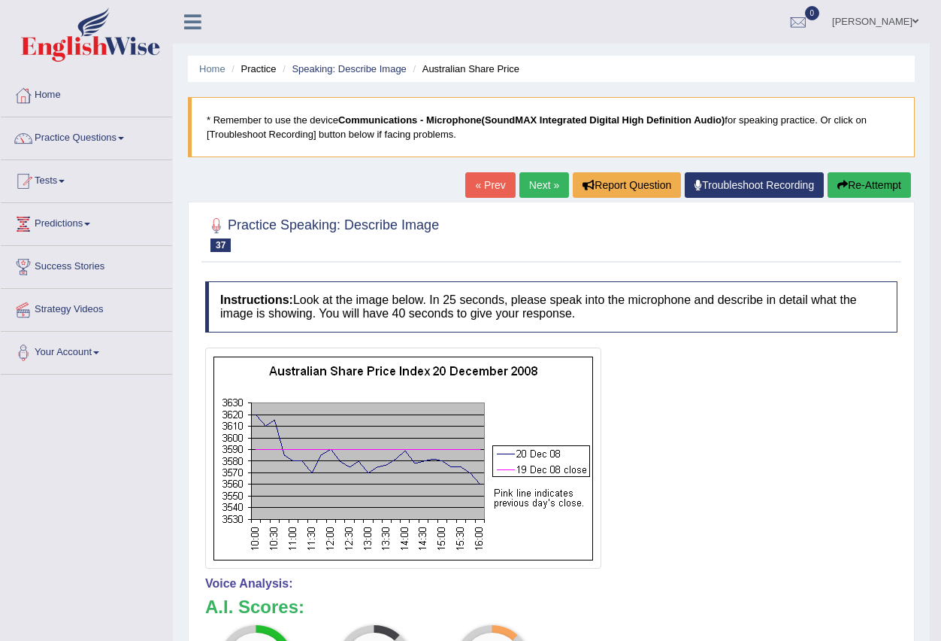
click at [535, 184] on link "Next »" at bounding box center [544, 185] width 50 height 26
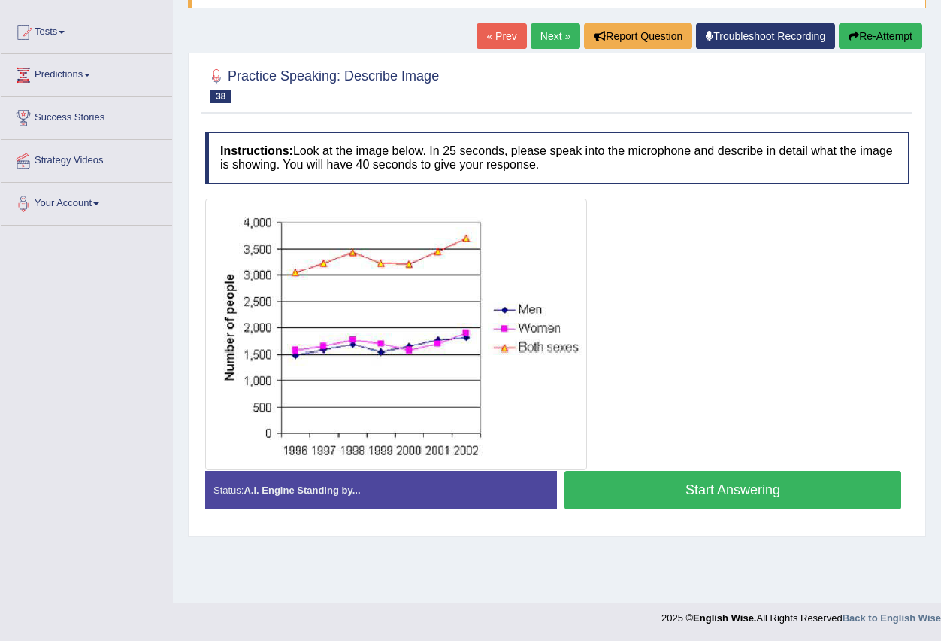
click at [698, 484] on button "Start Answering" at bounding box center [733, 490] width 337 height 38
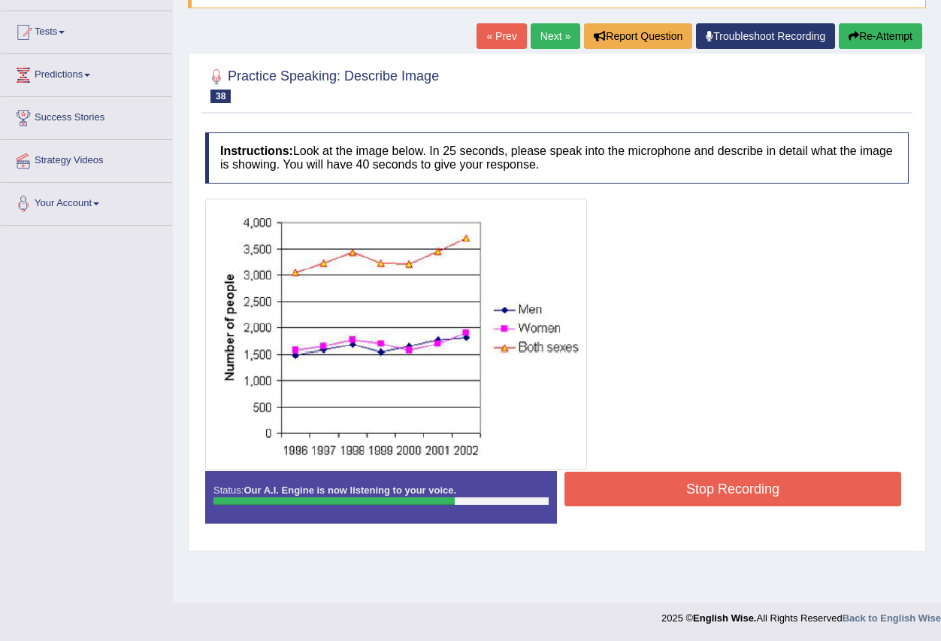
click at [656, 484] on button "Stop Recording" at bounding box center [733, 488] width 337 height 35
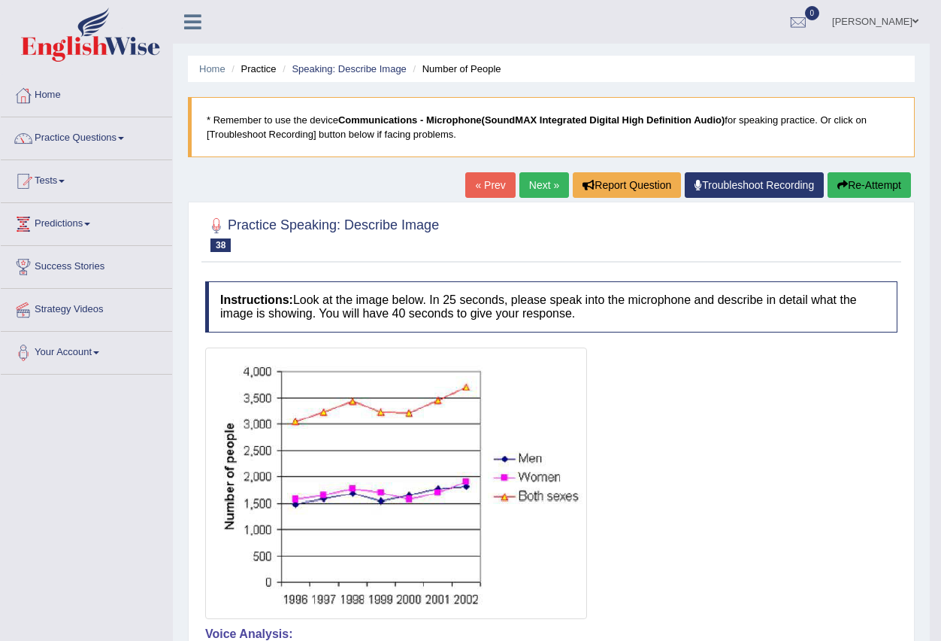
click at [535, 189] on link "Next »" at bounding box center [544, 185] width 50 height 26
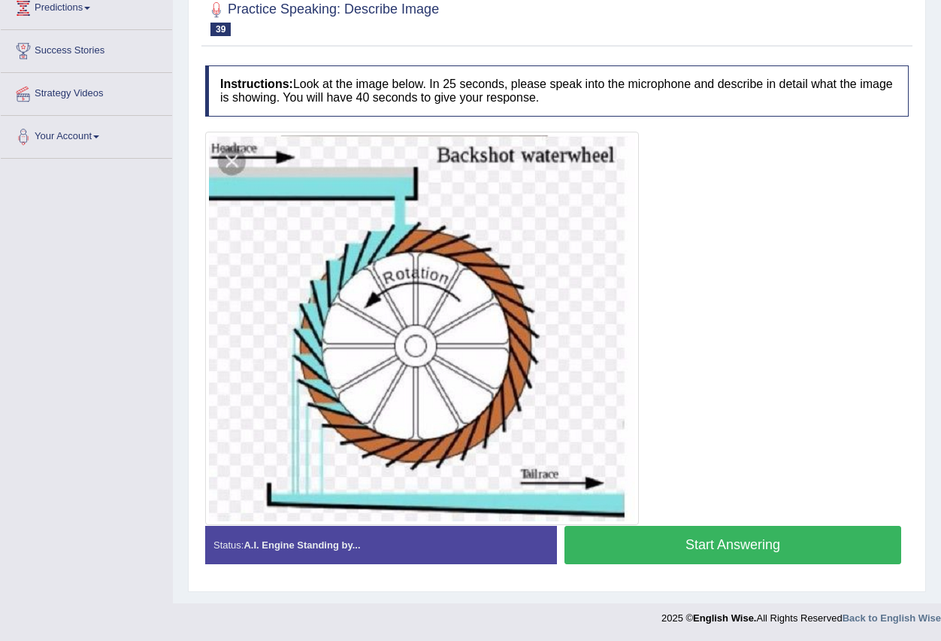
click at [716, 542] on button "Start Answering" at bounding box center [733, 544] width 337 height 38
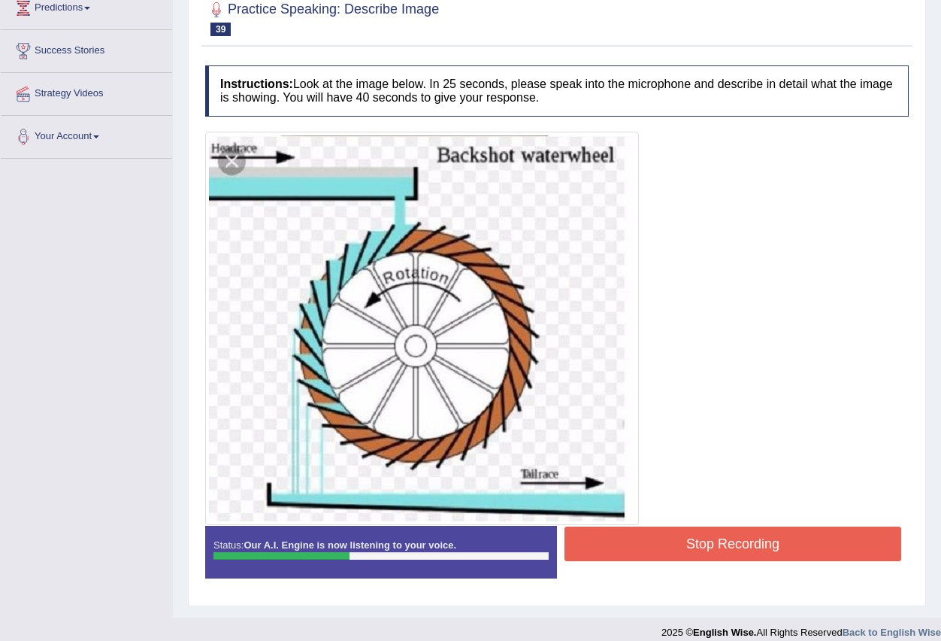
click at [672, 545] on button "Stop Recording" at bounding box center [733, 543] width 337 height 35
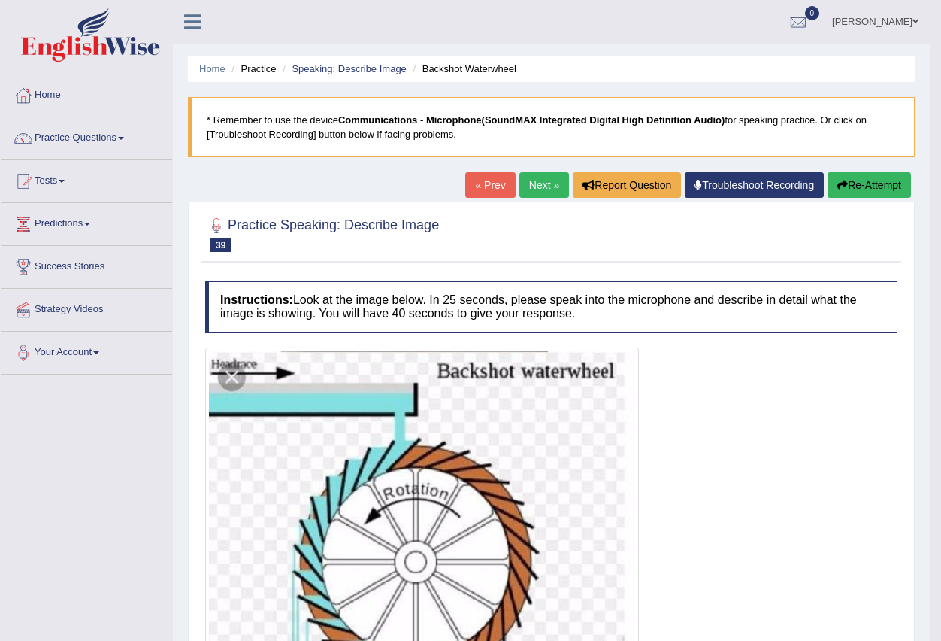
click at [538, 179] on link "Next »" at bounding box center [544, 185] width 50 height 26
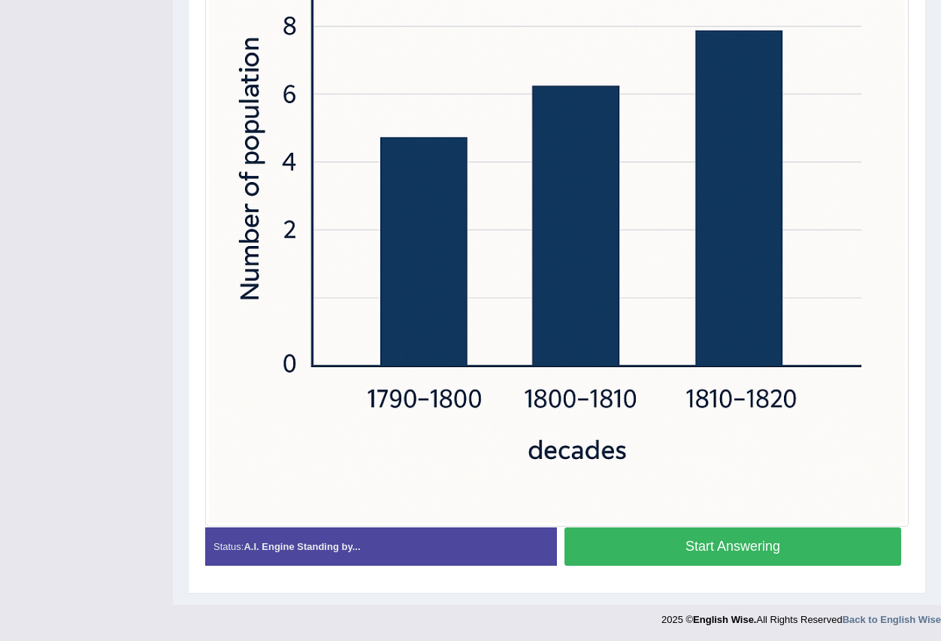
scroll to position [526, 0]
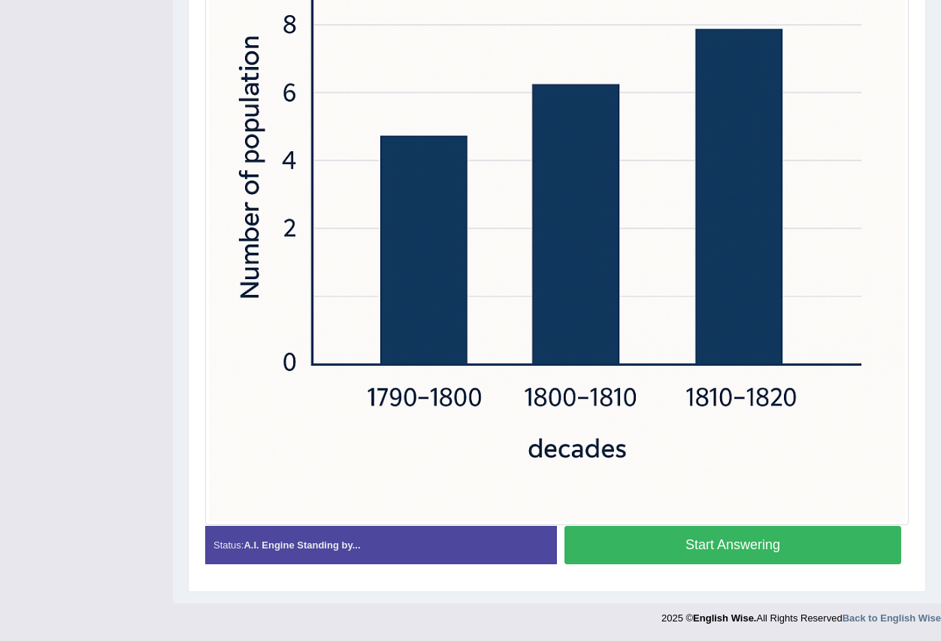
click at [698, 547] on button "Start Answering" at bounding box center [733, 544] width 337 height 38
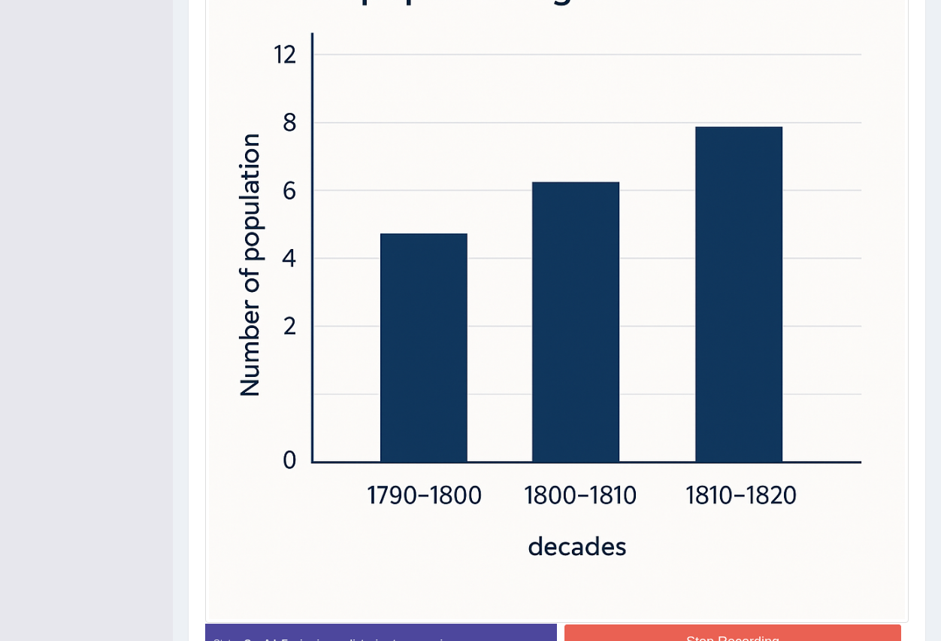
scroll to position [451, 0]
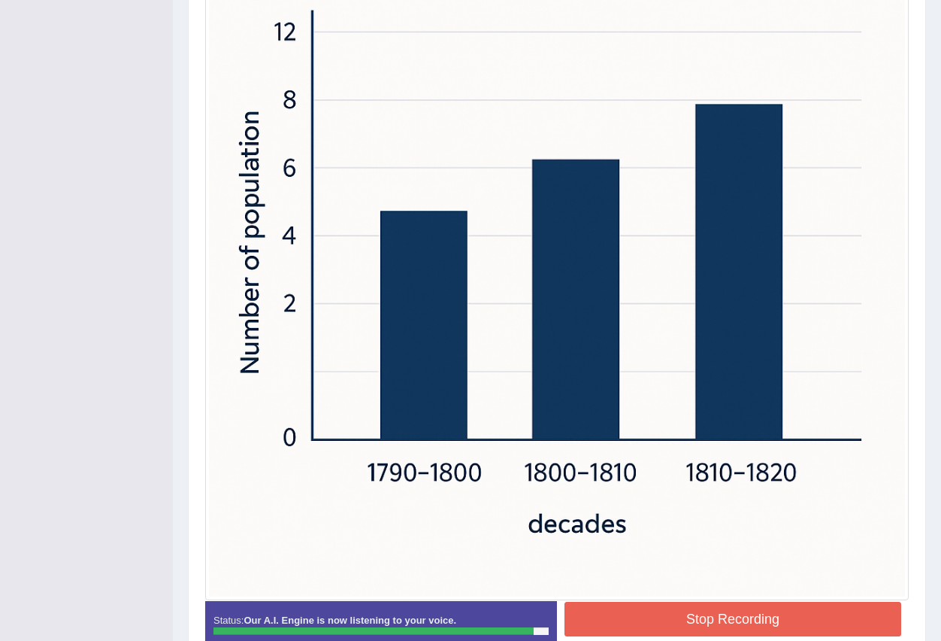
click at [627, 616] on button "Stop Recording" at bounding box center [733, 618] width 337 height 35
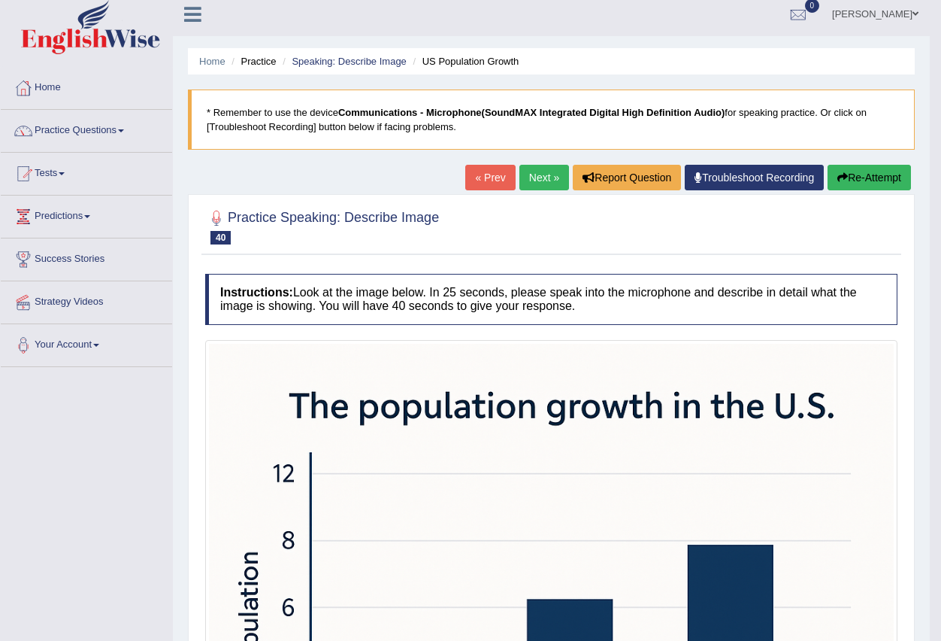
scroll to position [0, 0]
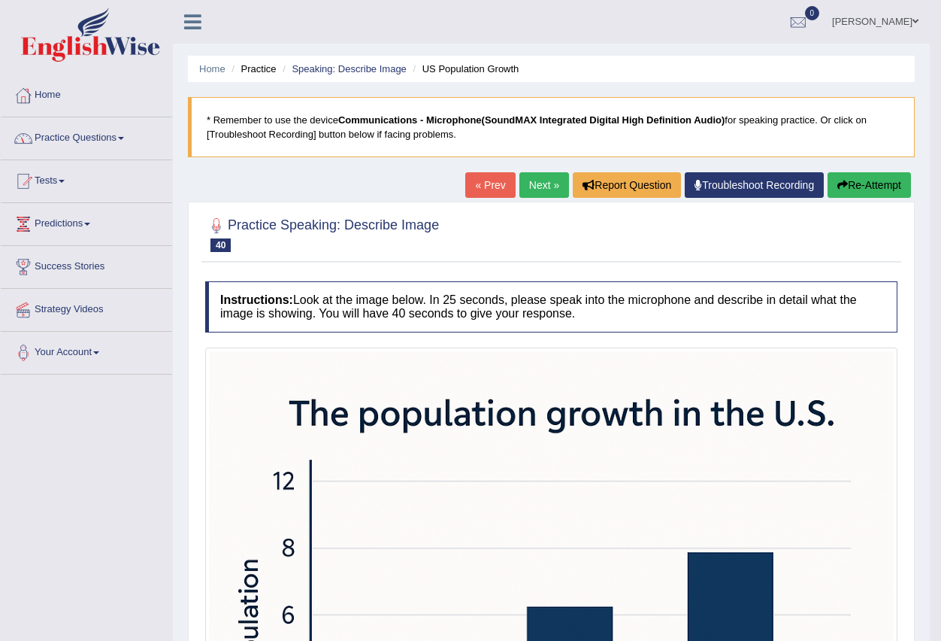
click at [122, 132] on link "Practice Questions" at bounding box center [86, 136] width 171 height 38
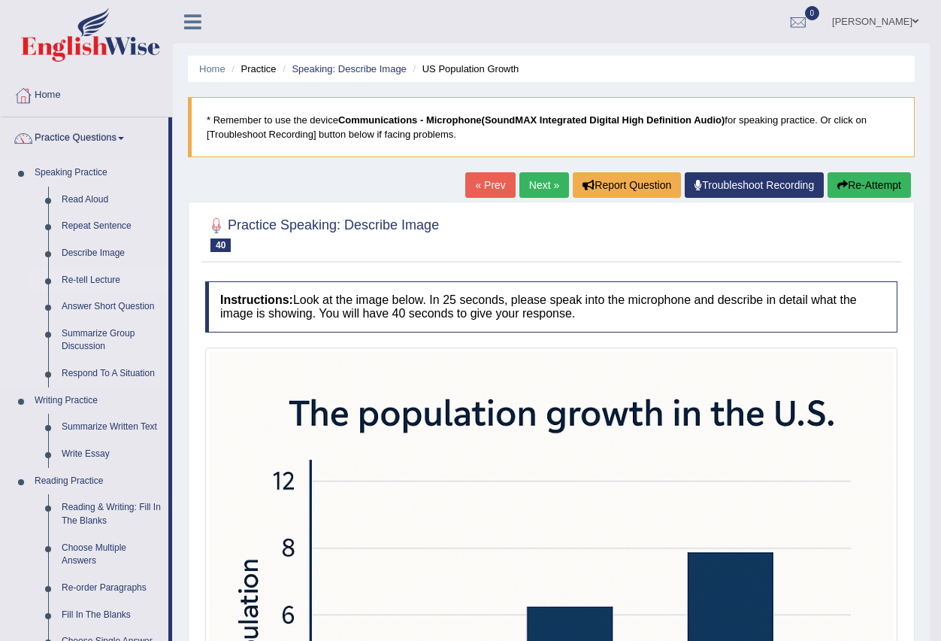
click at [82, 276] on link "Re-tell Lecture" at bounding box center [112, 280] width 114 height 27
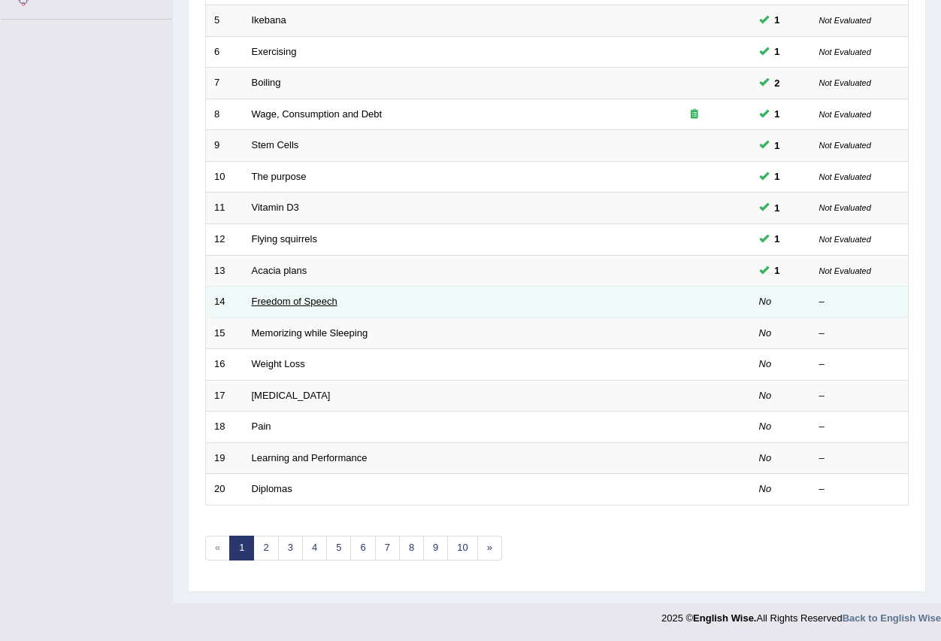
click at [314, 303] on link "Freedom of Speech" at bounding box center [295, 300] width 86 height 11
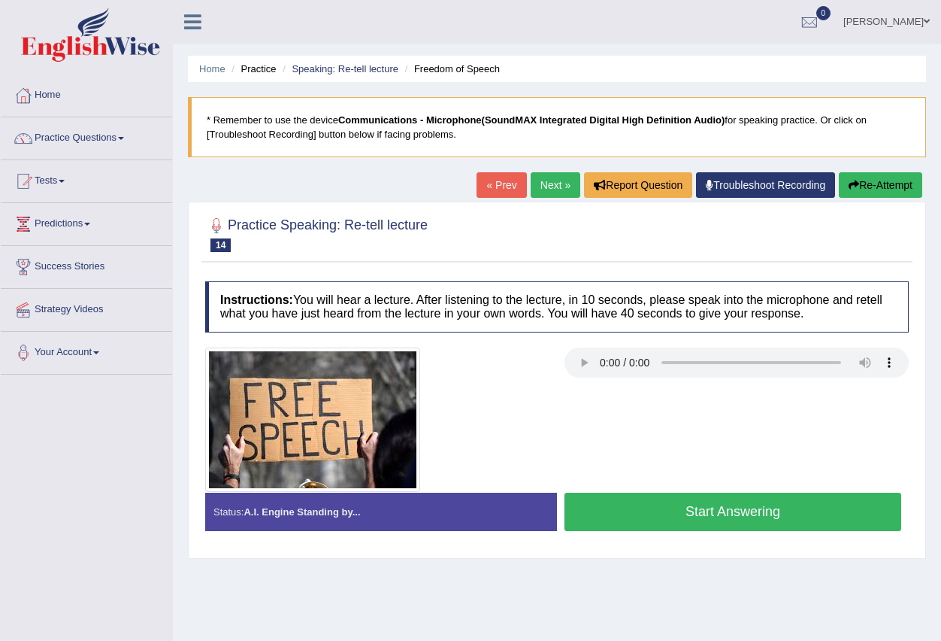
click at [656, 516] on button "Start Answering" at bounding box center [733, 511] width 337 height 38
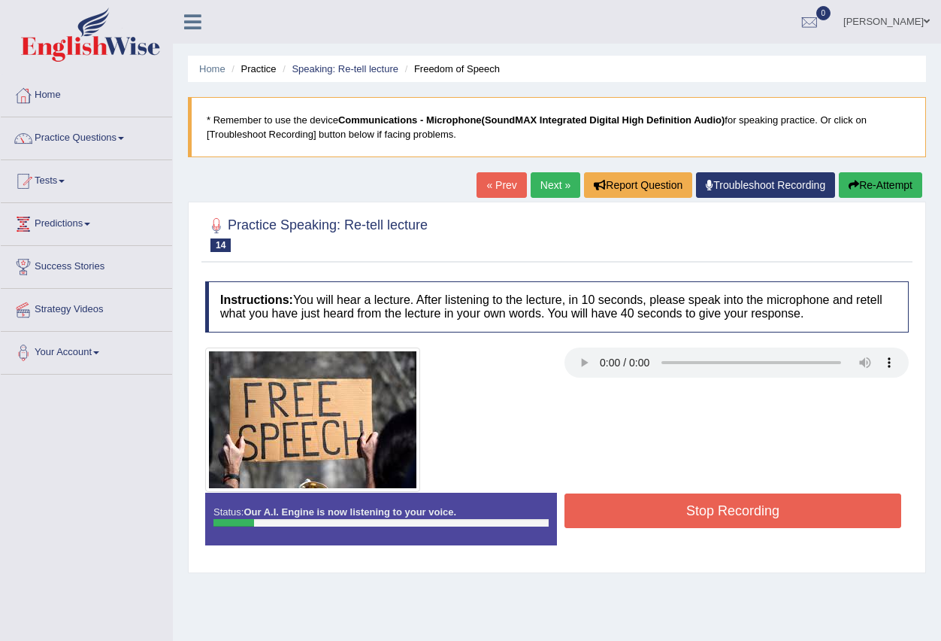
click at [653, 516] on button "Stop Recording" at bounding box center [733, 510] width 337 height 35
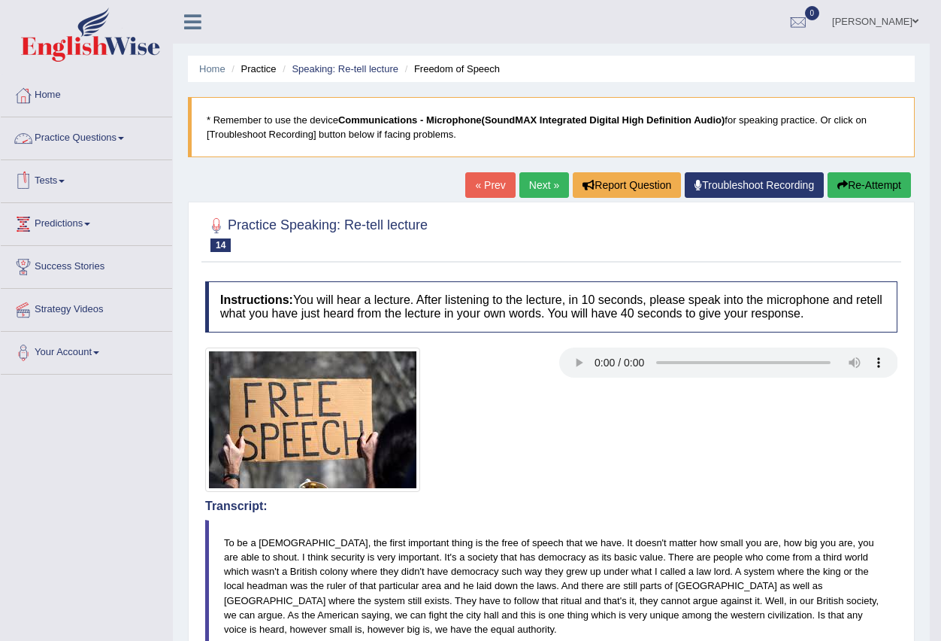
click at [127, 140] on link "Practice Questions" at bounding box center [86, 136] width 171 height 38
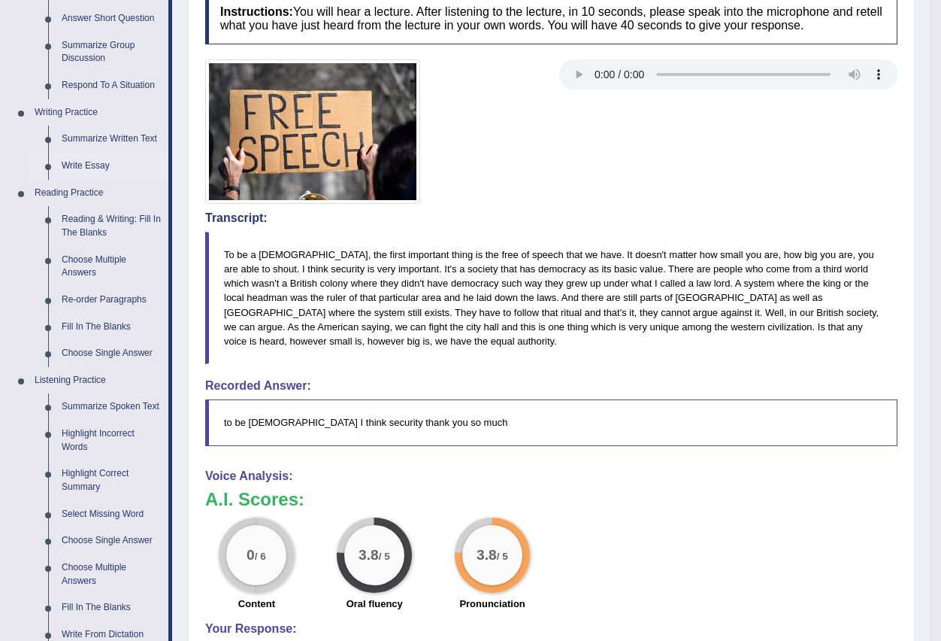
scroll to position [301, 0]
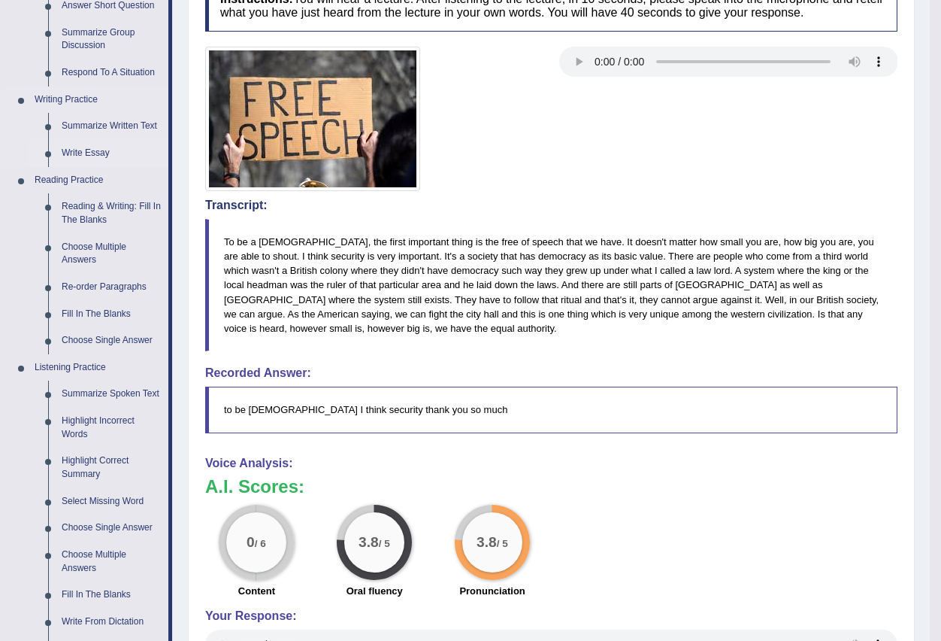
click at [101, 150] on link "Write Essay" at bounding box center [112, 153] width 114 height 27
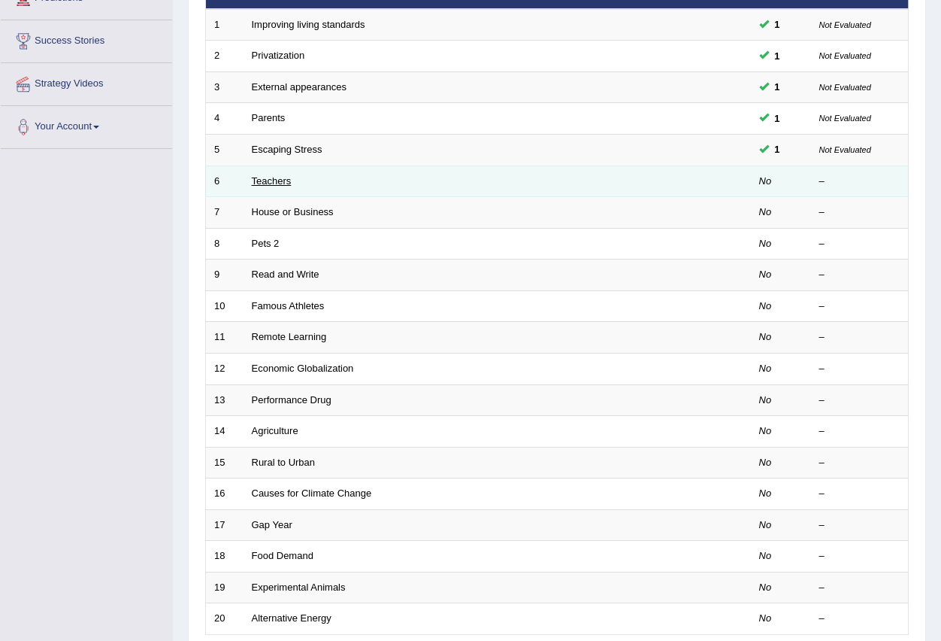
click at [274, 176] on link "Teachers" at bounding box center [272, 180] width 40 height 11
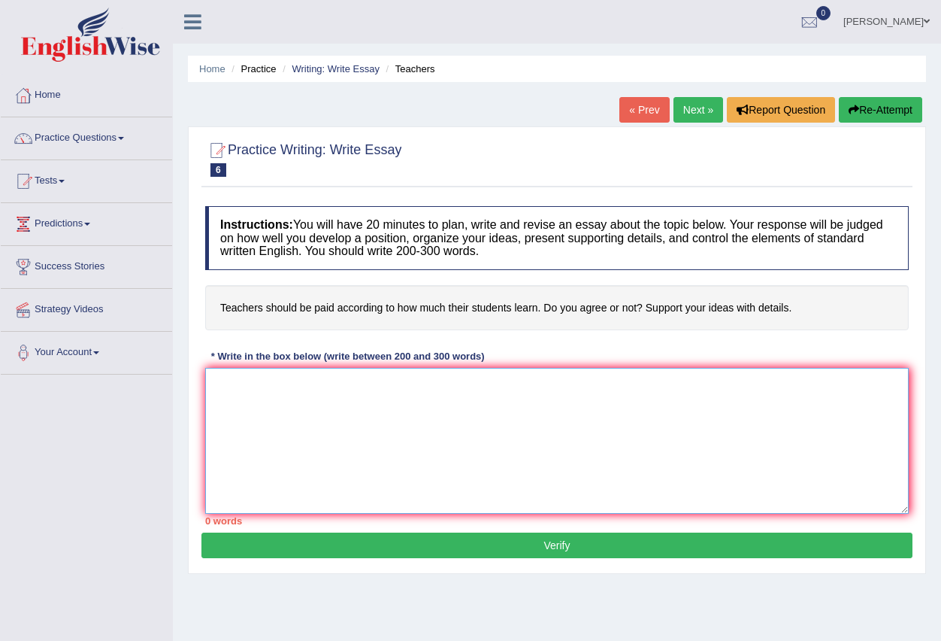
click at [293, 403] on textarea at bounding box center [557, 441] width 704 height 146
type textarea "Ahv ufhfguh fvigri firhb nniur"
click at [527, 545] on button "Verify" at bounding box center [556, 545] width 711 height 26
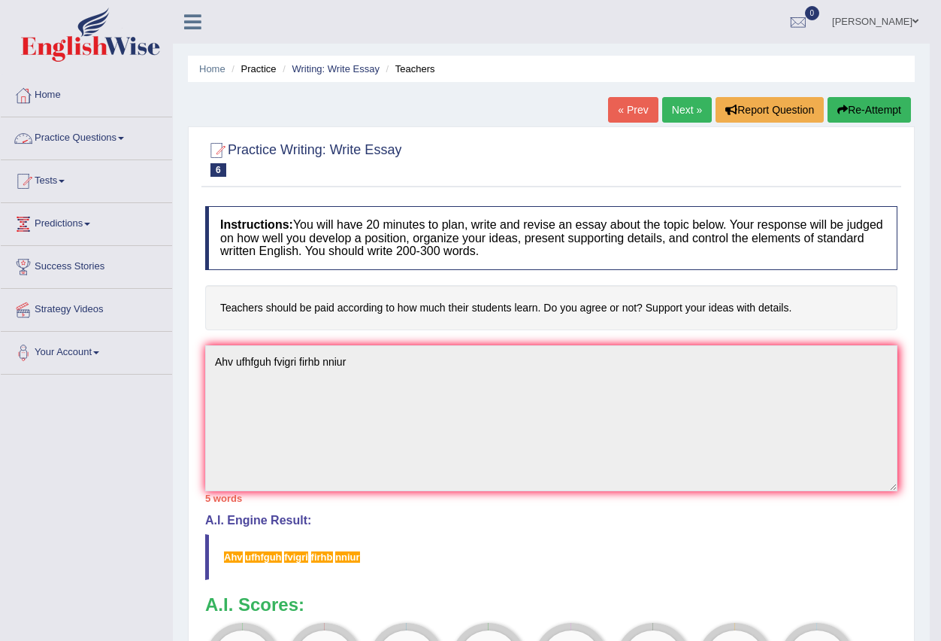
click at [122, 134] on link "Practice Questions" at bounding box center [86, 136] width 171 height 38
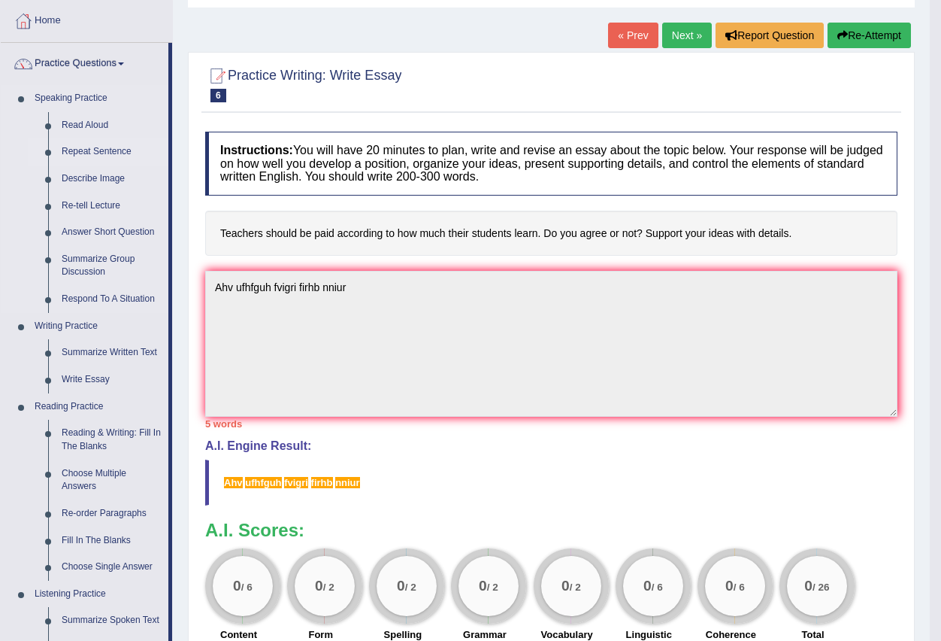
scroll to position [75, 0]
click at [117, 200] on link "Re-tell Lecture" at bounding box center [112, 205] width 114 height 27
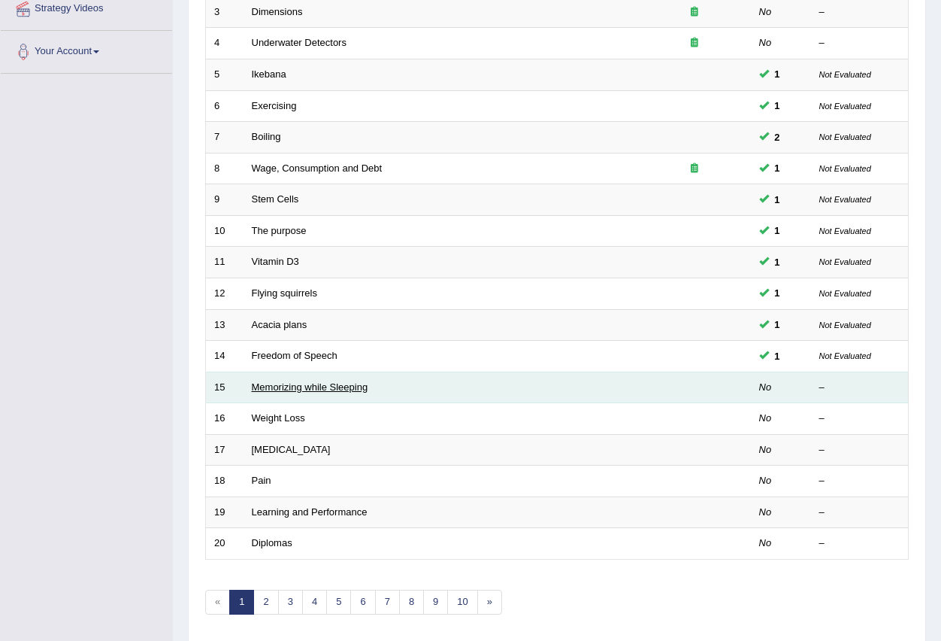
click at [267, 382] on link "Memorizing while Sleeping" at bounding box center [310, 386] width 117 height 11
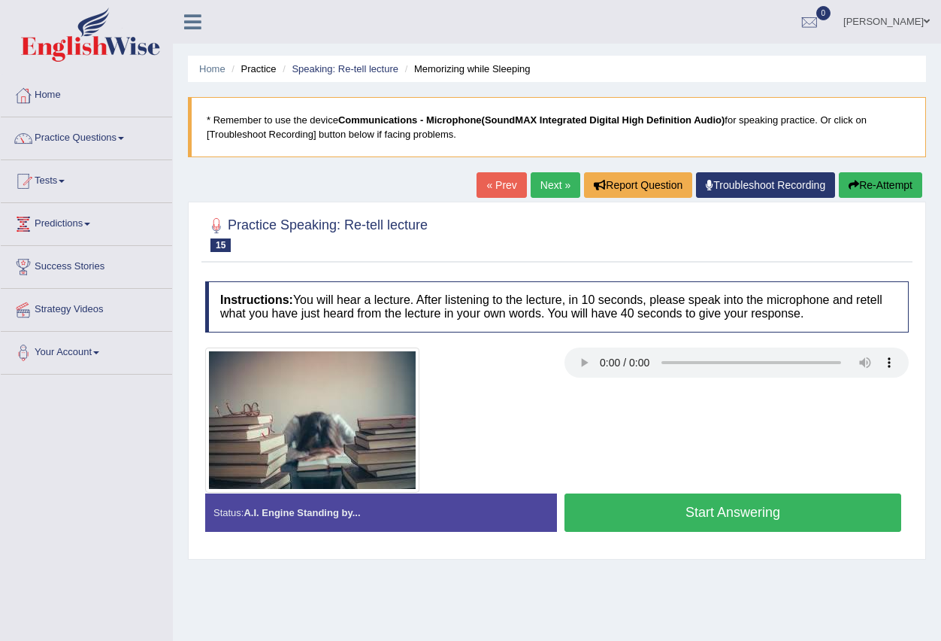
click at [645, 510] on button "Start Answering" at bounding box center [733, 512] width 337 height 38
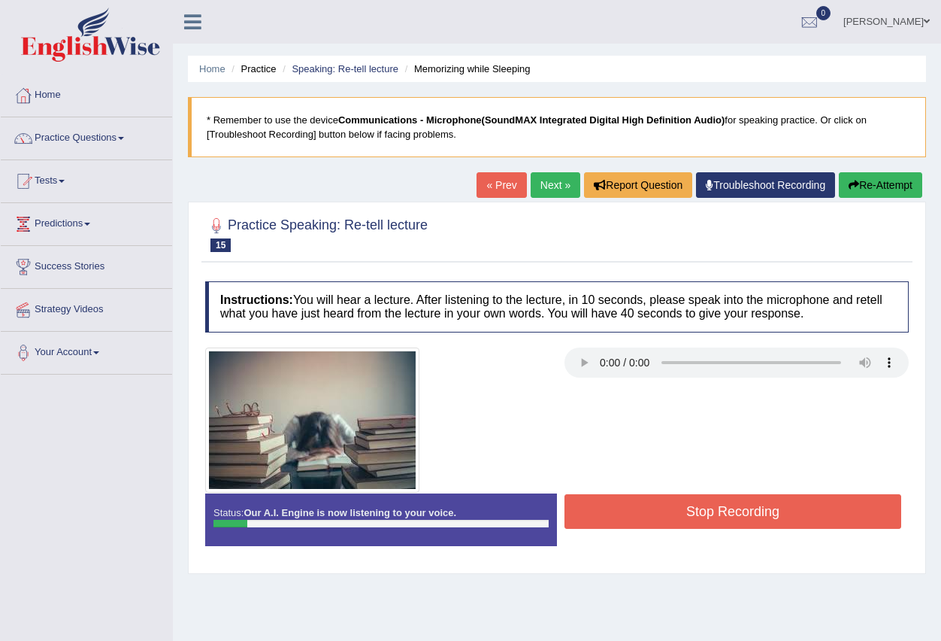
click at [645, 510] on button "Stop Recording" at bounding box center [733, 511] width 337 height 35
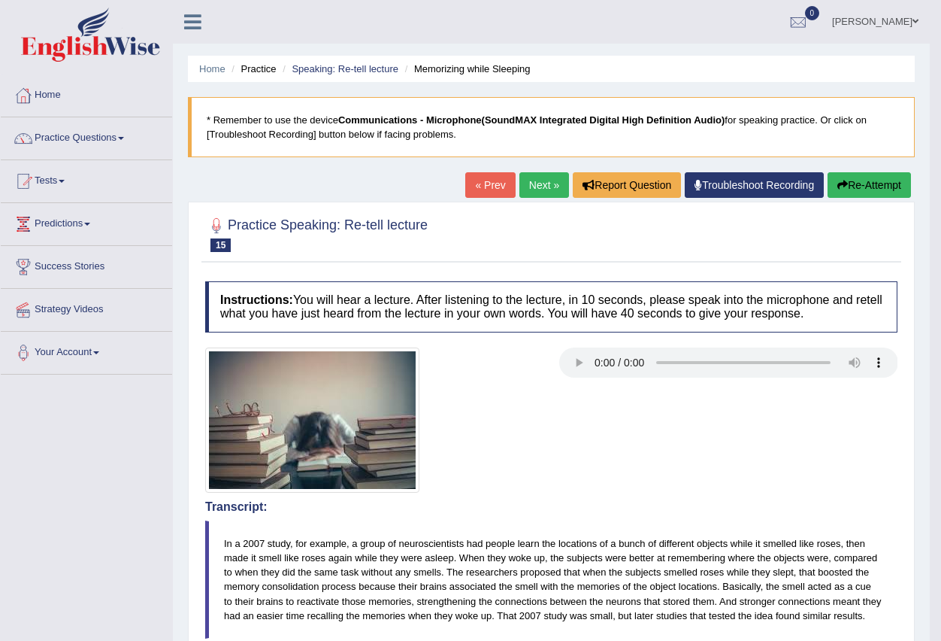
click at [543, 181] on link "Next »" at bounding box center [544, 185] width 50 height 26
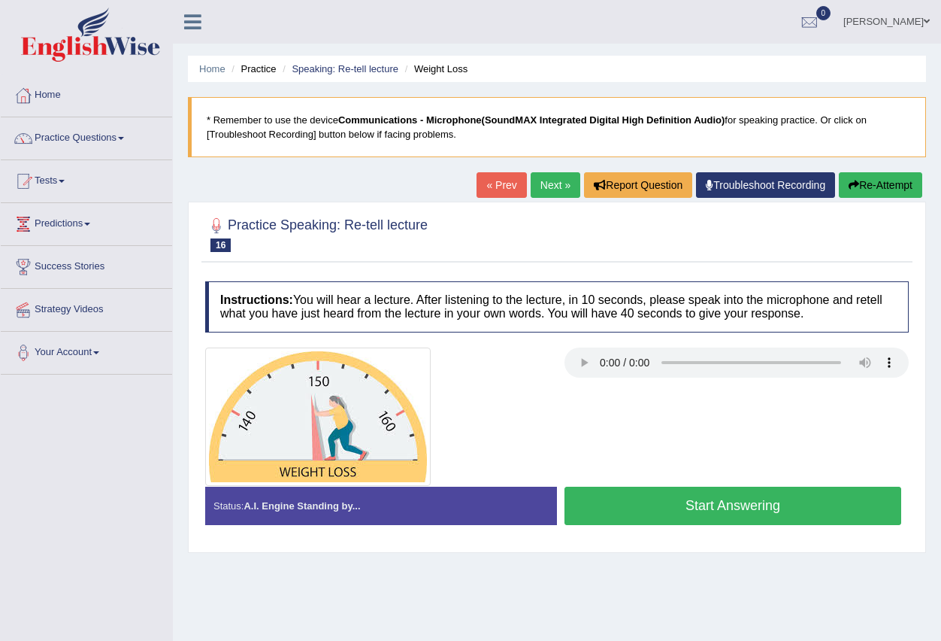
click at [653, 500] on button "Start Answering" at bounding box center [733, 505] width 337 height 38
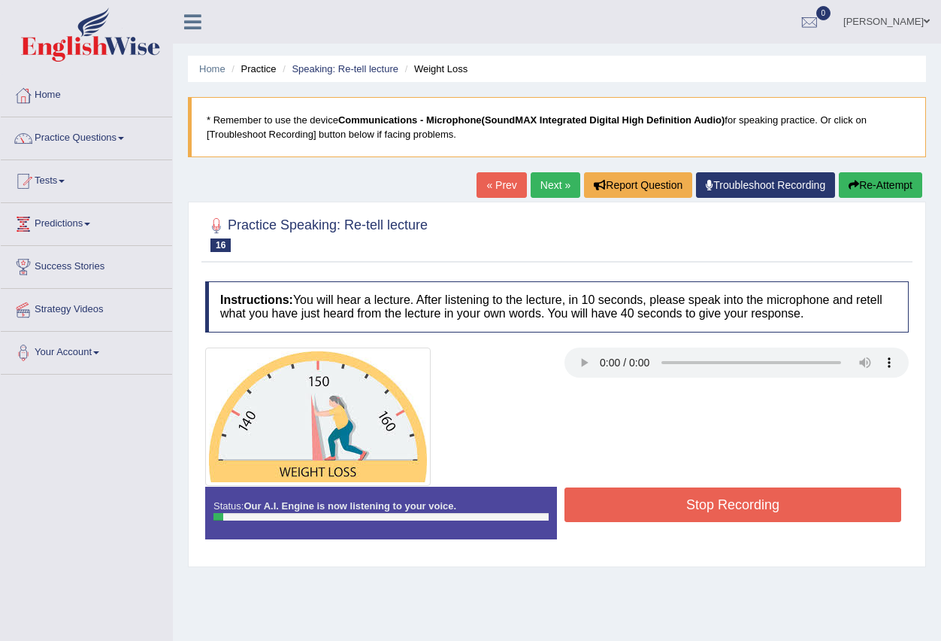
click at [619, 513] on button "Stop Recording" at bounding box center [733, 504] width 337 height 35
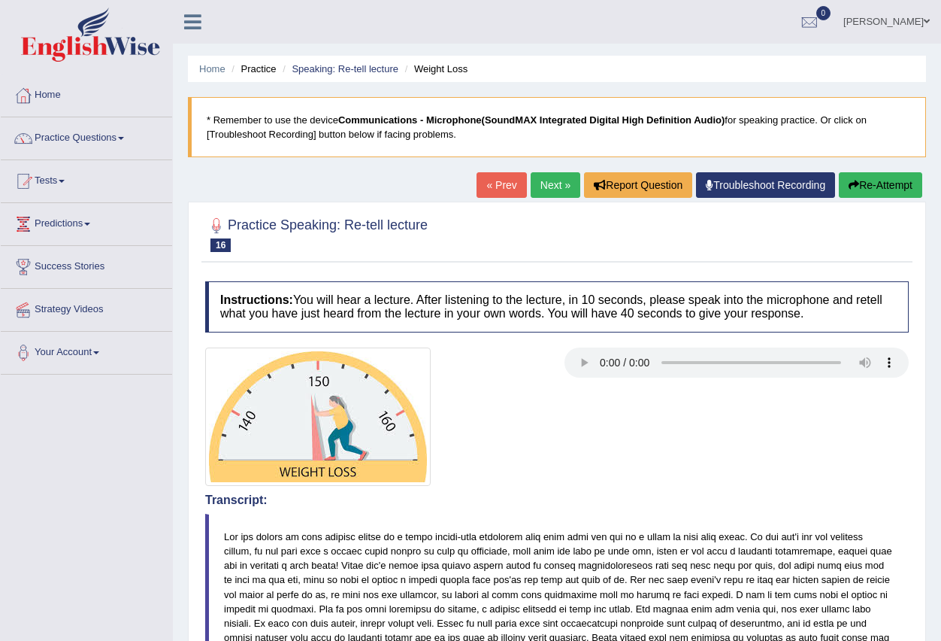
click at [551, 182] on link "Next »" at bounding box center [556, 185] width 50 height 26
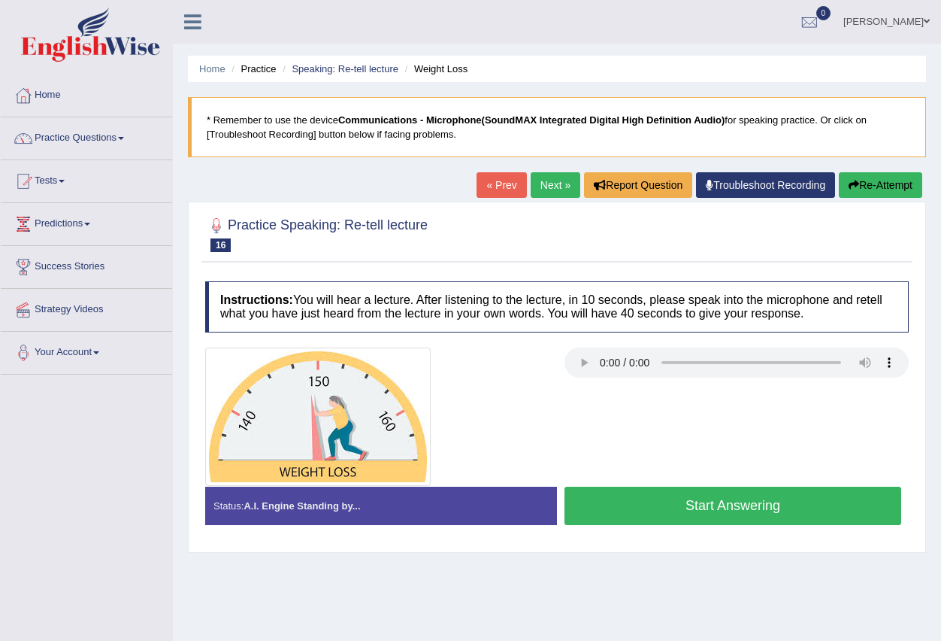
click at [629, 510] on button "Start Answering" at bounding box center [733, 505] width 337 height 38
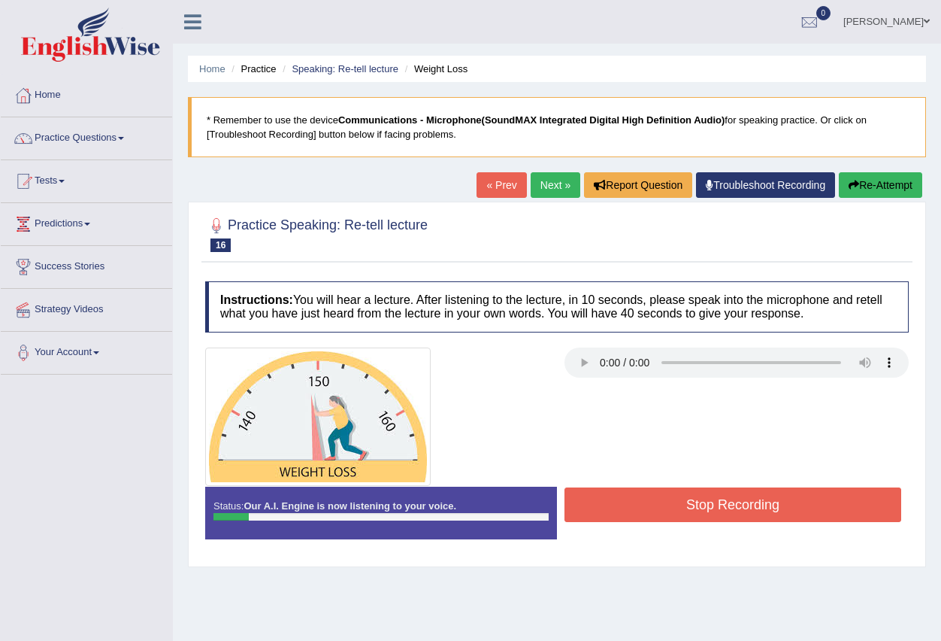
click at [629, 510] on button "Stop Recording" at bounding box center [733, 504] width 337 height 35
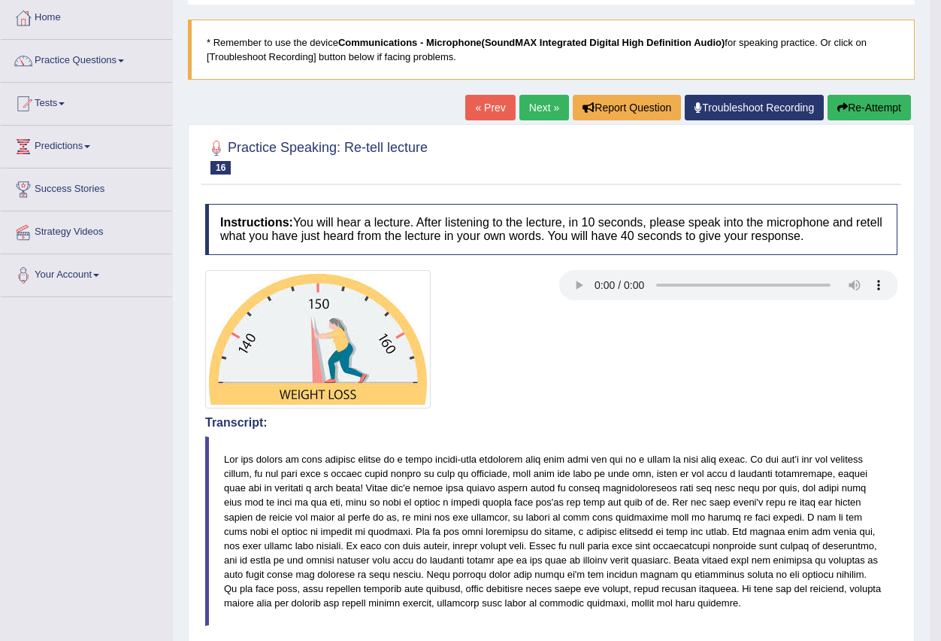
scroll to position [68, 0]
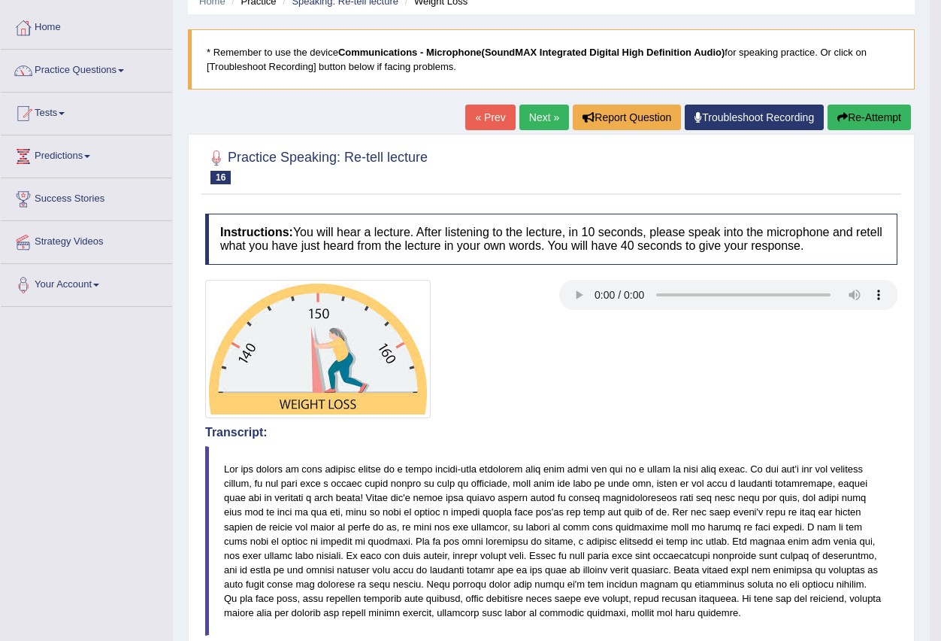
click at [530, 114] on link "Next »" at bounding box center [544, 117] width 50 height 26
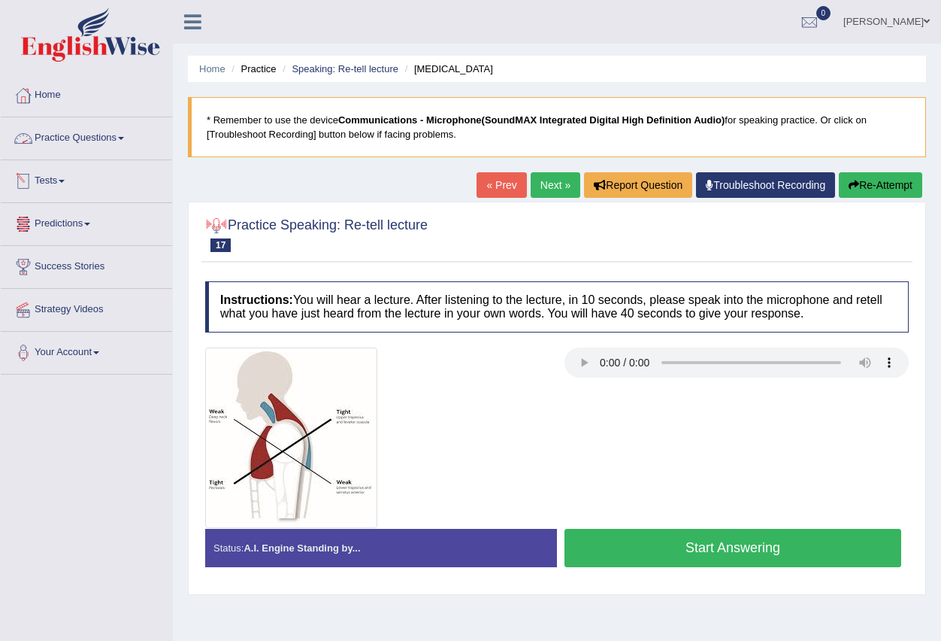
click at [124, 140] on link "Practice Questions" at bounding box center [86, 136] width 171 height 38
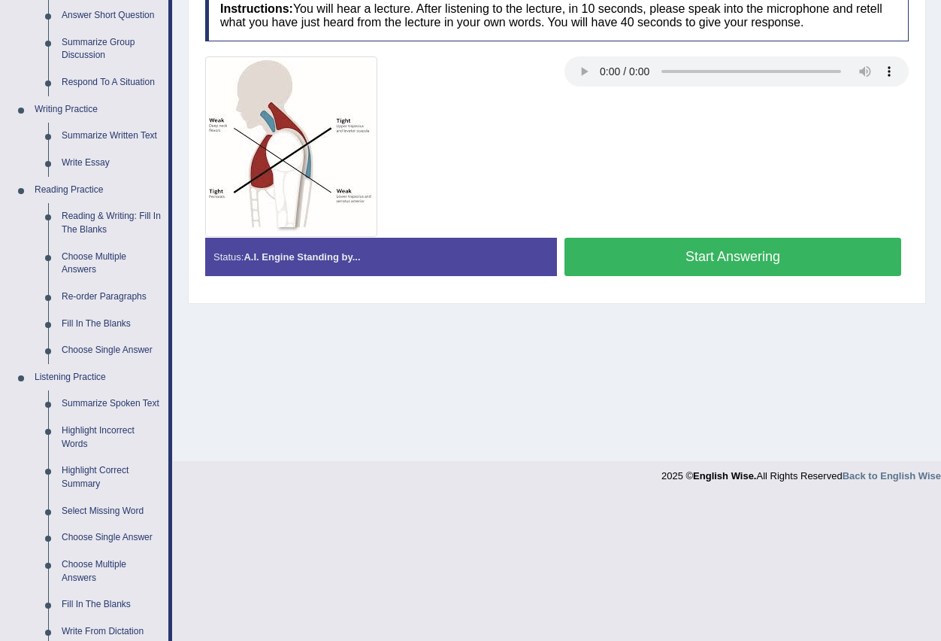
scroll to position [301, 0]
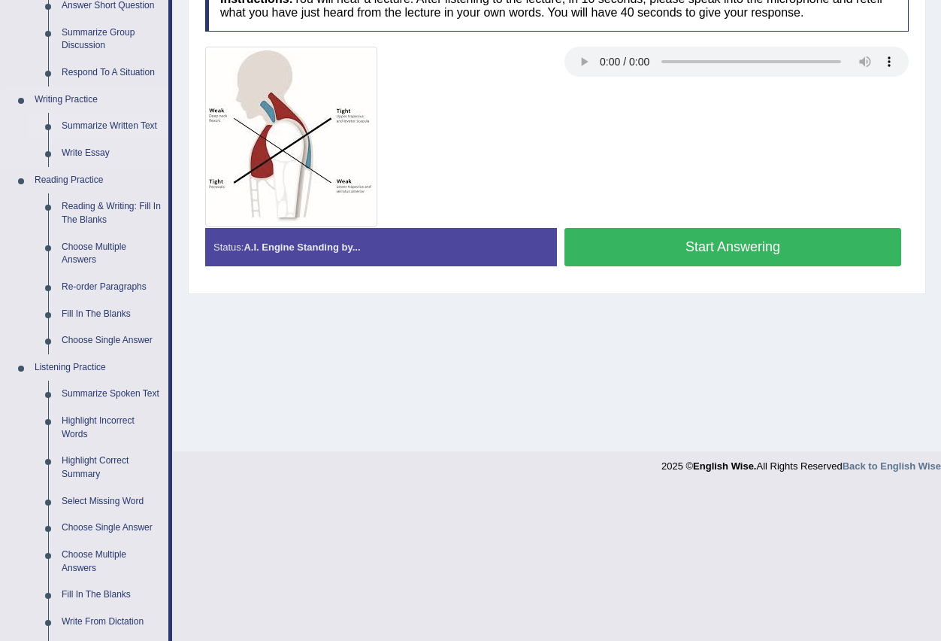
click at [129, 119] on link "Summarize Written Text" at bounding box center [112, 126] width 114 height 27
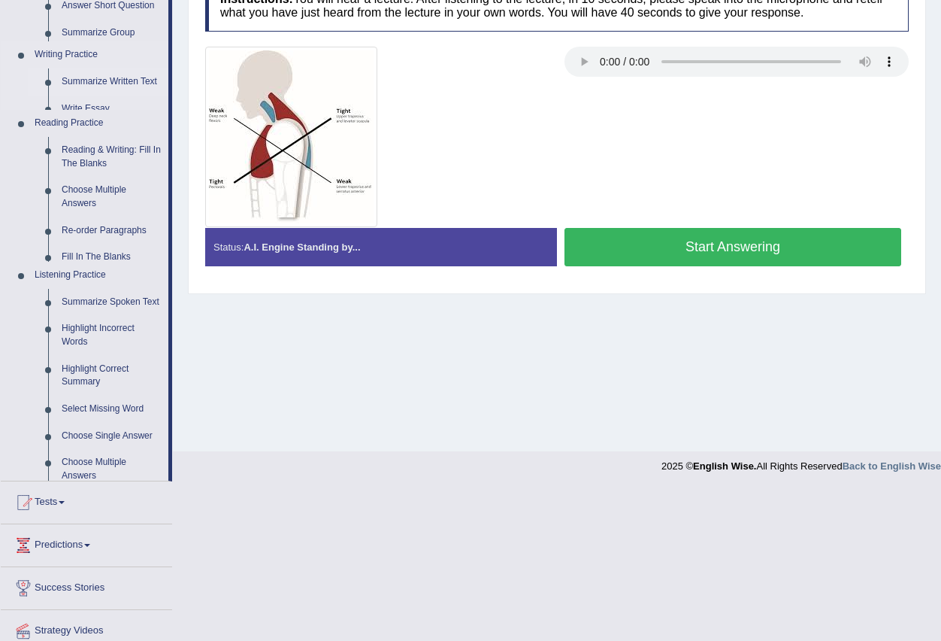
scroll to position [149, 0]
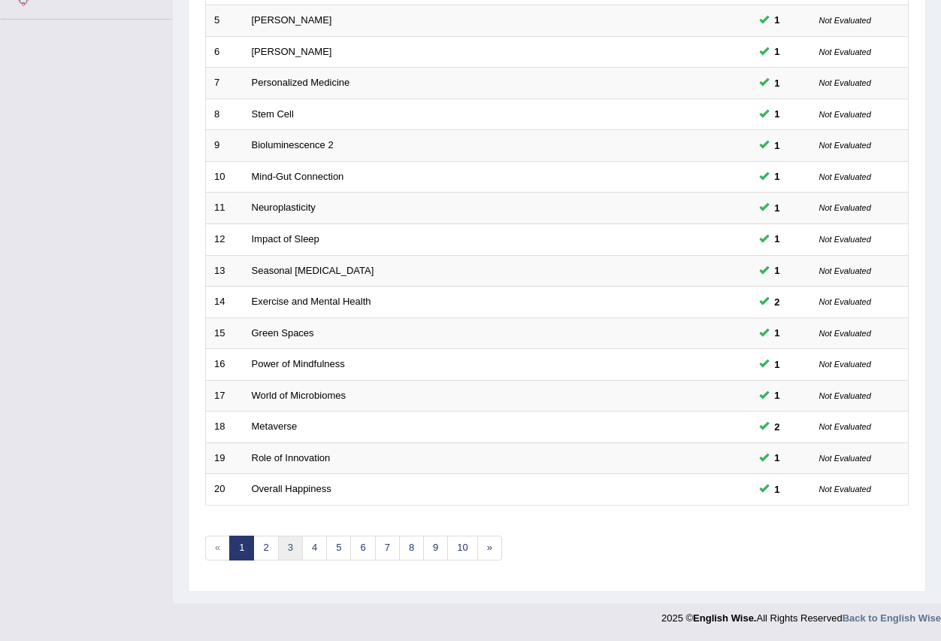
click at [293, 540] on link "3" at bounding box center [290, 547] width 25 height 25
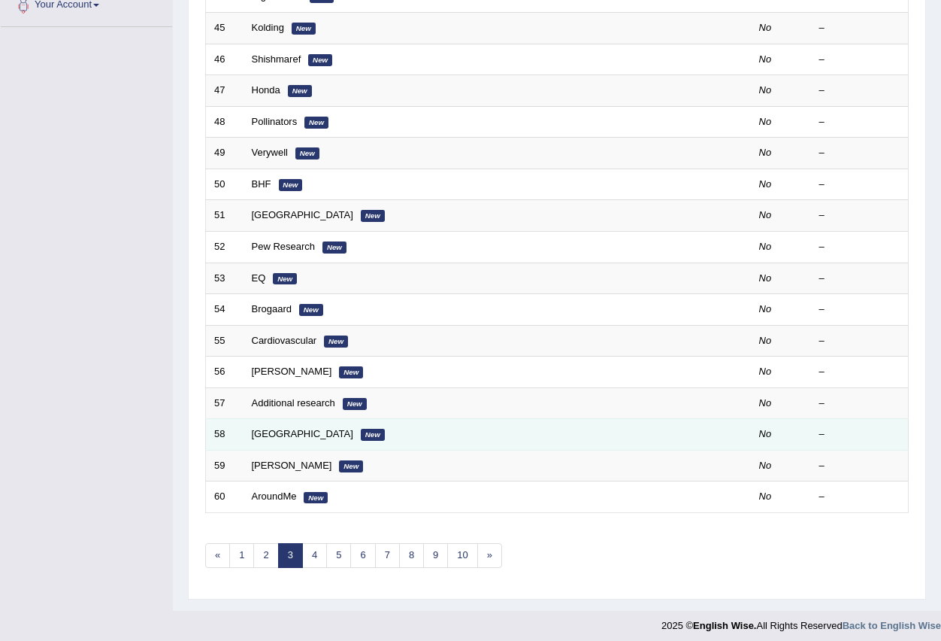
scroll to position [355, 0]
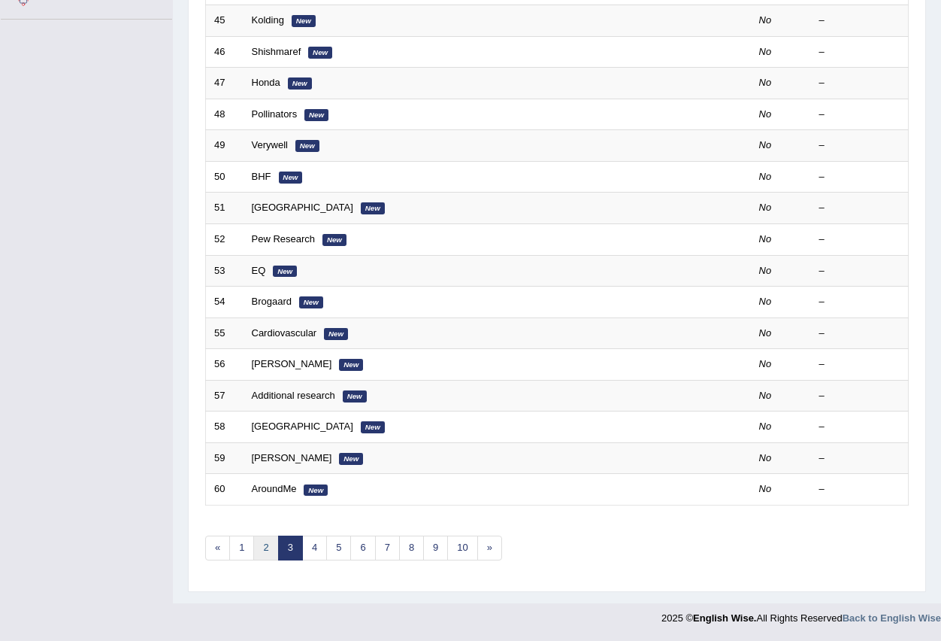
click at [261, 542] on link "2" at bounding box center [265, 547] width 25 height 25
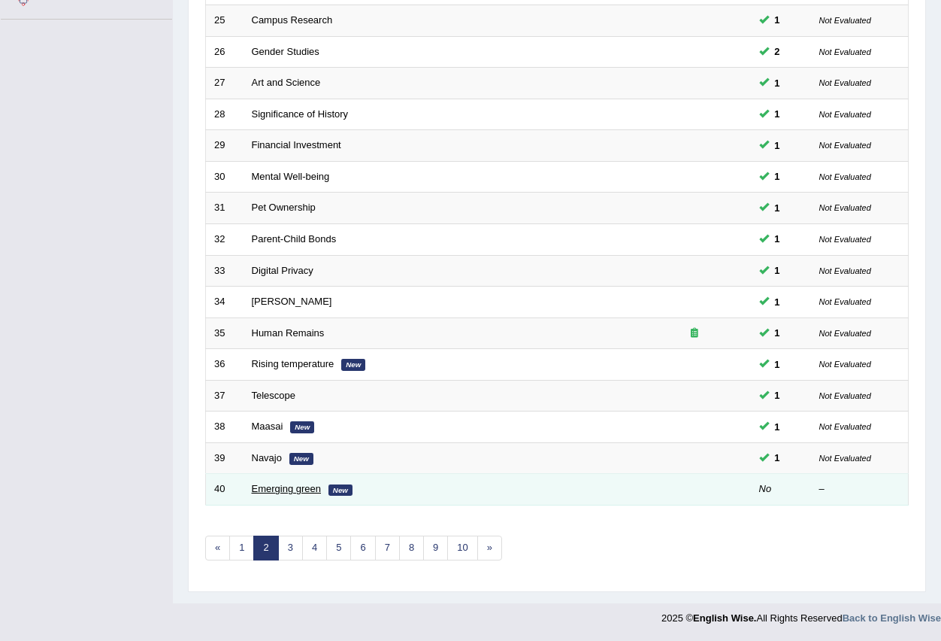
click at [298, 489] on link "Emerging green" at bounding box center [287, 488] width 70 height 11
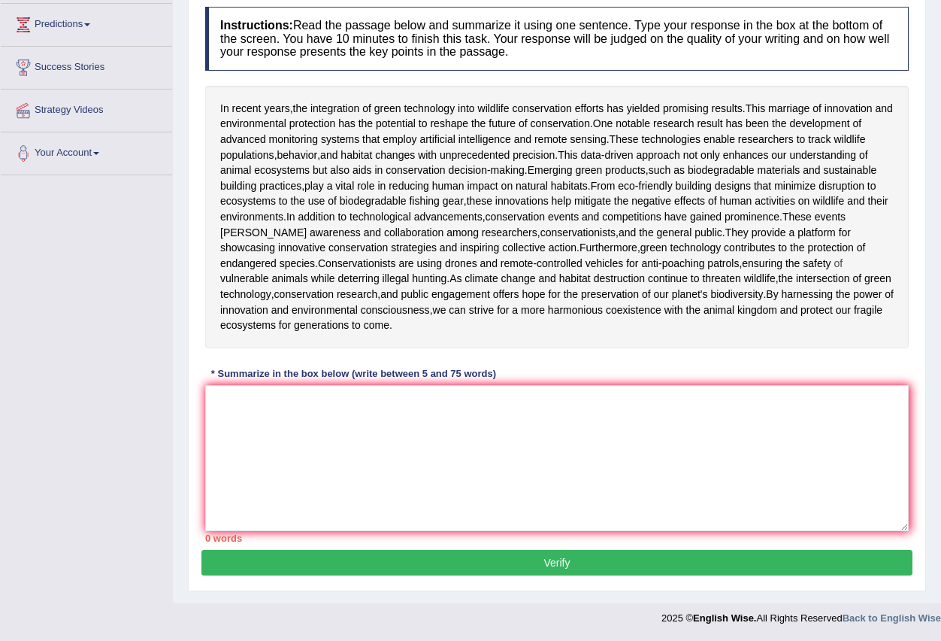
scroll to position [301, 0]
click at [471, 479] on textarea at bounding box center [557, 458] width 704 height 146
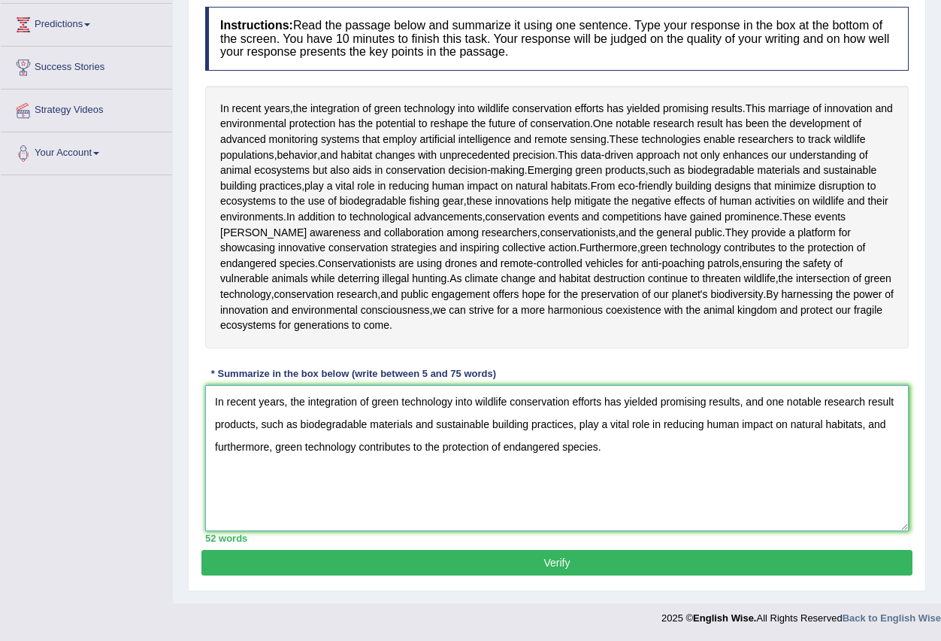
scroll to position [307, 0]
type textarea "In recent years, the integration of green technology into wildlife conservation…"
click at [535, 563] on button "Verify" at bounding box center [556, 563] width 711 height 26
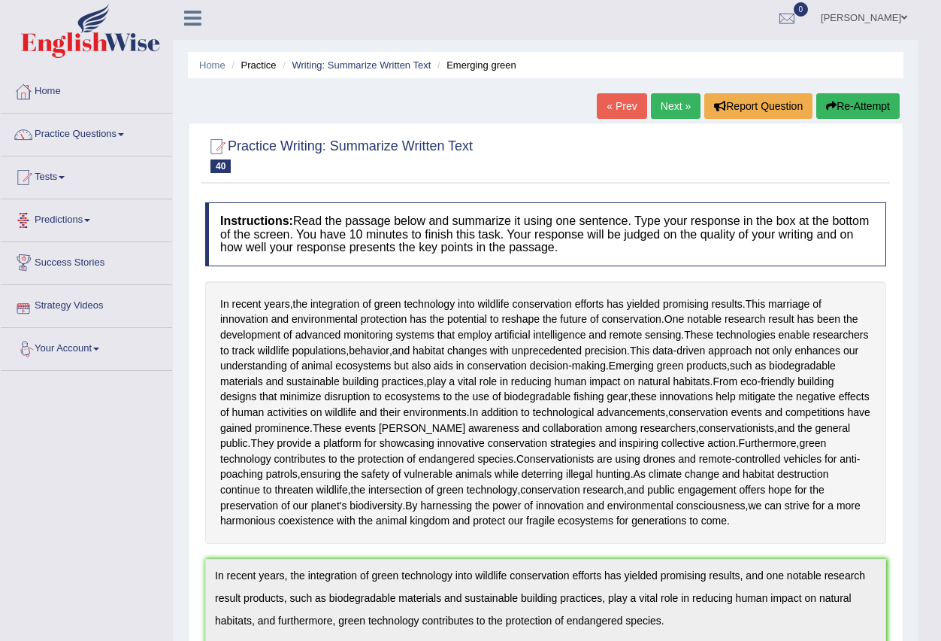
scroll to position [0, 0]
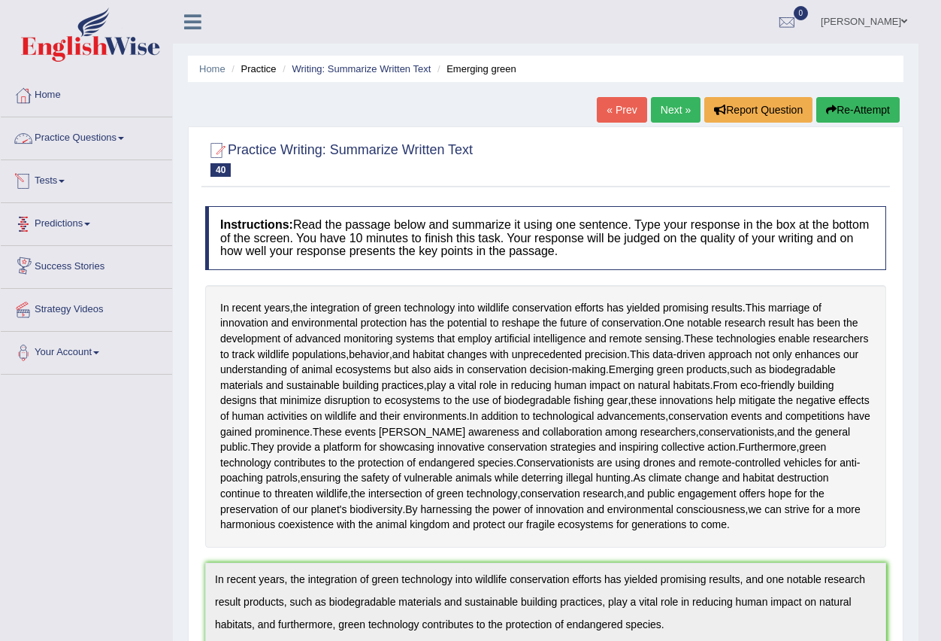
click at [122, 135] on link "Practice Questions" at bounding box center [86, 136] width 171 height 38
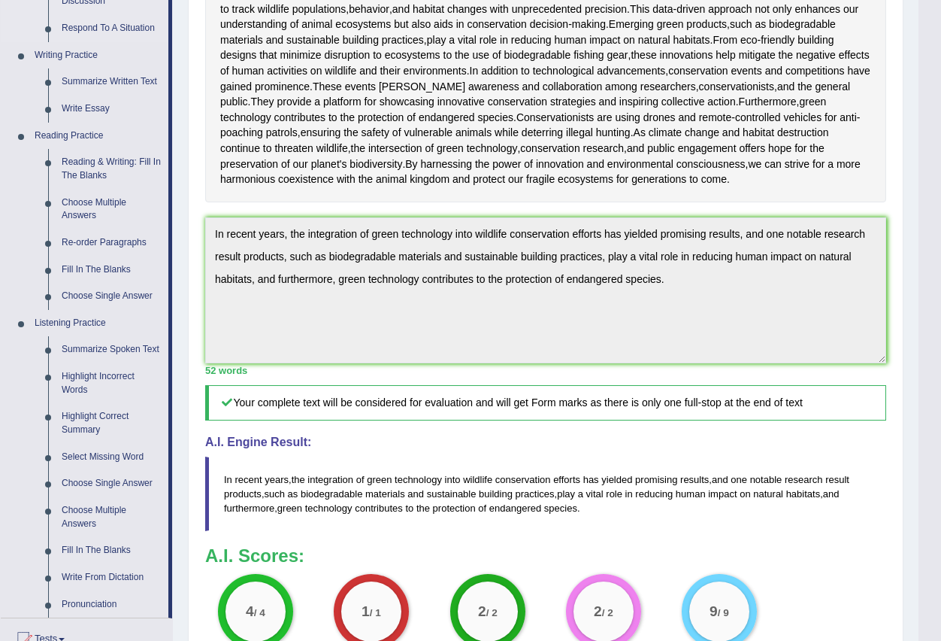
scroll to position [376, 0]
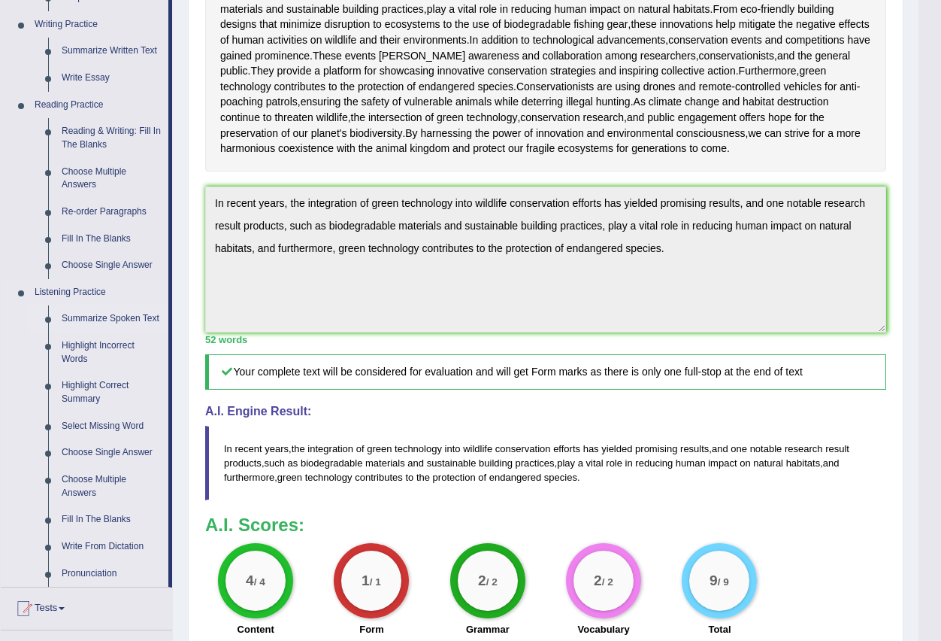
click at [150, 316] on link "Summarize Spoken Text" at bounding box center [112, 318] width 114 height 27
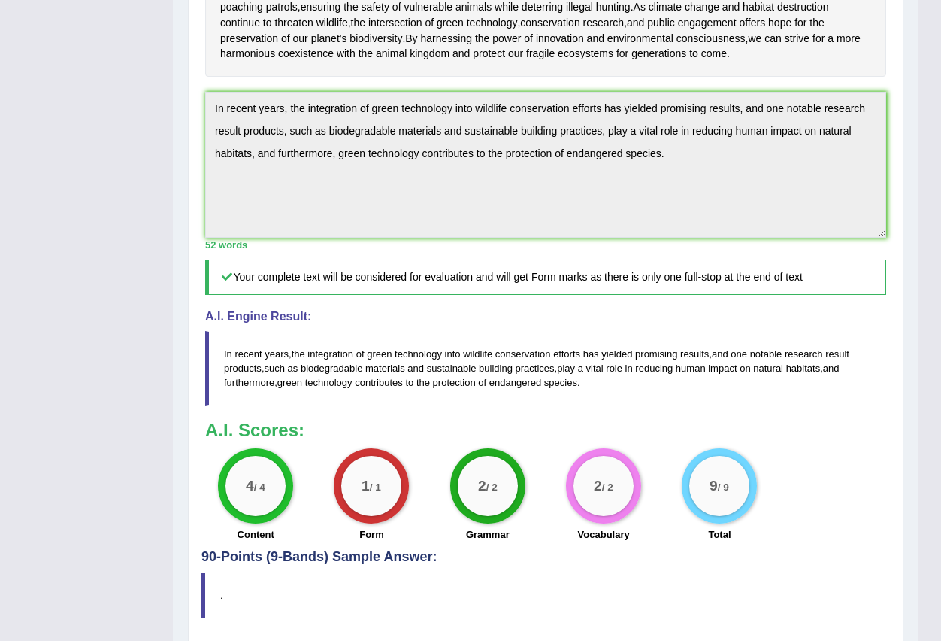
scroll to position [628, 0]
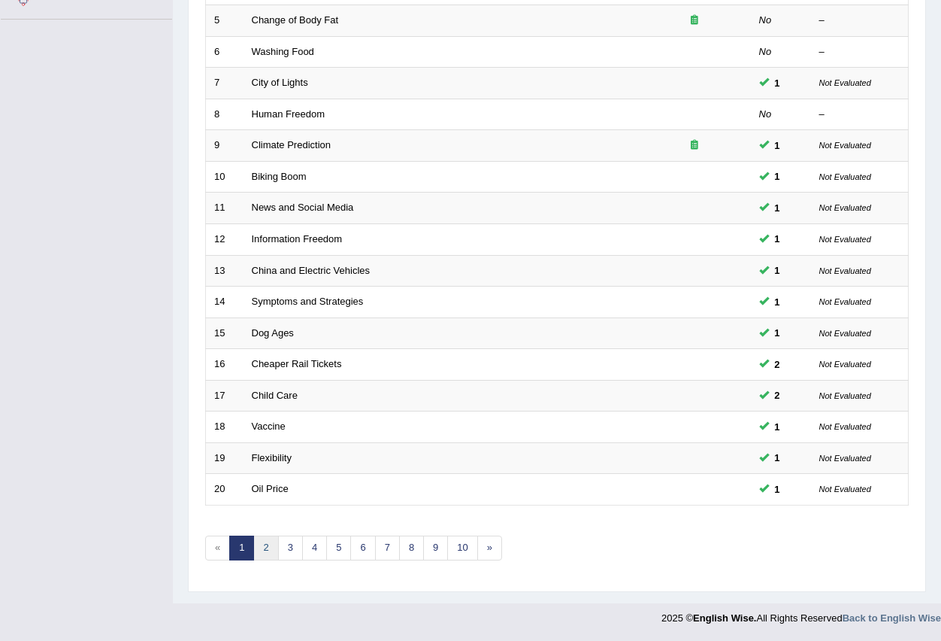
click at [264, 550] on link "2" at bounding box center [265, 547] width 25 height 25
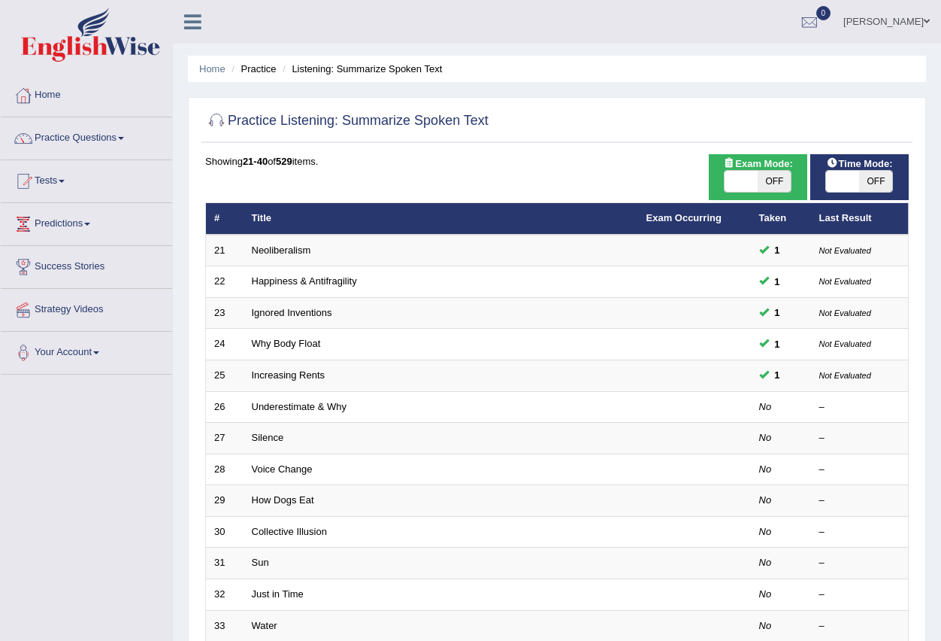
click at [277, 401] on link "Underestimate & Why" at bounding box center [299, 406] width 95 height 11
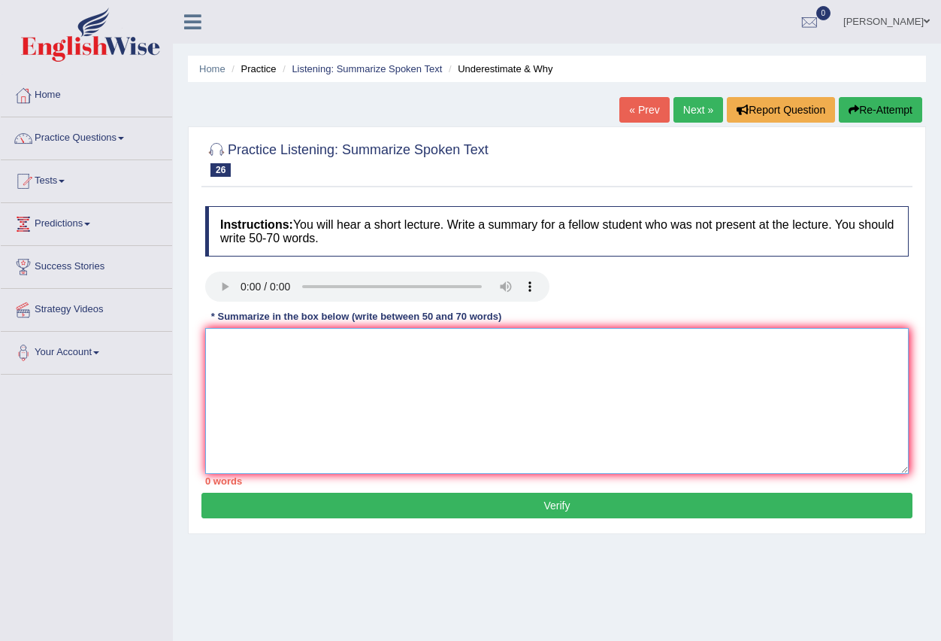
click at [253, 371] on textarea at bounding box center [557, 401] width 704 height 146
click at [243, 350] on textarea at bounding box center [557, 401] width 704 height 146
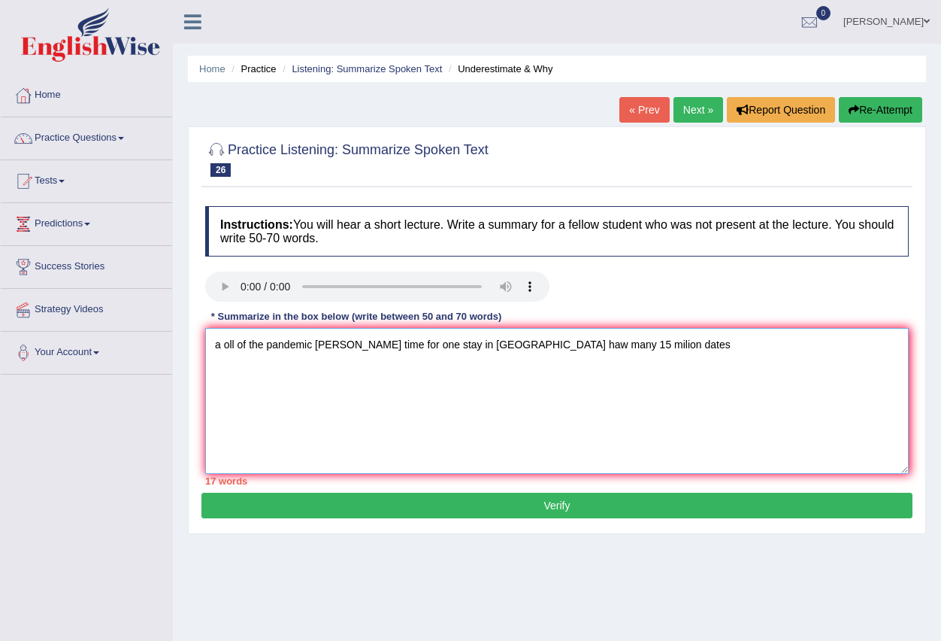
type textarea "a oll of the pandemic sam time for one stay in pademic haw many 15 milion dates"
click at [556, 516] on button "Verify" at bounding box center [556, 505] width 711 height 26
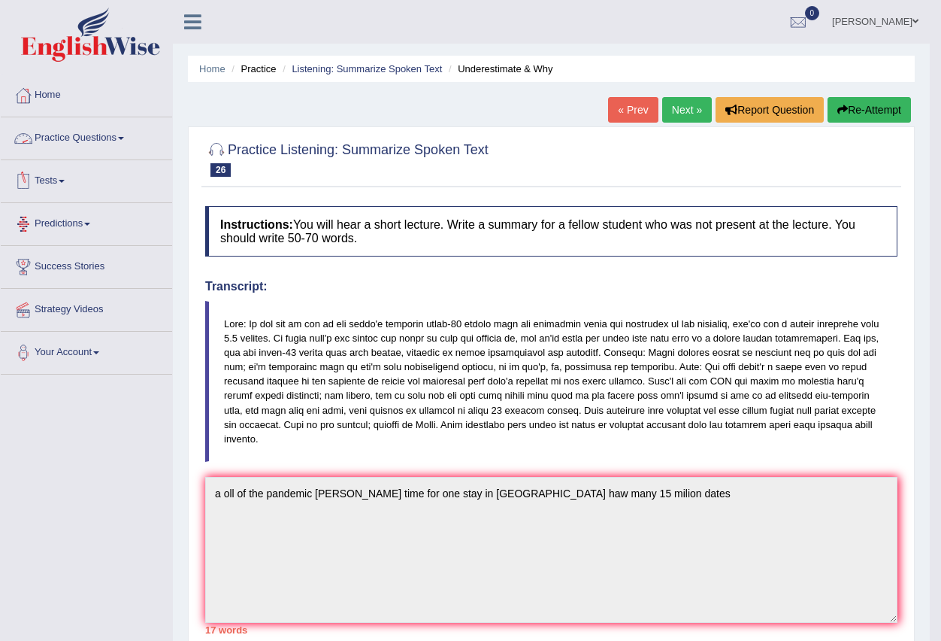
click at [119, 132] on link "Practice Questions" at bounding box center [86, 136] width 171 height 38
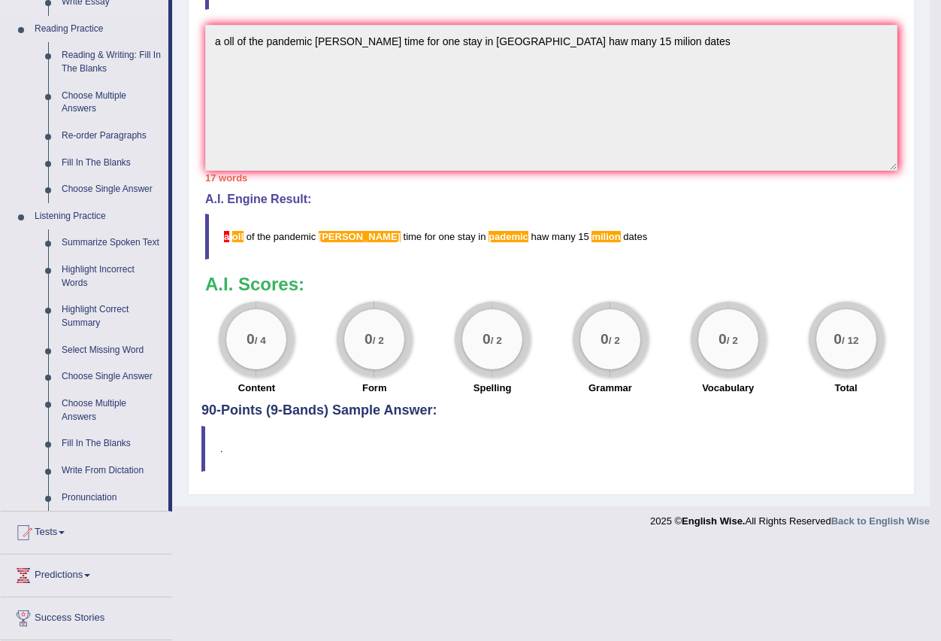
scroll to position [526, 0]
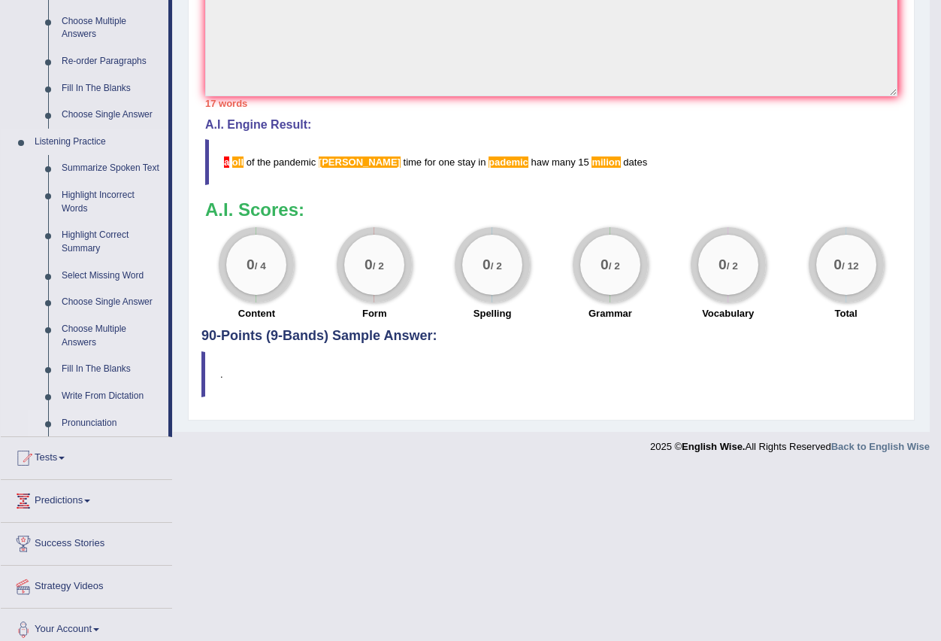
click at [98, 423] on link "Pronunciation" at bounding box center [112, 423] width 114 height 27
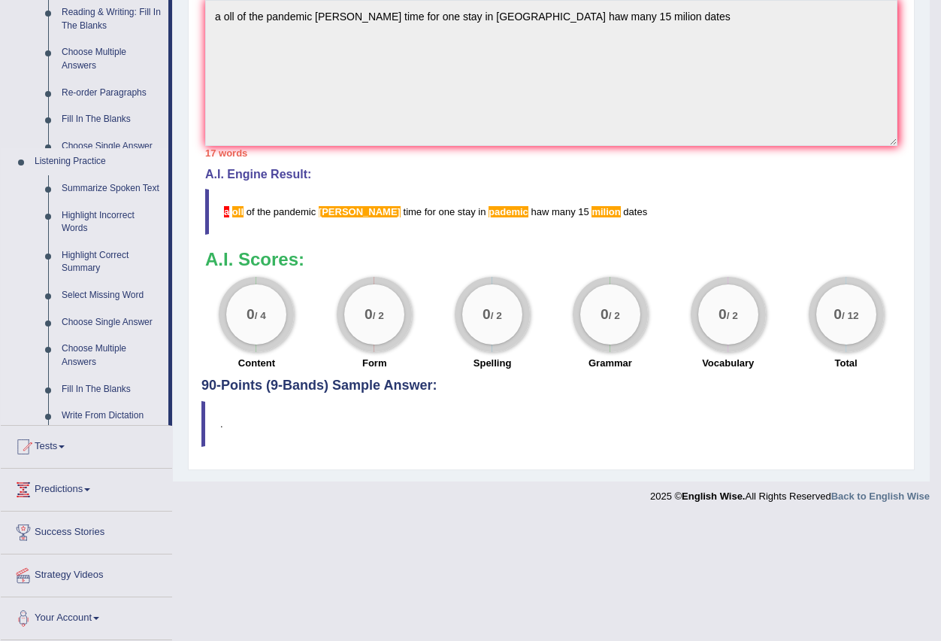
scroll to position [355, 0]
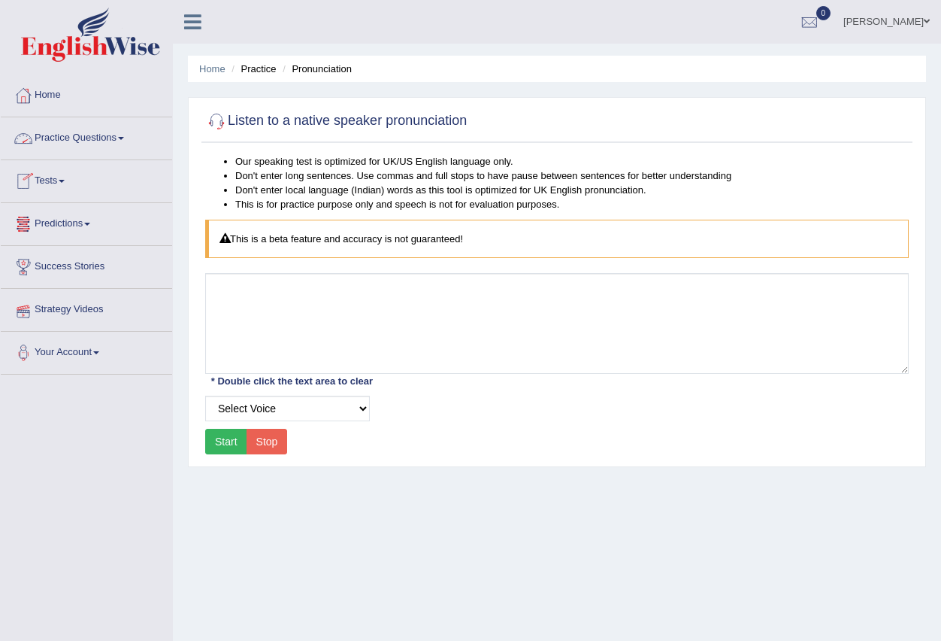
click at [124, 137] on span at bounding box center [121, 138] width 6 height 3
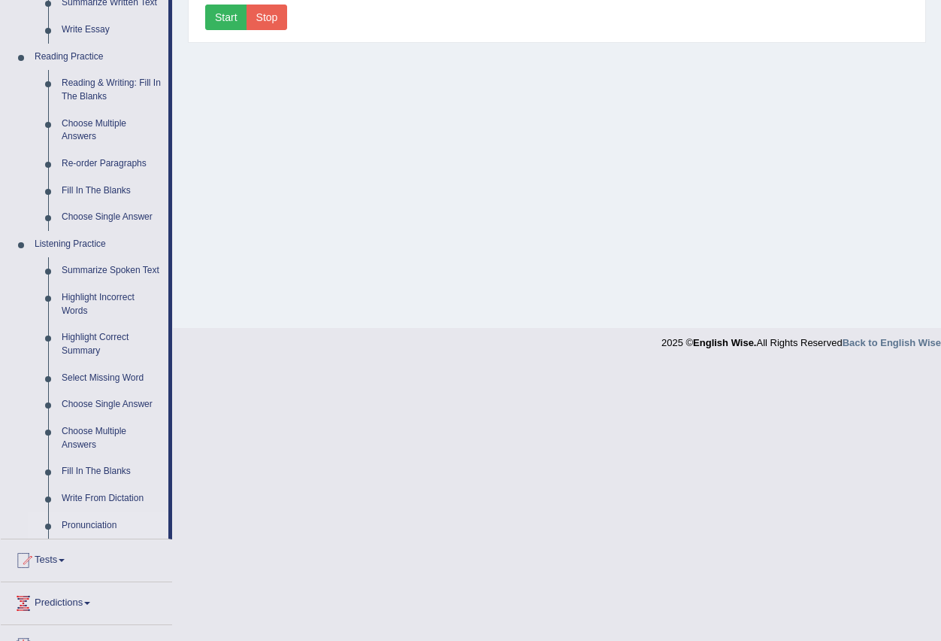
scroll to position [451, 0]
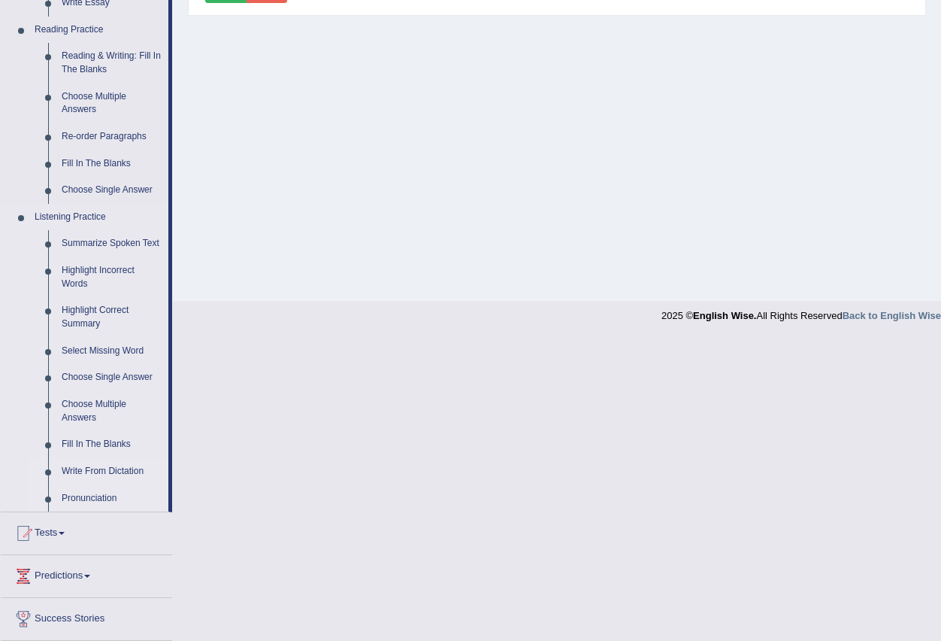
click at [114, 468] on link "Write From Dictation" at bounding box center [112, 471] width 114 height 27
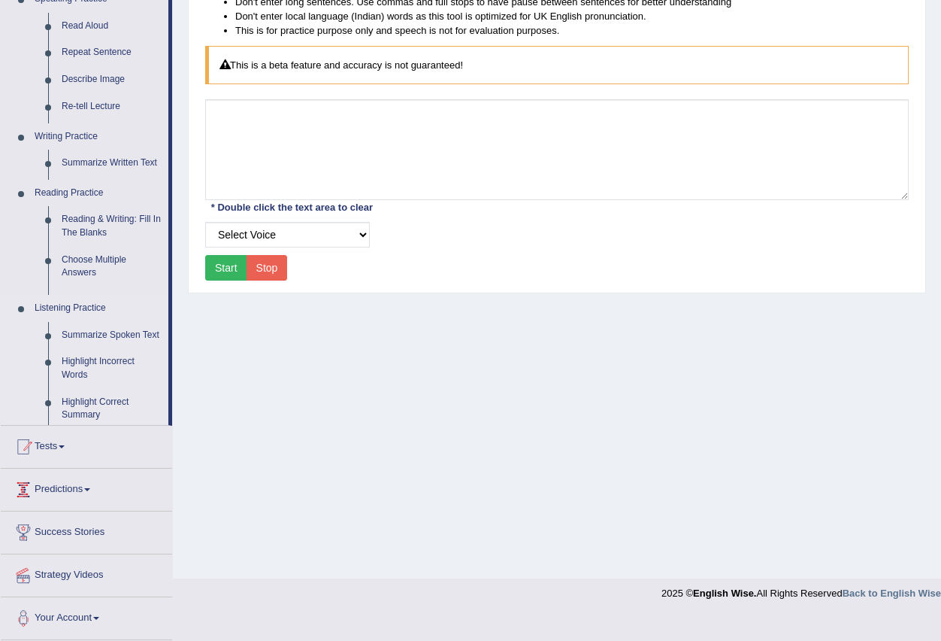
scroll to position [149, 0]
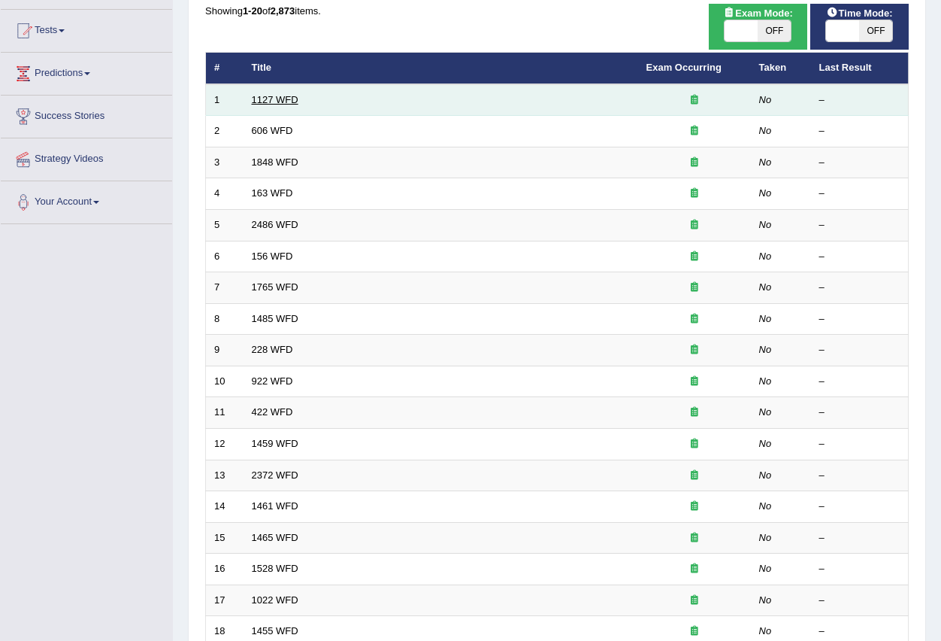
click at [261, 97] on link "1127 WFD" at bounding box center [275, 99] width 47 height 11
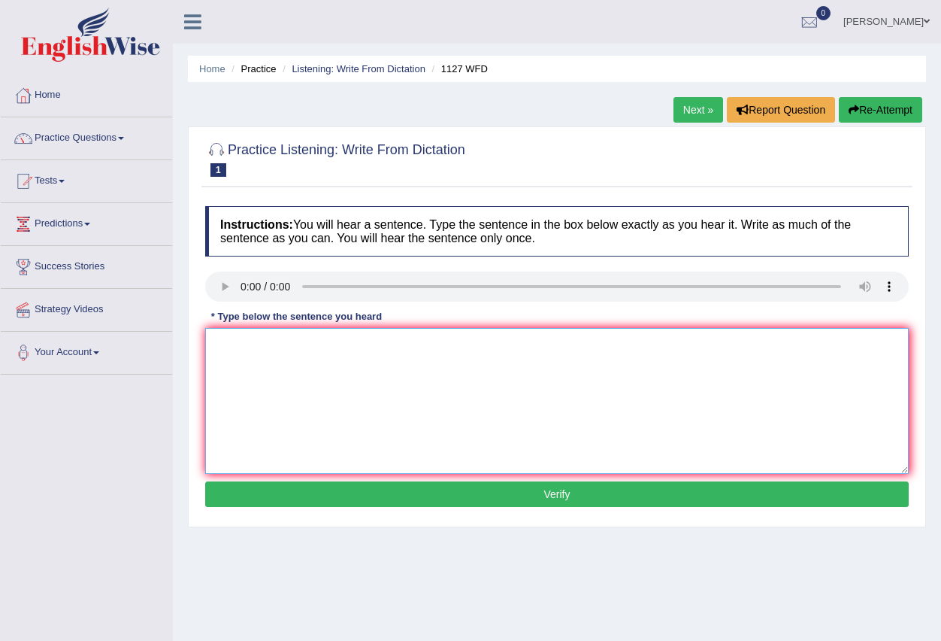
click at [259, 360] on textarea at bounding box center [557, 401] width 704 height 146
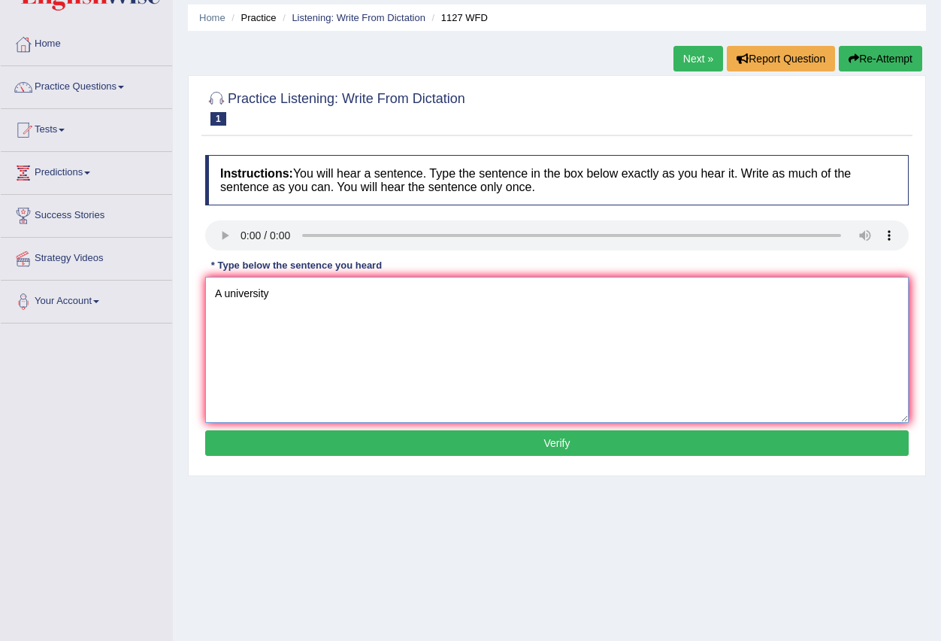
scroll to position [75, 0]
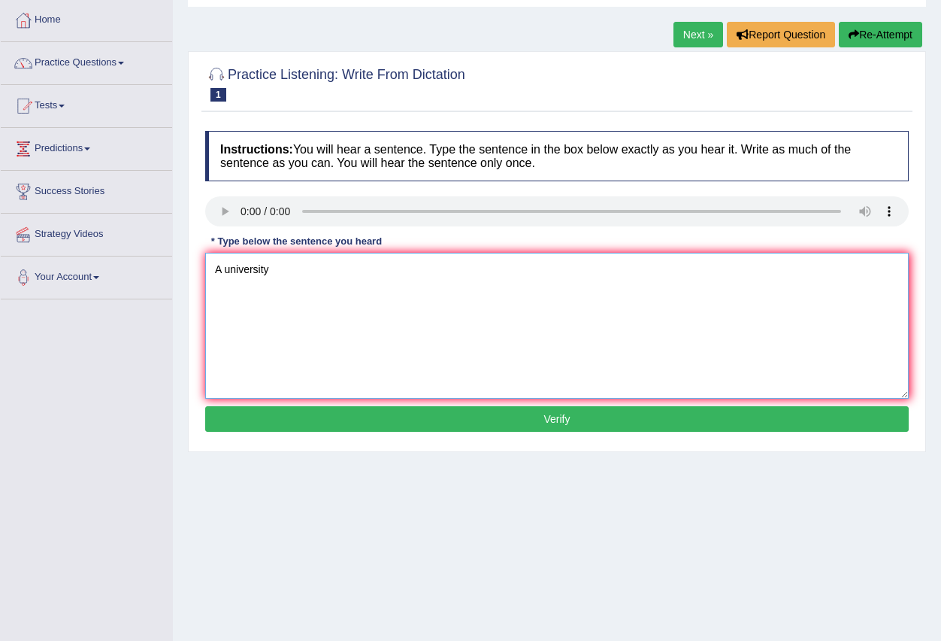
type textarea "A university"
click at [495, 410] on button "Verify" at bounding box center [557, 419] width 704 height 26
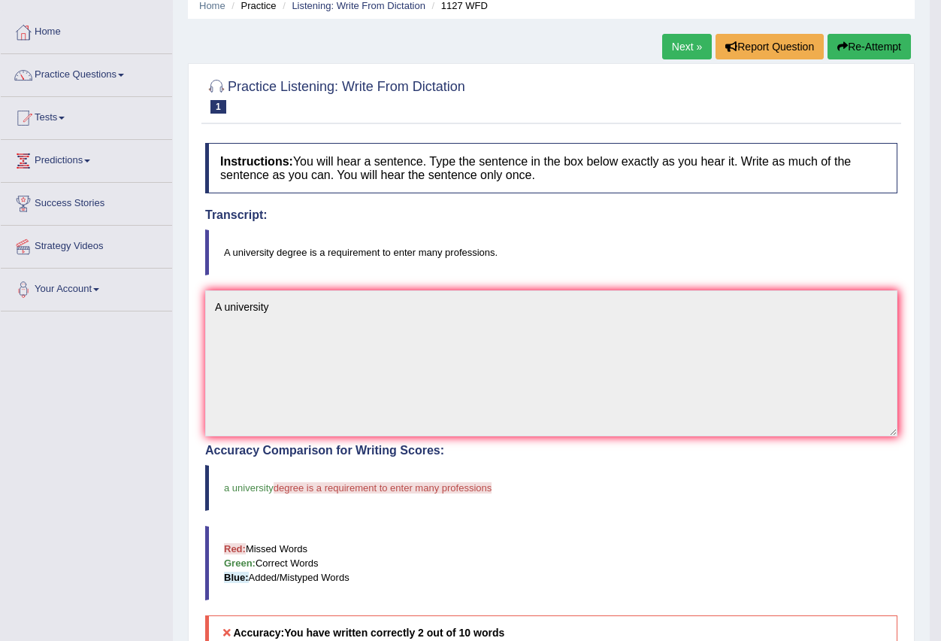
scroll to position [0, 0]
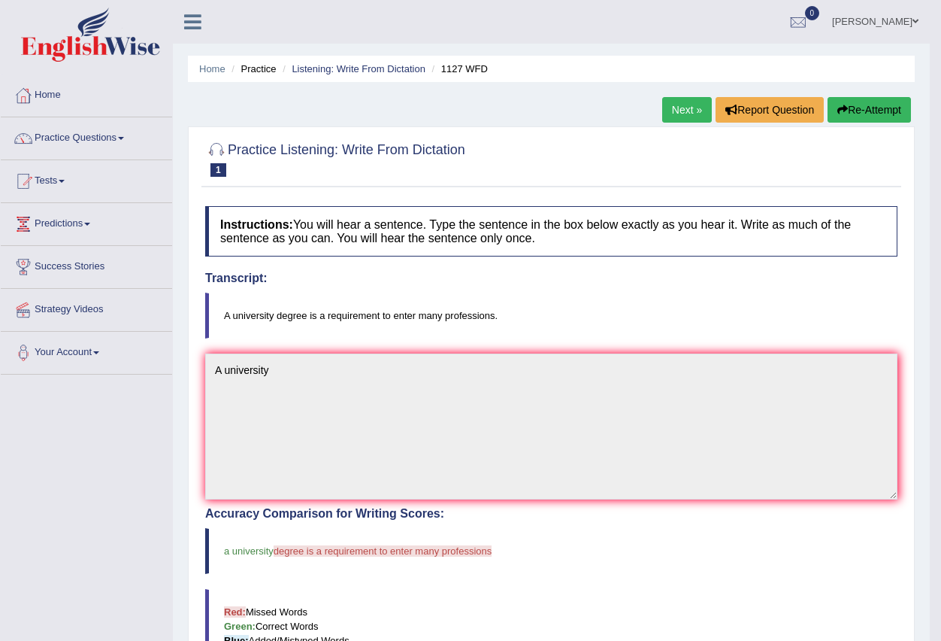
click at [674, 108] on link "Next »" at bounding box center [687, 110] width 50 height 26
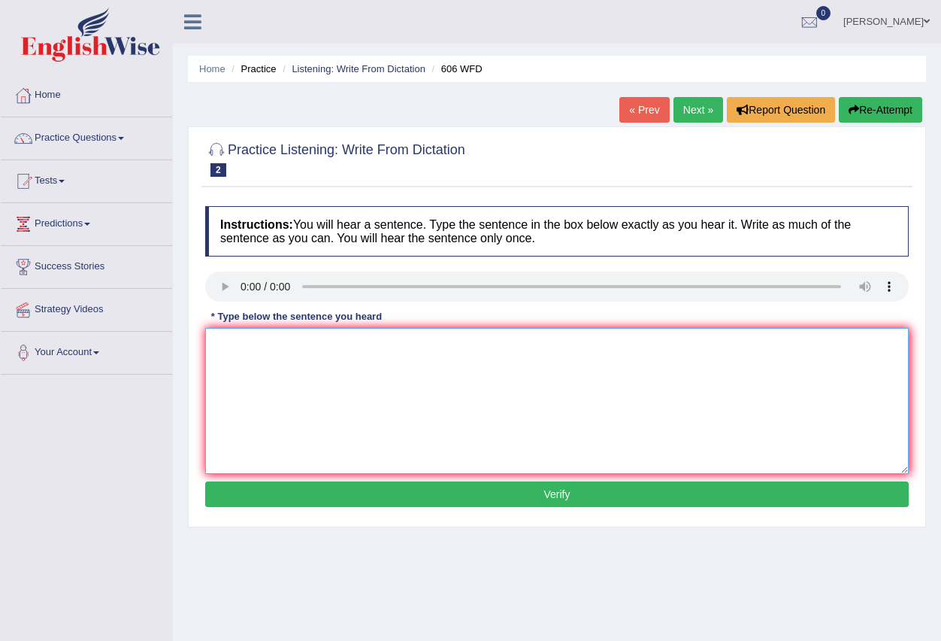
click at [277, 363] on textarea at bounding box center [557, 401] width 704 height 146
type textarea "Studentes ho stady"
click at [569, 492] on button "Verify" at bounding box center [557, 494] width 704 height 26
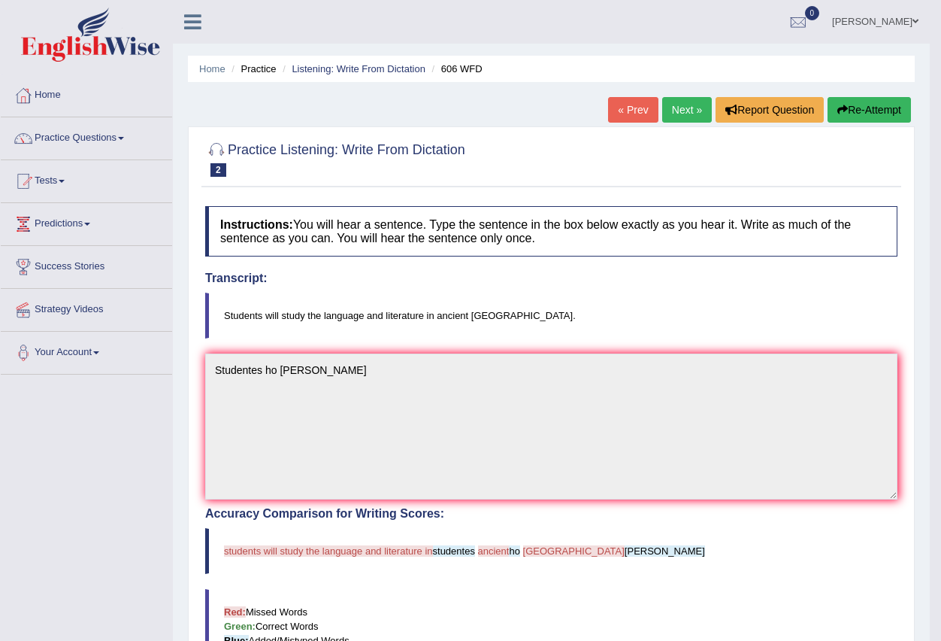
click at [674, 116] on link "Next »" at bounding box center [687, 110] width 50 height 26
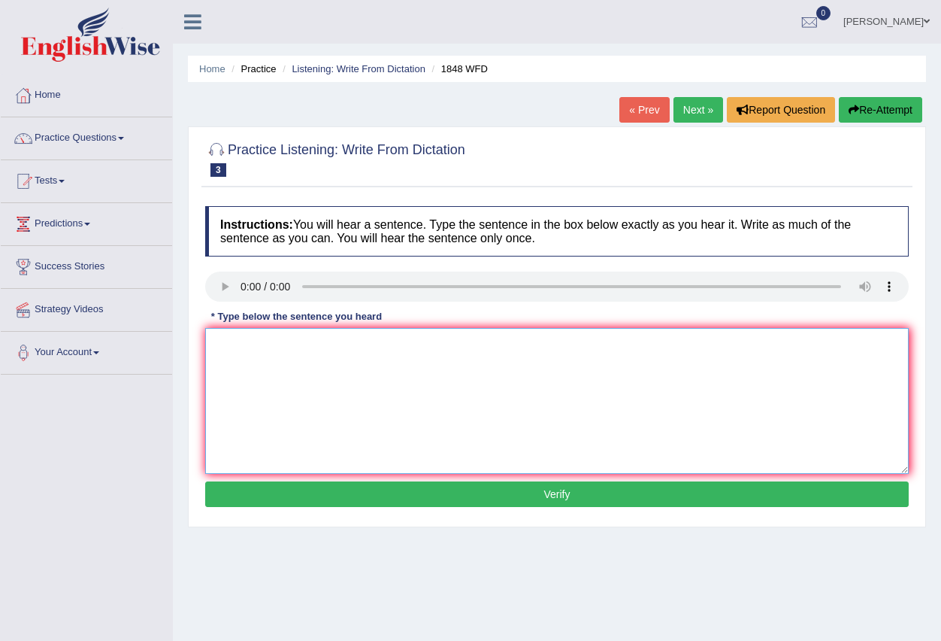
click at [269, 371] on textarea at bounding box center [557, 401] width 704 height 146
type textarea "Students identification"
click at [501, 495] on button "Verify" at bounding box center [557, 494] width 704 height 26
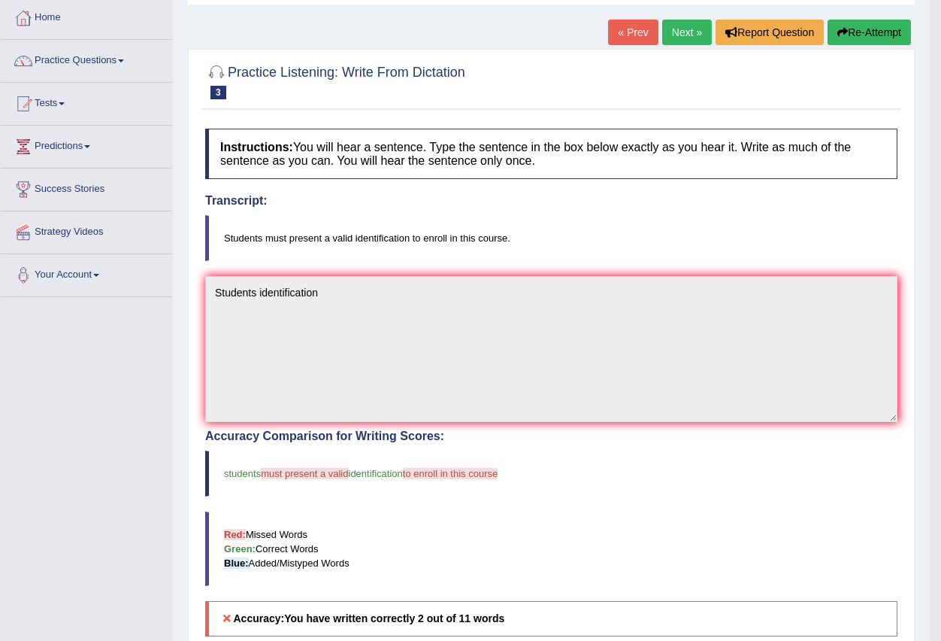
scroll to position [75, 0]
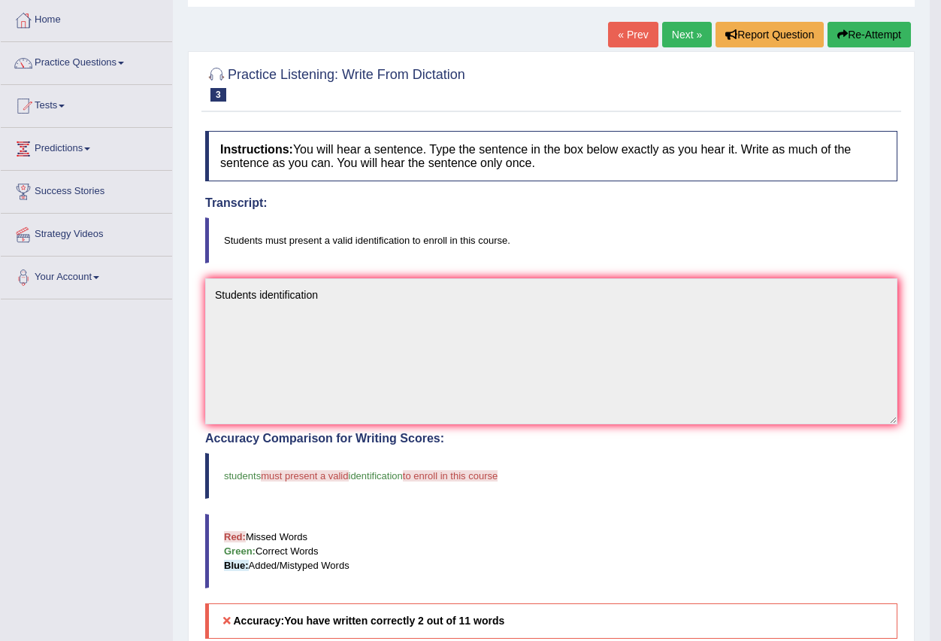
click at [680, 35] on link "Next »" at bounding box center [687, 35] width 50 height 26
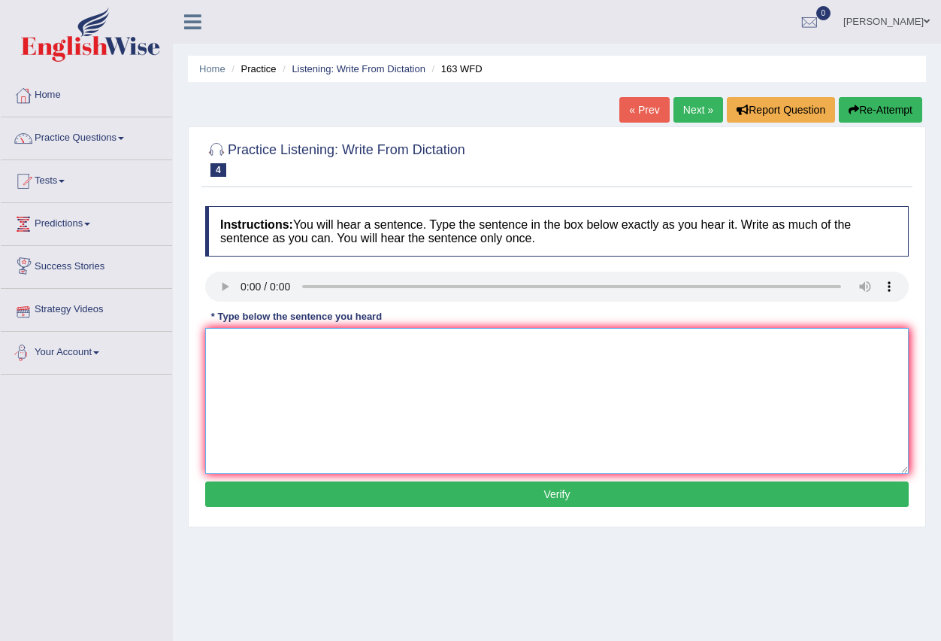
click at [320, 371] on textarea at bounding box center [557, 401] width 704 height 146
type textarea "a namber in the coference"
click at [532, 500] on button "Verify" at bounding box center [557, 494] width 704 height 26
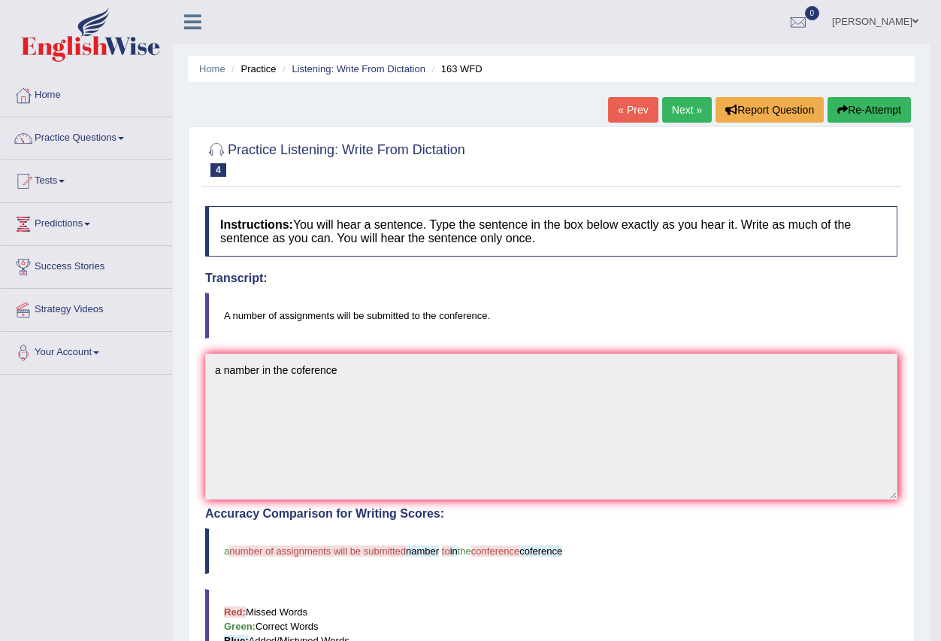
click at [666, 114] on link "Next »" at bounding box center [687, 110] width 50 height 26
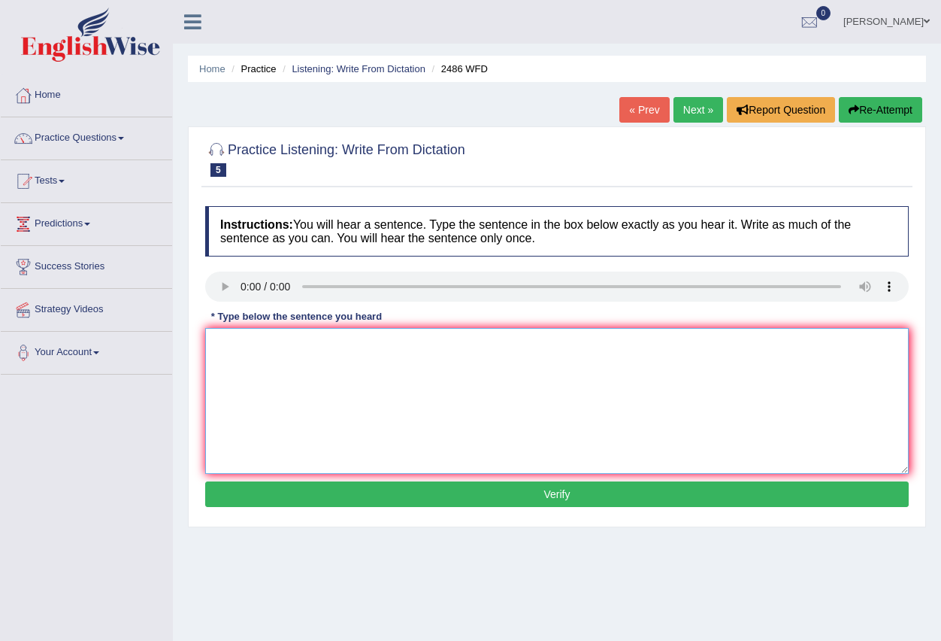
click at [261, 379] on textarea at bounding box center [557, 401] width 704 height 146
type textarea "It is diferent world"
click at [535, 495] on button "Verify" at bounding box center [557, 494] width 704 height 26
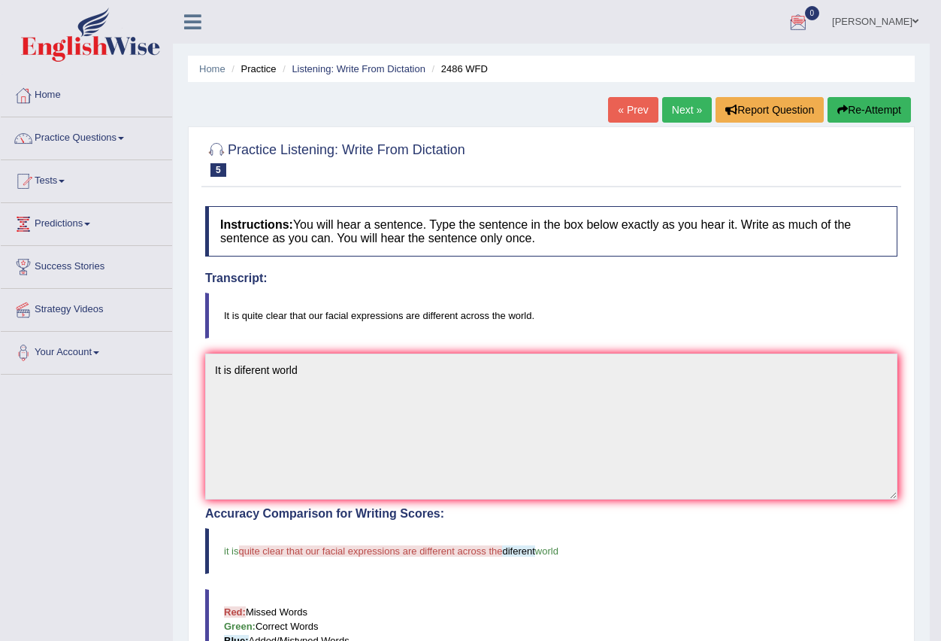
click at [679, 105] on link "Next »" at bounding box center [687, 110] width 50 height 26
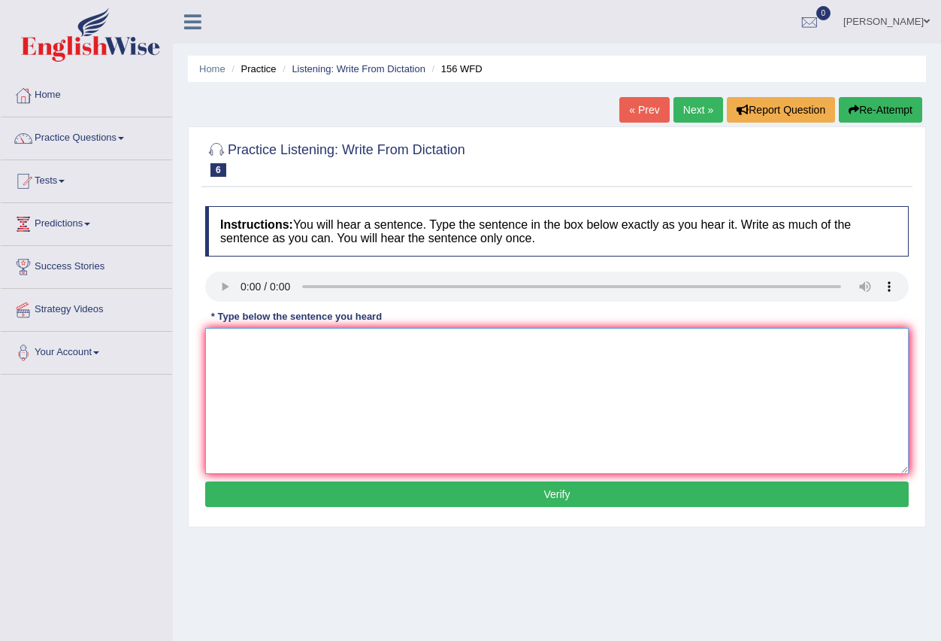
click at [229, 366] on textarea at bounding box center [557, 401] width 704 height 146
type textarea "Do you bay tomorrow"
click at [526, 492] on button "Verify" at bounding box center [557, 494] width 704 height 26
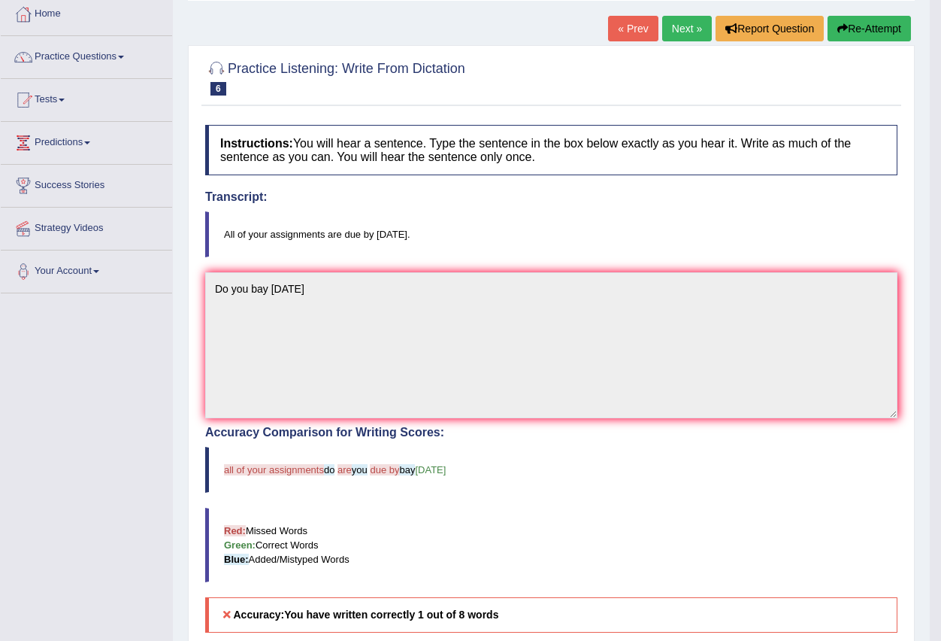
scroll to position [75, 0]
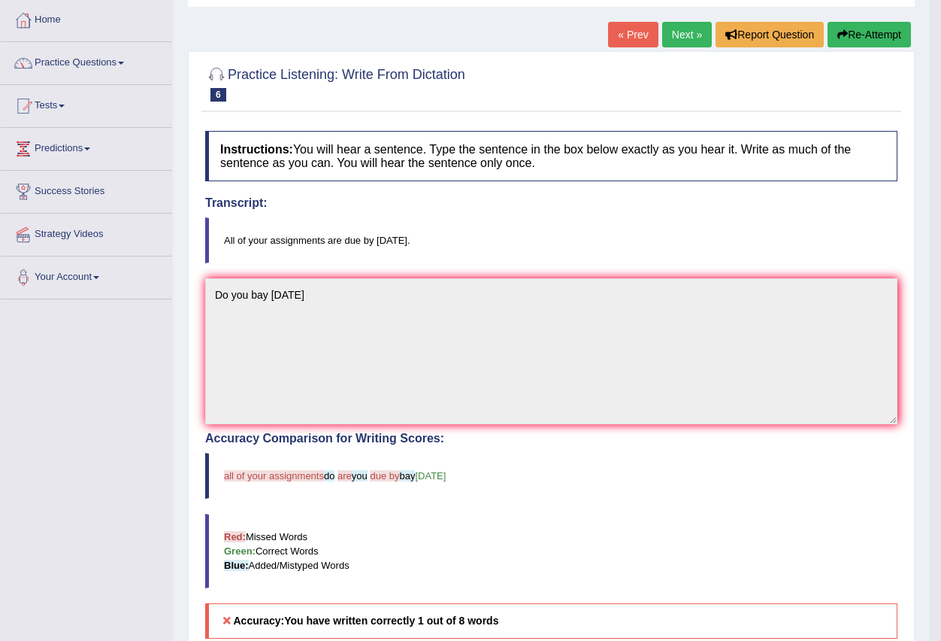
click at [689, 26] on link "Next »" at bounding box center [687, 35] width 50 height 26
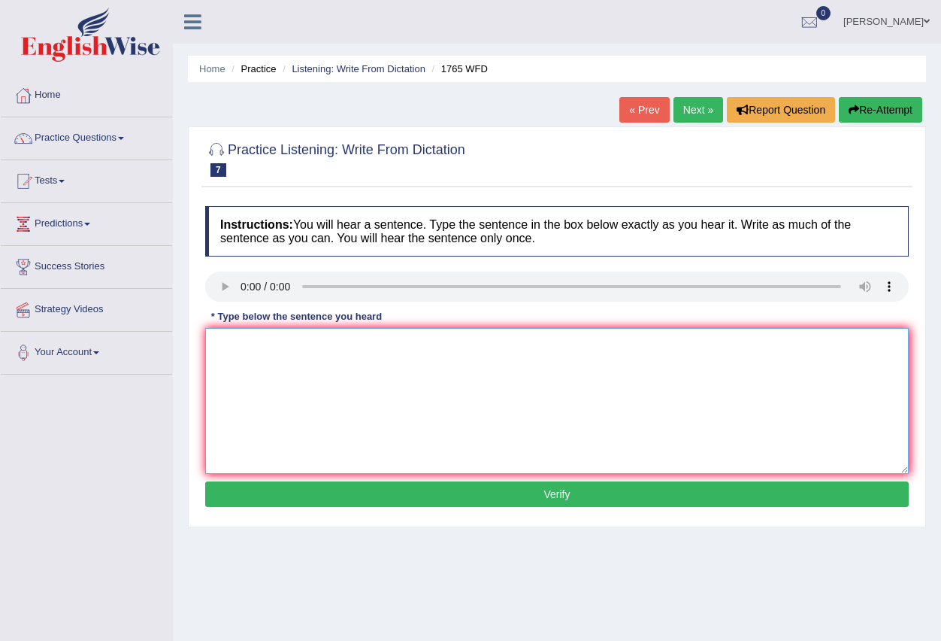
click at [277, 353] on textarea at bounding box center [557, 401] width 704 height 146
click at [306, 387] on textarea at bounding box center [557, 401] width 704 height 146
type textarea "Aplication forms acomodation"
click at [532, 495] on button "Verify" at bounding box center [557, 494] width 704 height 26
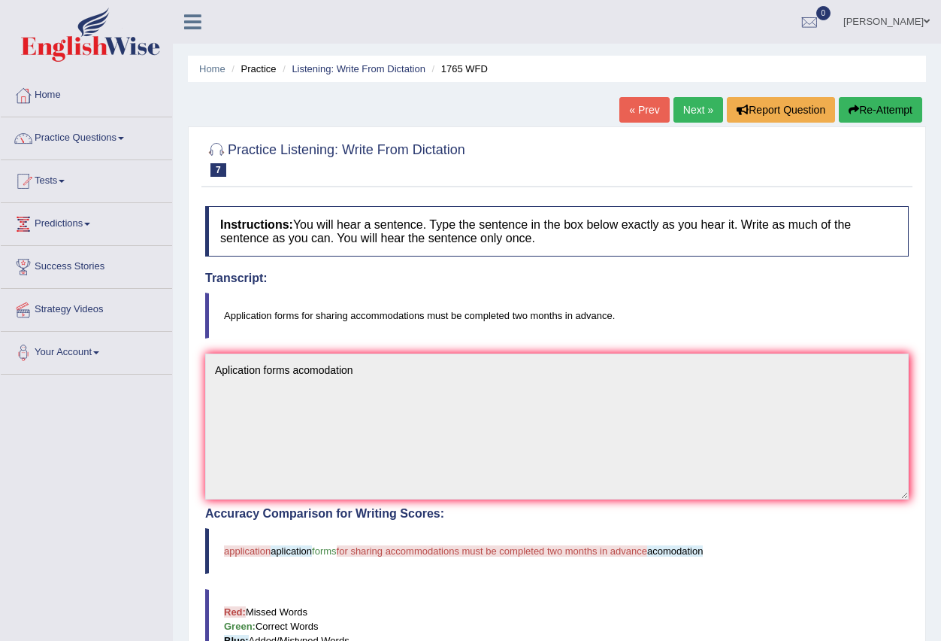
click at [698, 111] on link "Next »" at bounding box center [699, 110] width 50 height 26
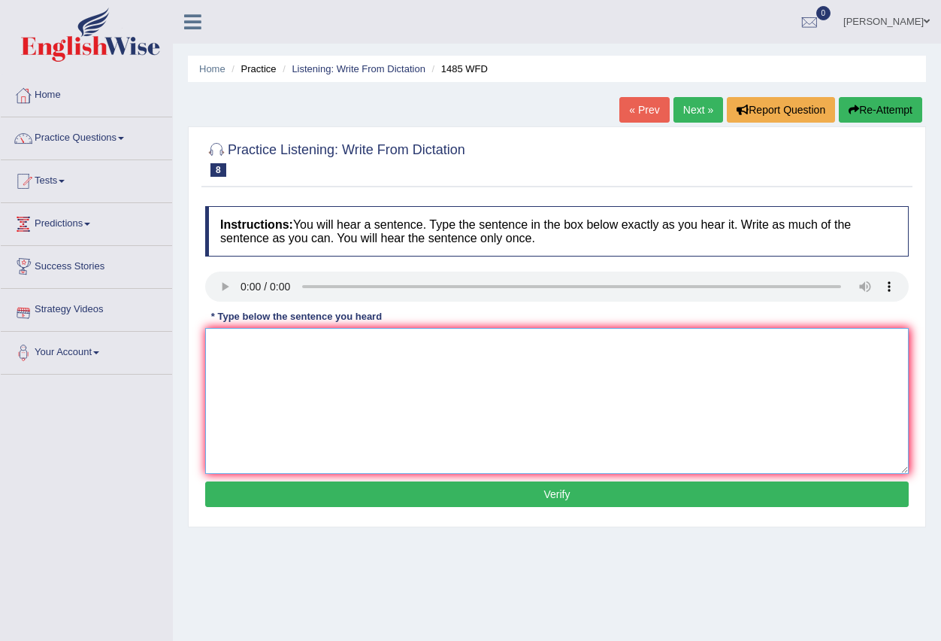
click at [258, 365] on textarea at bounding box center [557, 401] width 704 height 146
type textarea "Work students"
click at [542, 497] on button "Verify" at bounding box center [557, 494] width 704 height 26
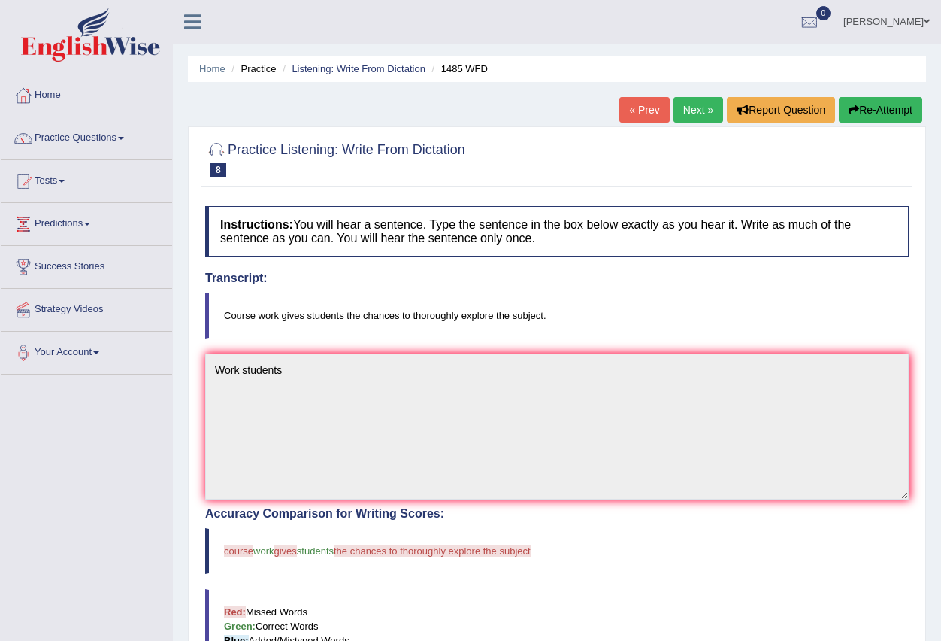
click at [682, 111] on link "Next »" at bounding box center [699, 110] width 50 height 26
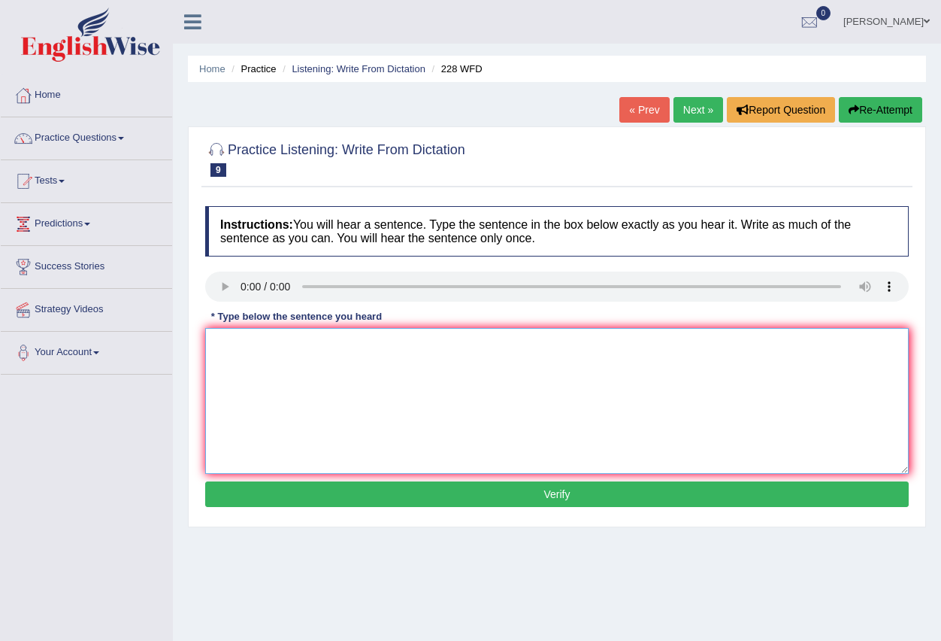
click at [237, 355] on textarea at bounding box center [557, 401] width 704 height 146
type textarea "Computer universitety cors"
click at [568, 500] on button "Verify" at bounding box center [557, 494] width 704 height 26
